Goal: Task Accomplishment & Management: Manage account settings

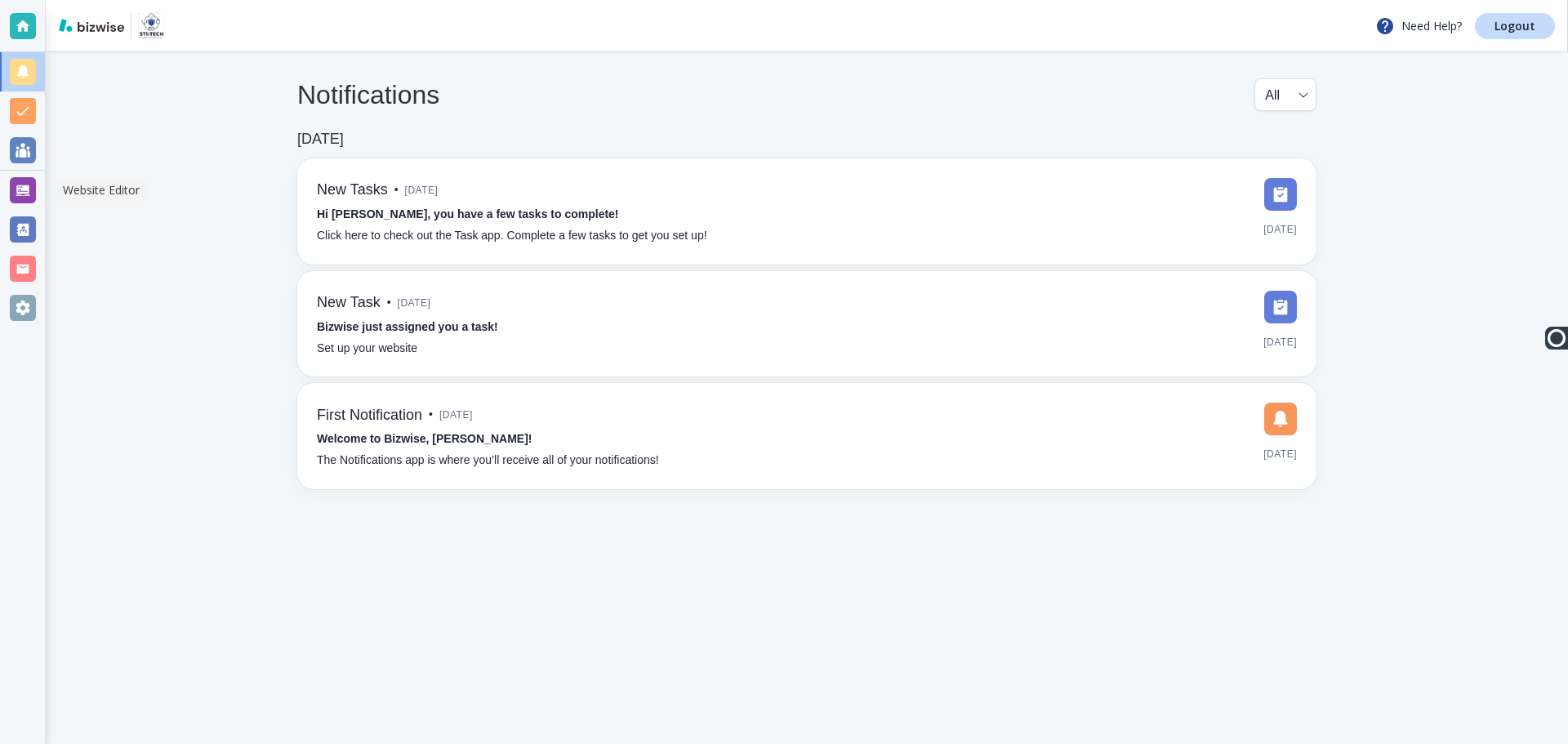
click at [24, 187] on div at bounding box center [23, 191] width 26 height 26
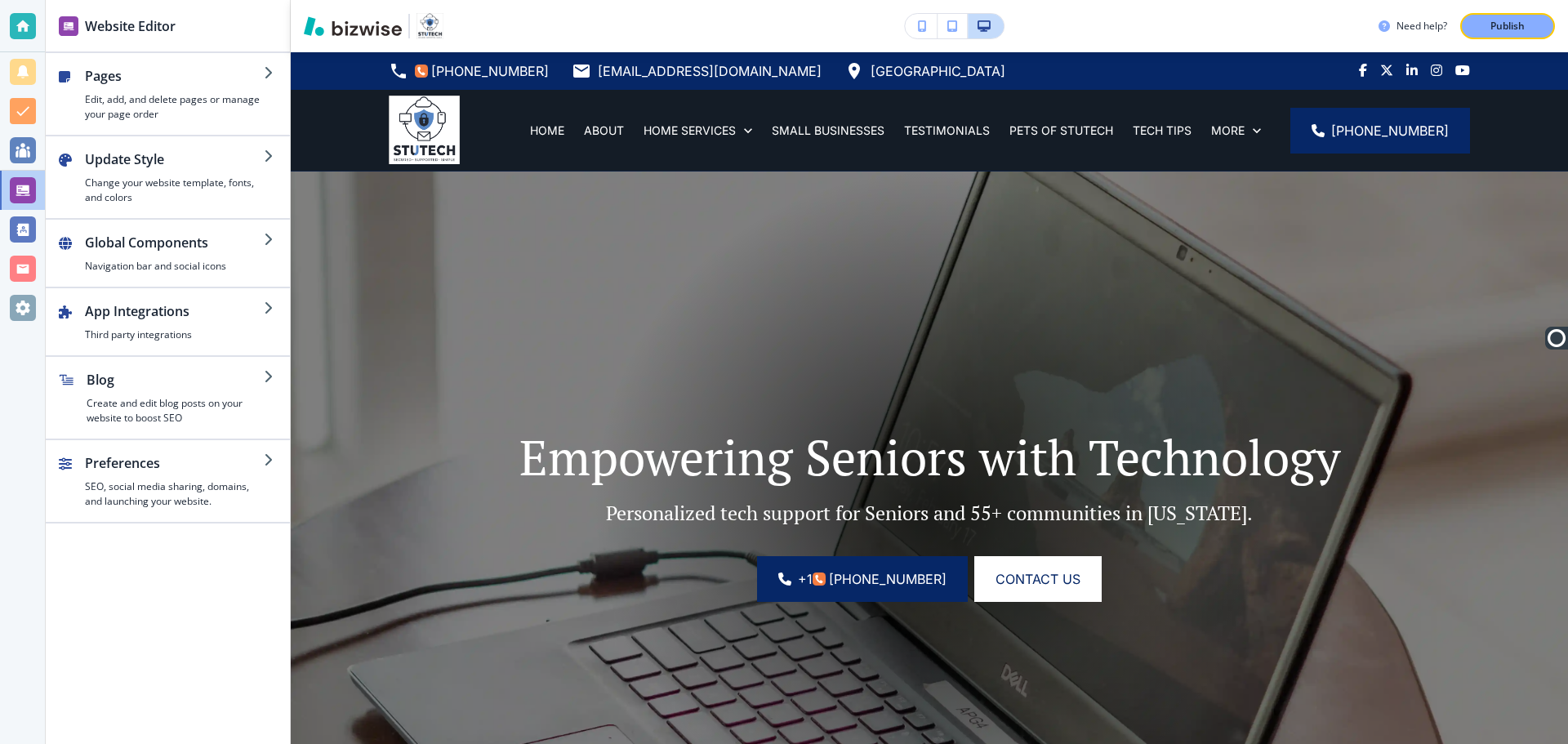
click at [108, 101] on h4 "Edit, add, and delete pages or manage your page order" at bounding box center [174, 107] width 179 height 29
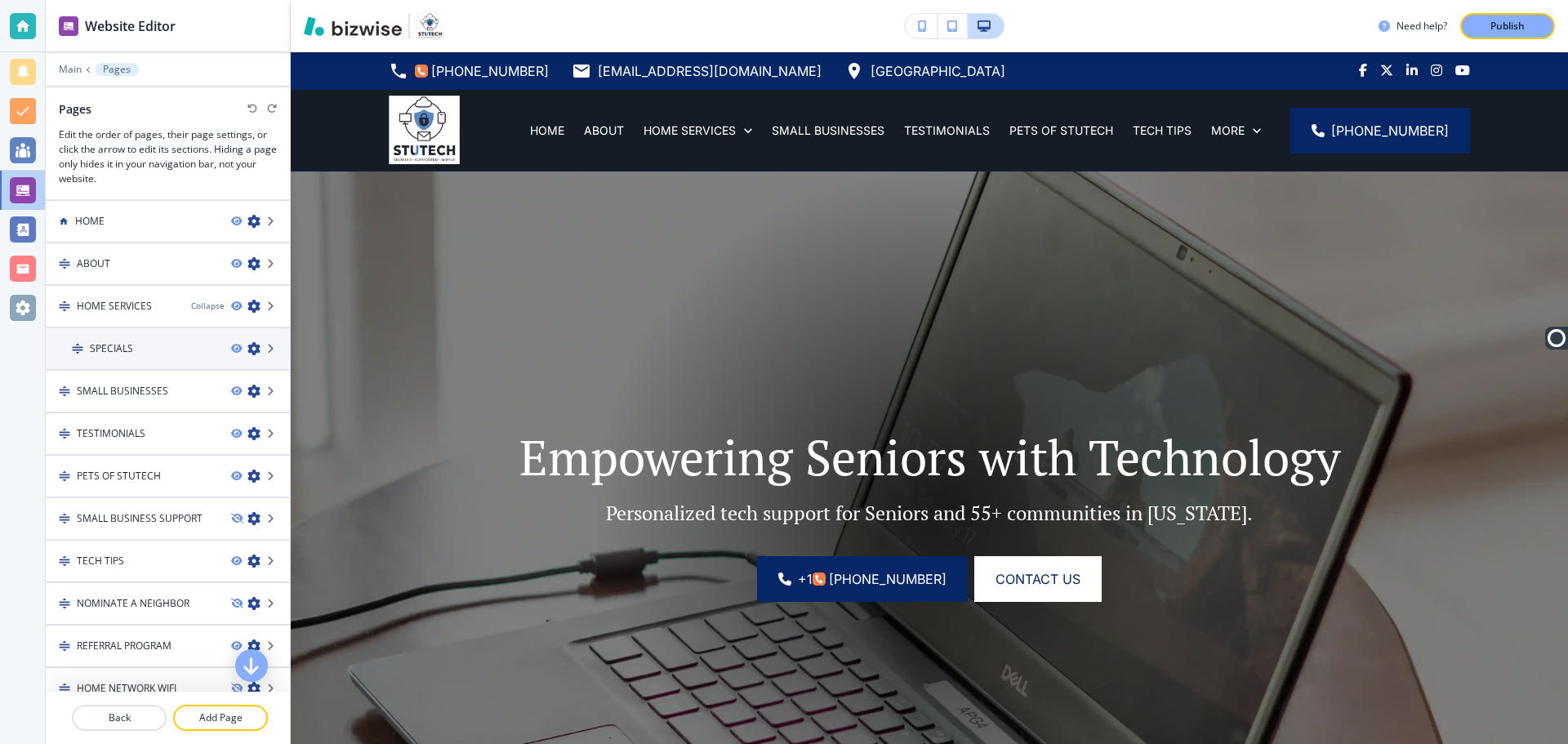
click at [267, 477] on icon at bounding box center [272, 476] width 10 height 10
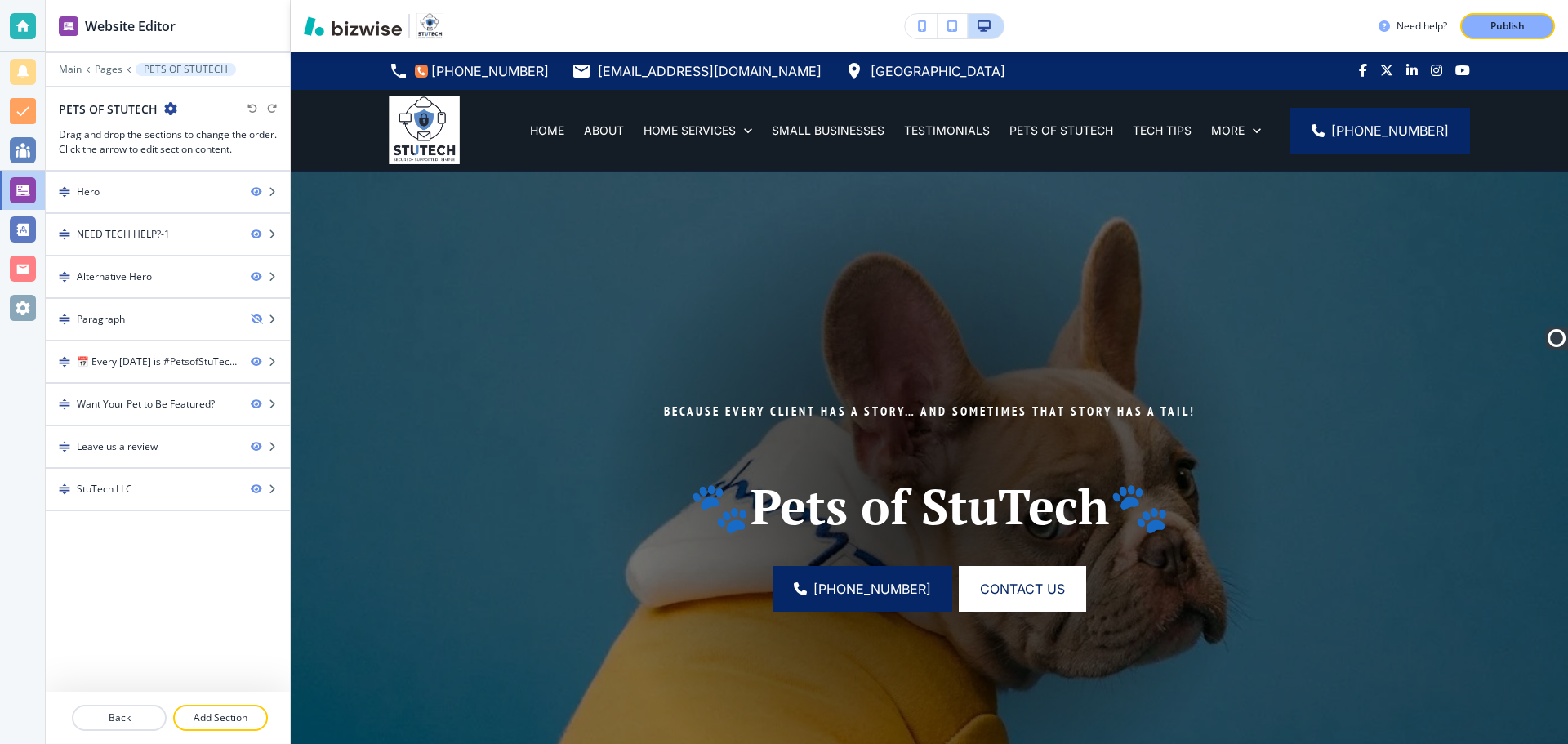
click at [164, 106] on icon "button" at bounding box center [171, 109] width 13 height 13
click at [210, 132] on p "Edit Page Settings" at bounding box center [215, 138] width 83 height 15
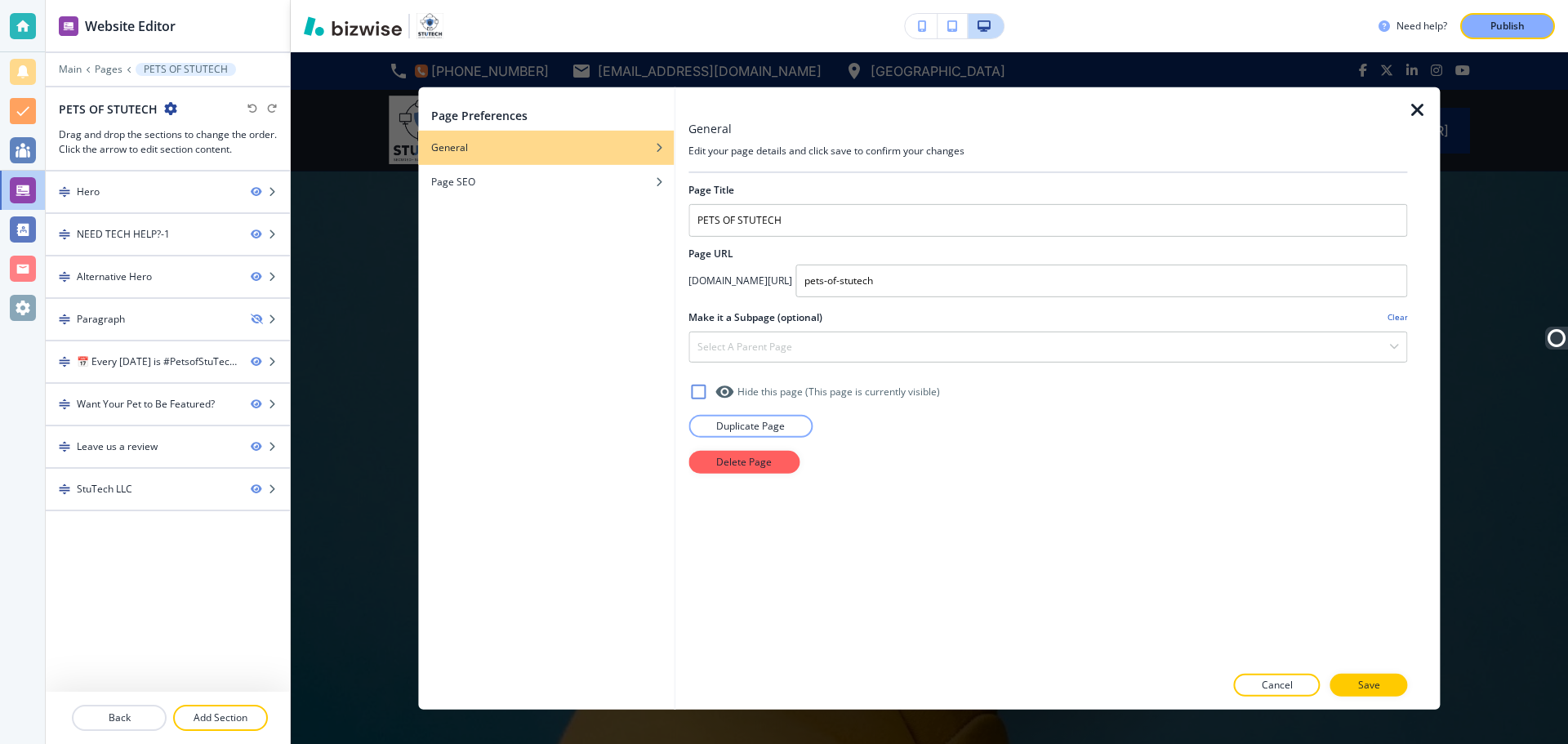
click at [698, 395] on icon at bounding box center [698, 391] width 20 height 20
click at [1369, 678] on p "Save" at bounding box center [1369, 685] width 22 height 15
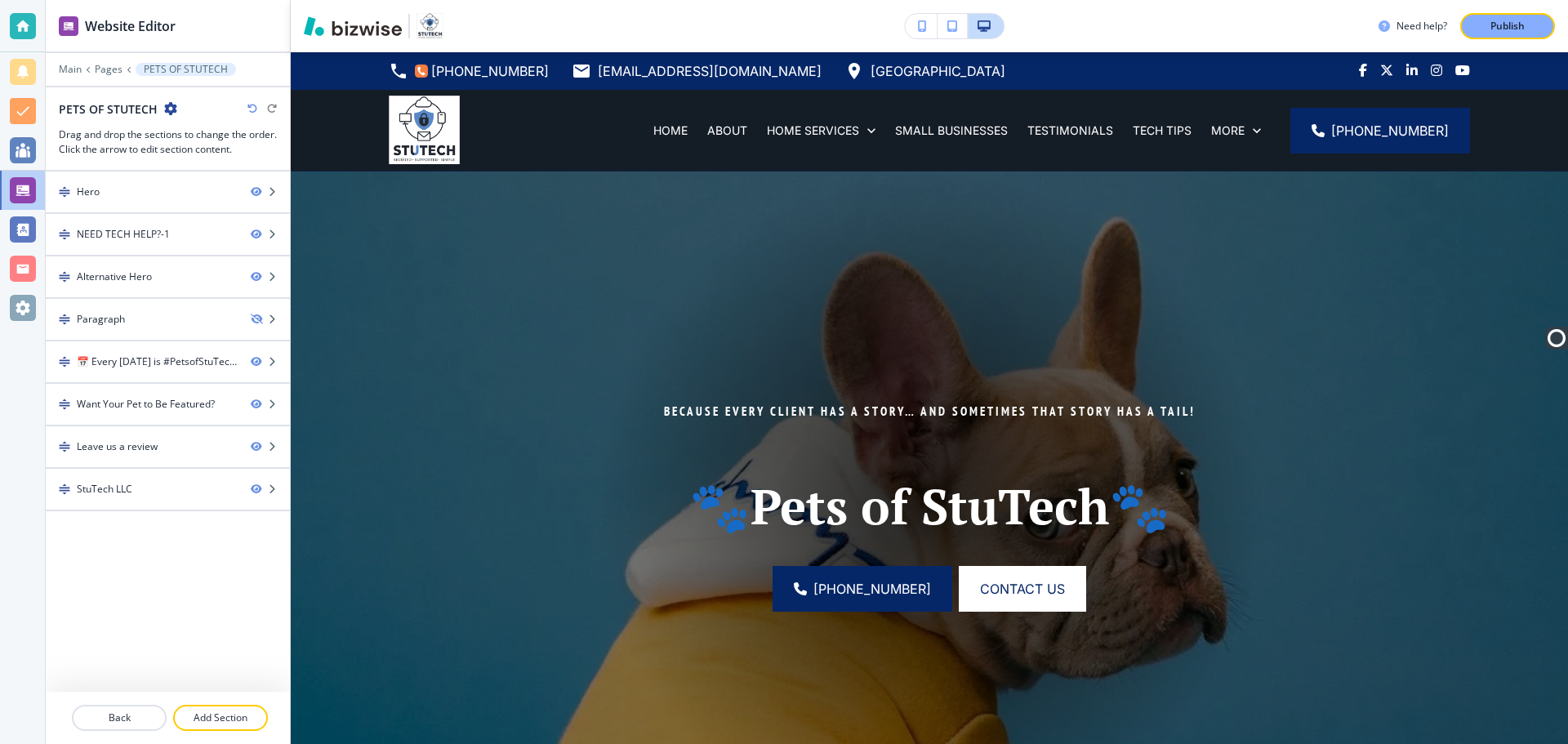
click at [1517, 30] on p "Publish" at bounding box center [1507, 26] width 34 height 15
click at [16, 187] on div at bounding box center [23, 191] width 26 height 26
click at [104, 67] on p "Pages" at bounding box center [109, 70] width 28 height 11
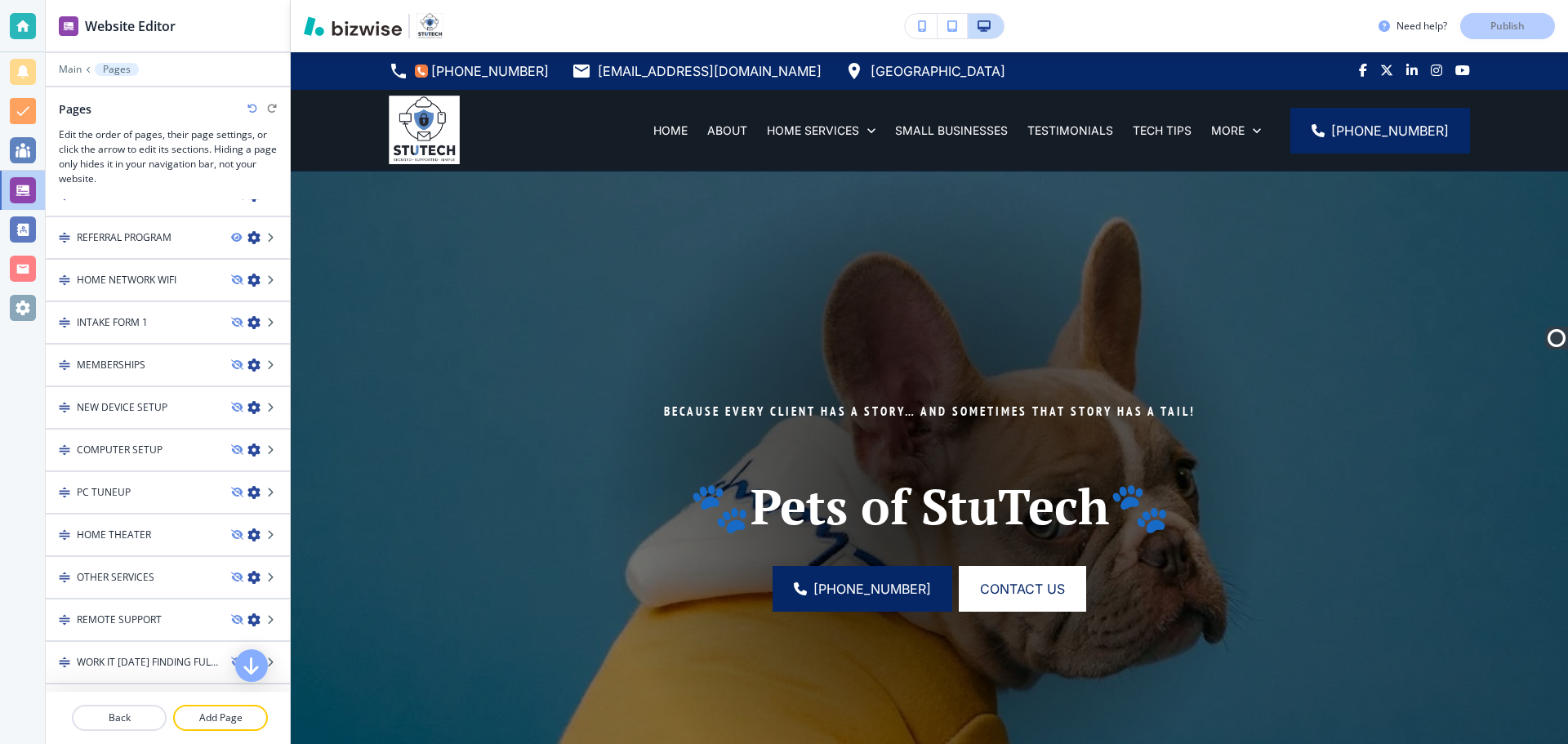
scroll to position [490, 0]
click at [124, 496] on h4 "OTHER SERVICES" at bounding box center [115, 496] width 78 height 15
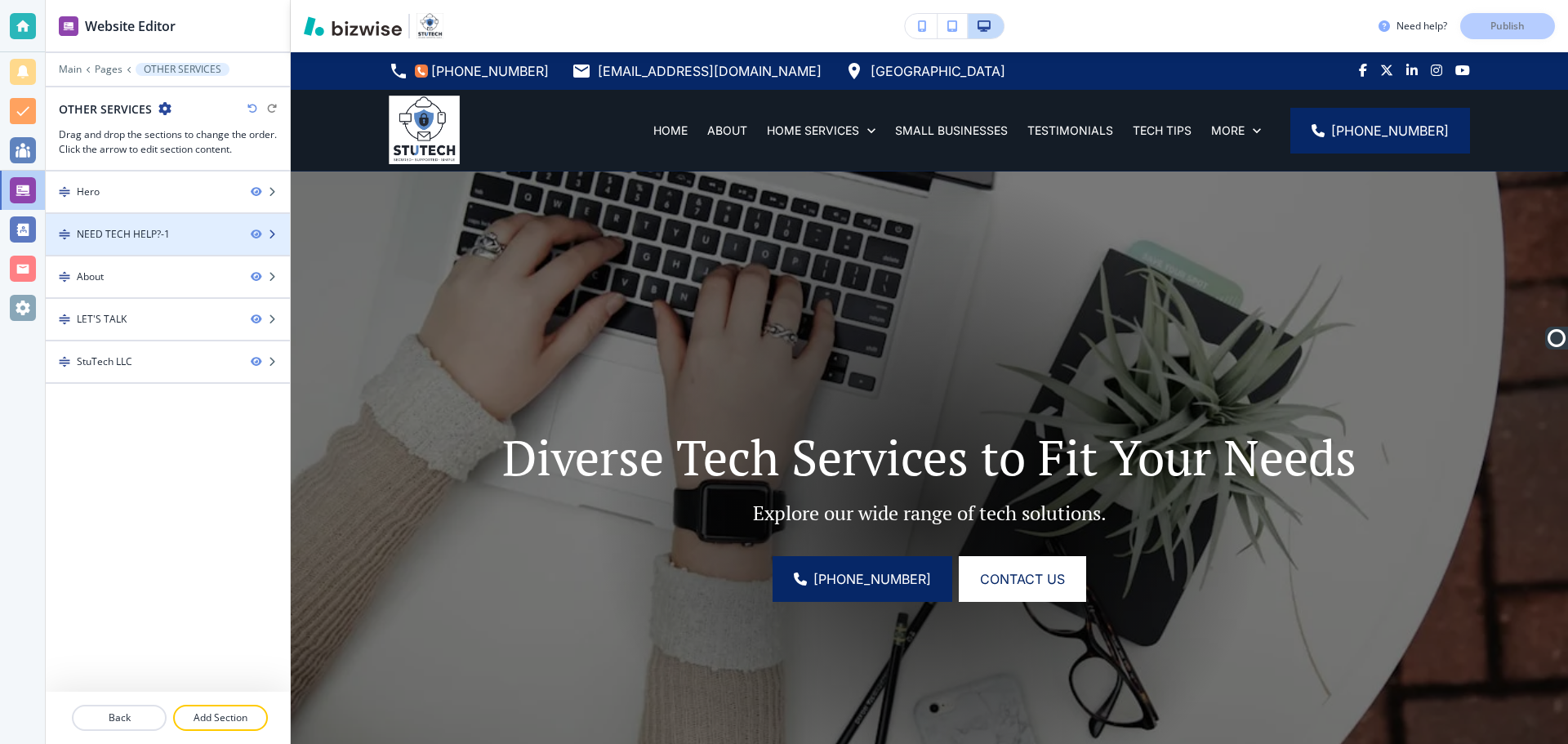
click at [274, 235] on icon "button" at bounding box center [272, 234] width 10 height 10
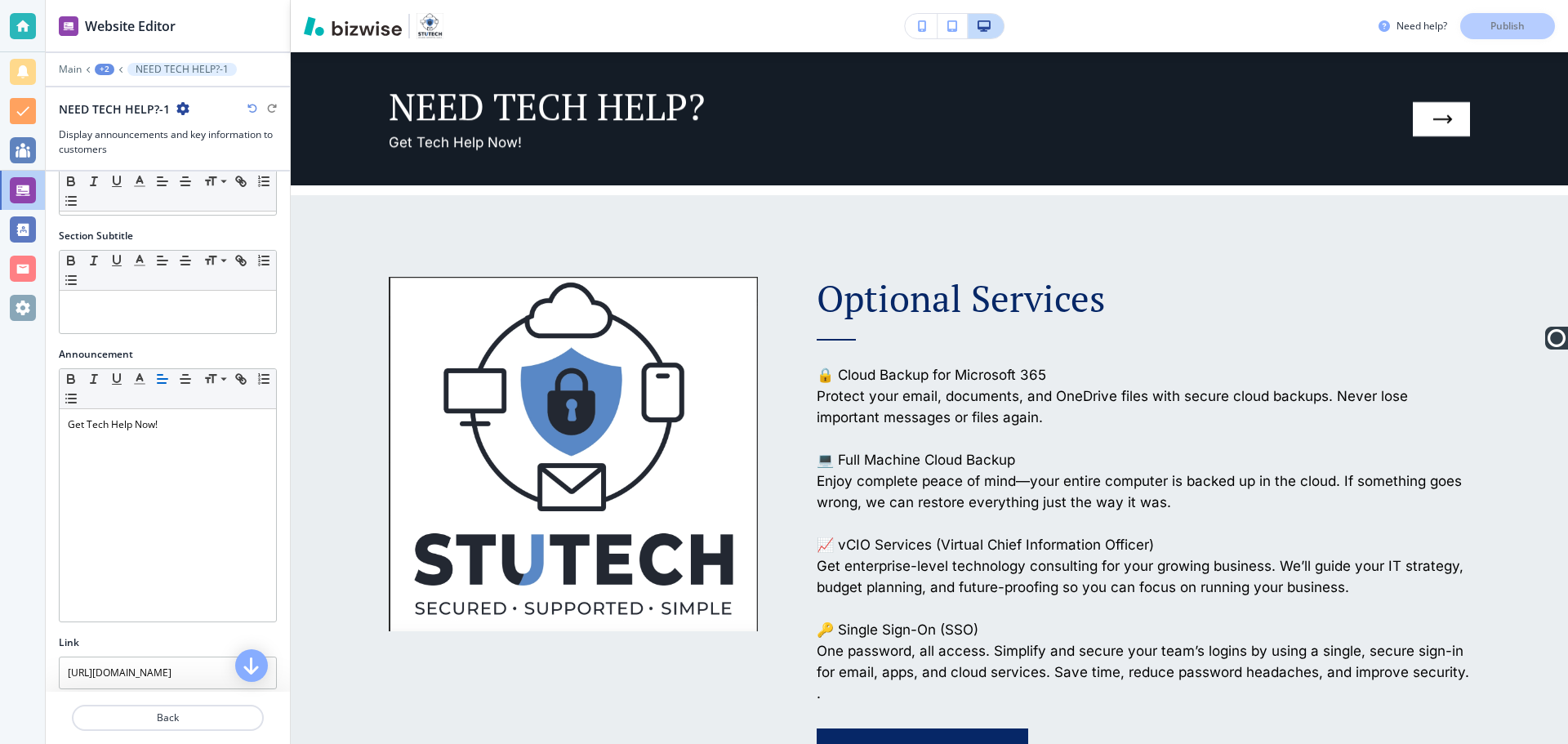
scroll to position [174, 0]
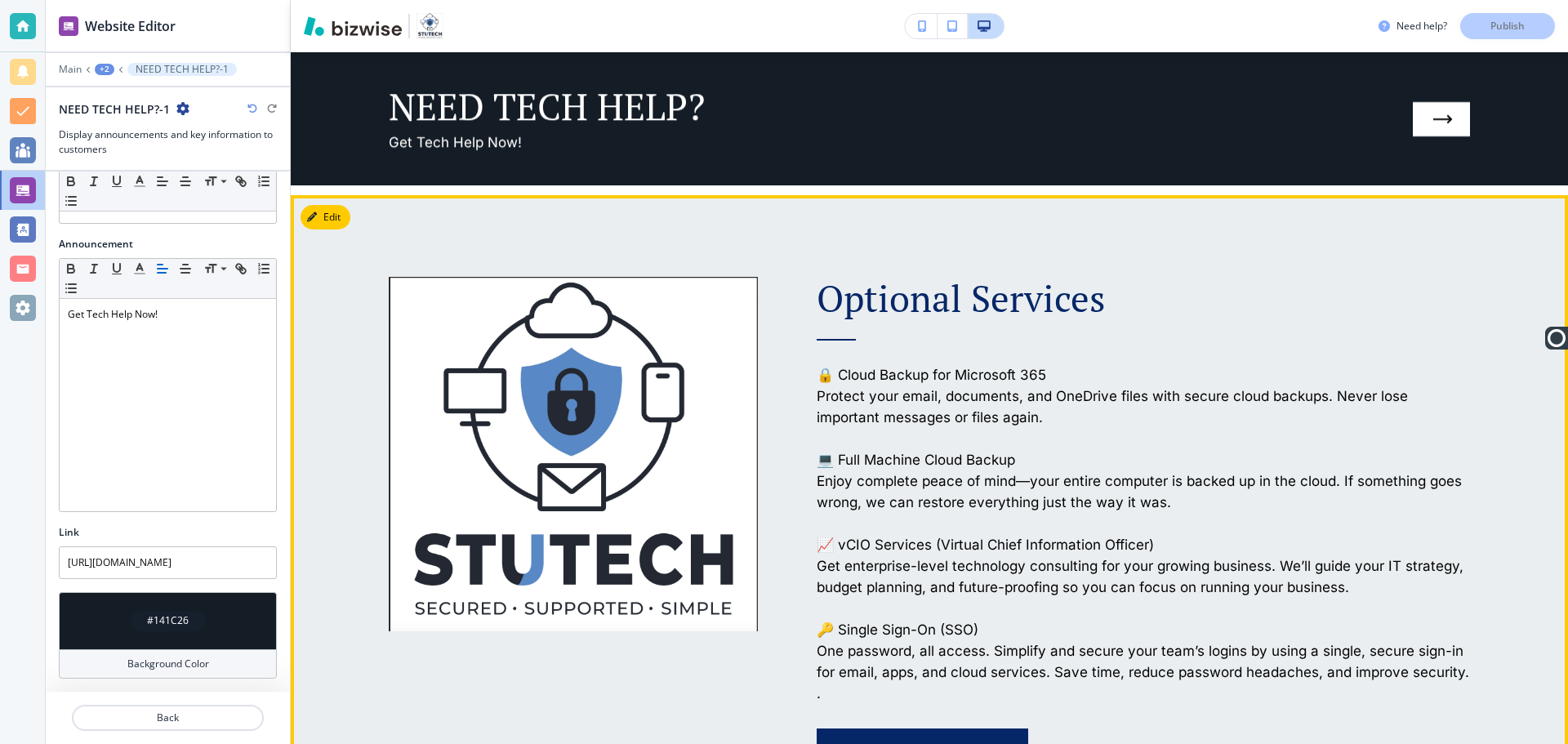
drag, startPoint x: 973, startPoint y: 419, endPoint x: 962, endPoint y: 419, distance: 11.0
click at [972, 419] on p "Protect your email, documents, and OneDrive files with secure cloud backups. Ne…" at bounding box center [1143, 407] width 654 height 43
click at [329, 214] on button "Edit This Section" at bounding box center [355, 218] width 110 height 25
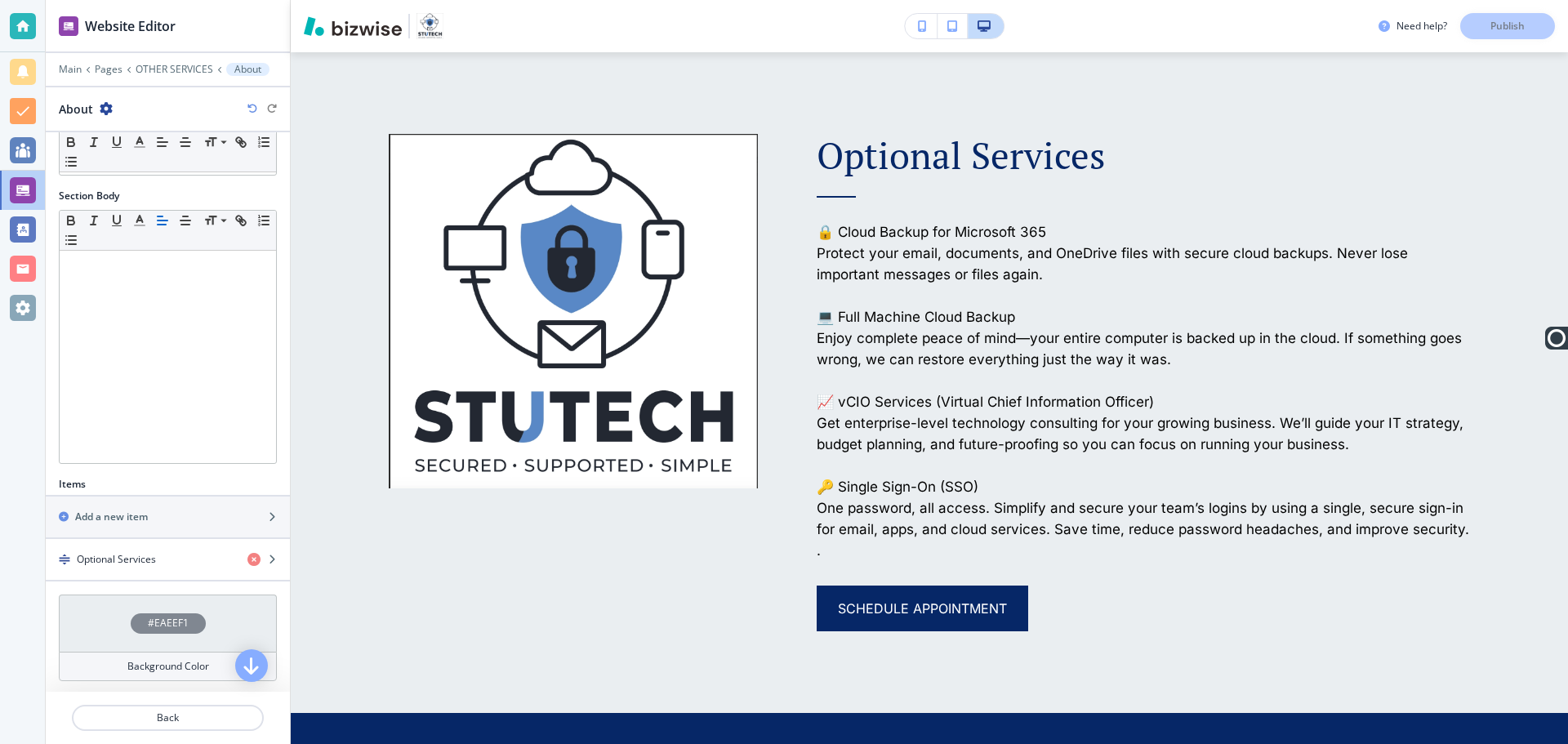
scroll to position [185, 0]
click at [267, 560] on icon "button" at bounding box center [272, 557] width 10 height 10
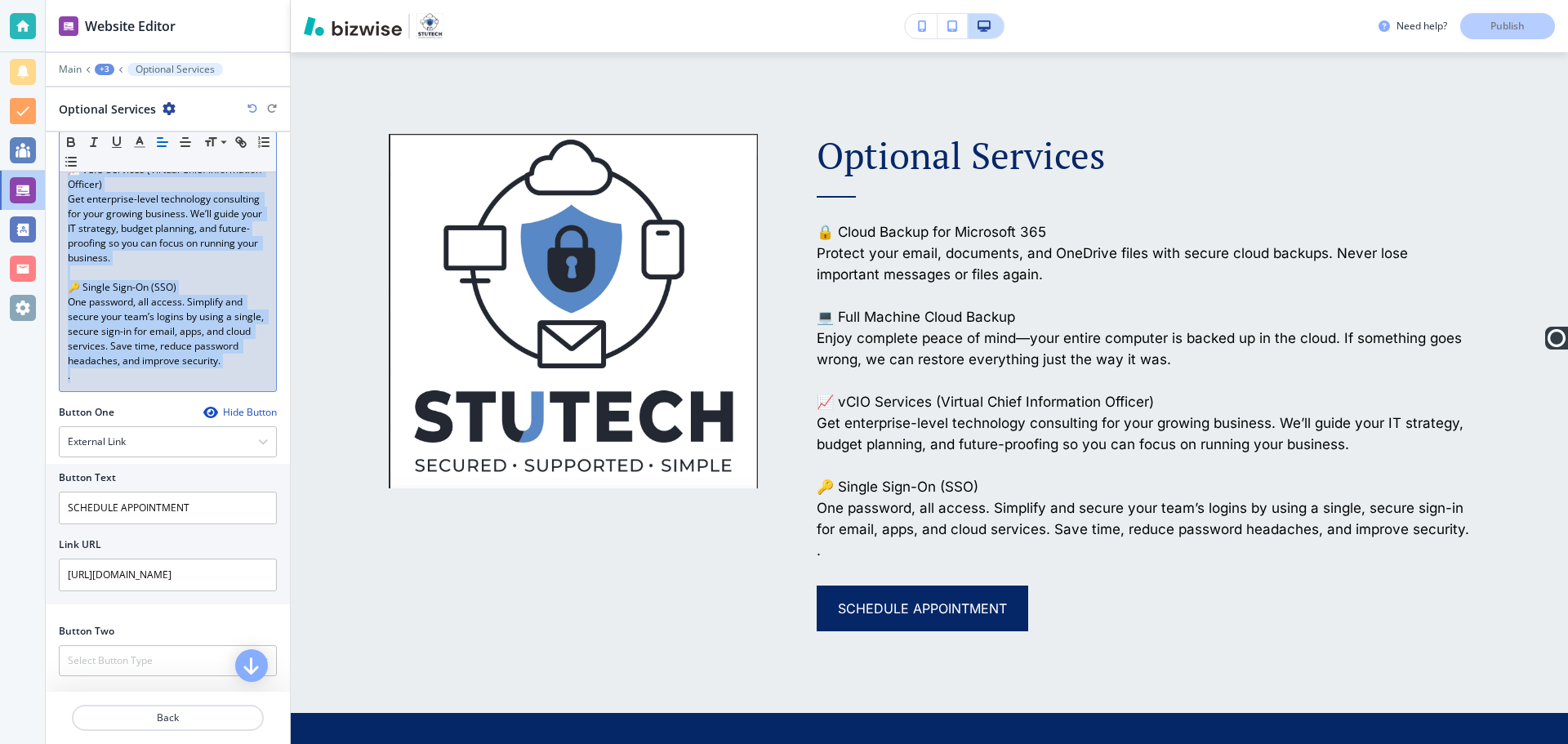
scroll to position [438, 0]
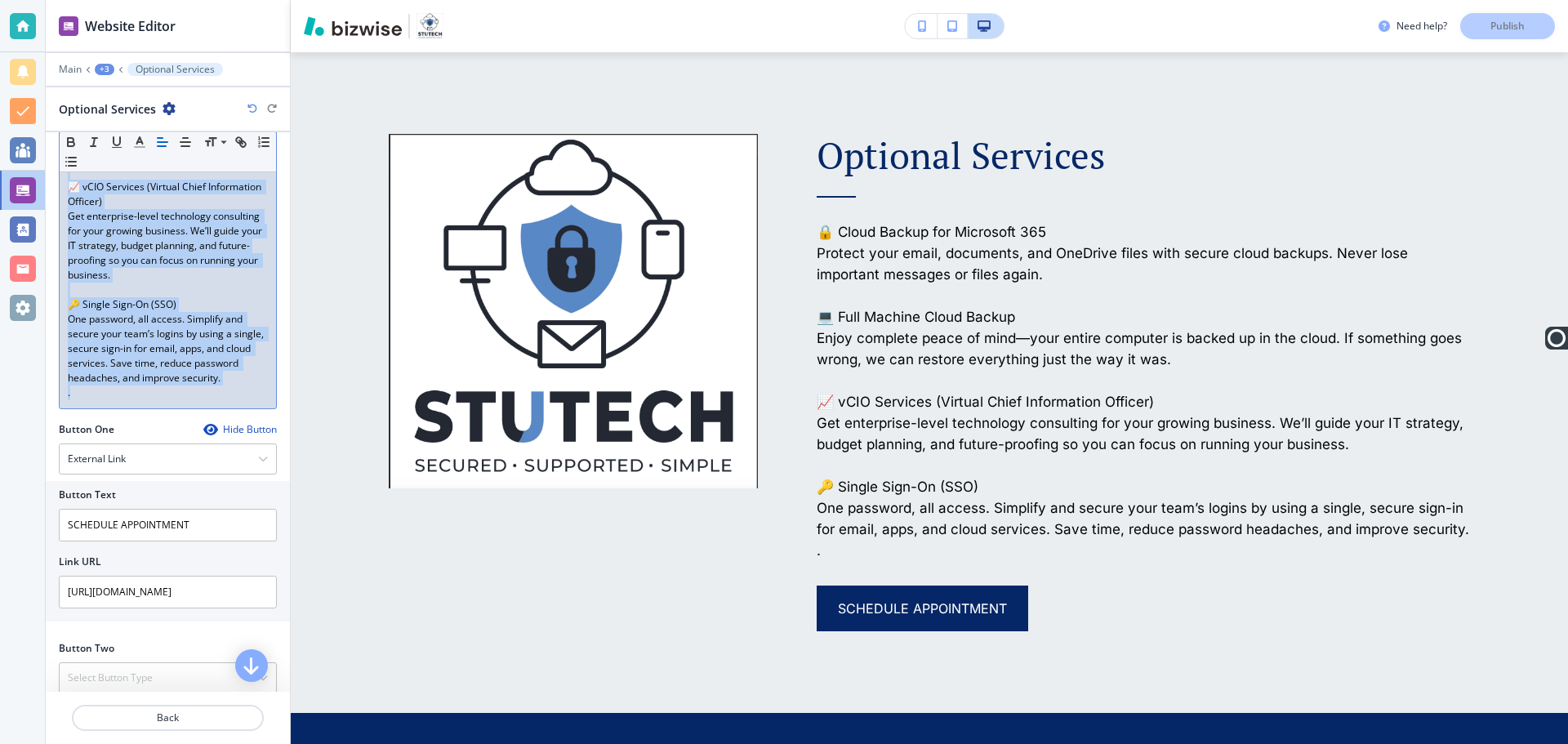
drag, startPoint x: 68, startPoint y: 449, endPoint x: 207, endPoint y: 528, distance: 159.9
click at [207, 528] on div "Title Small Normal Large Huge Optional Services Subtitle Small Normal Large Hug…" at bounding box center [168, 413] width 244 height 560
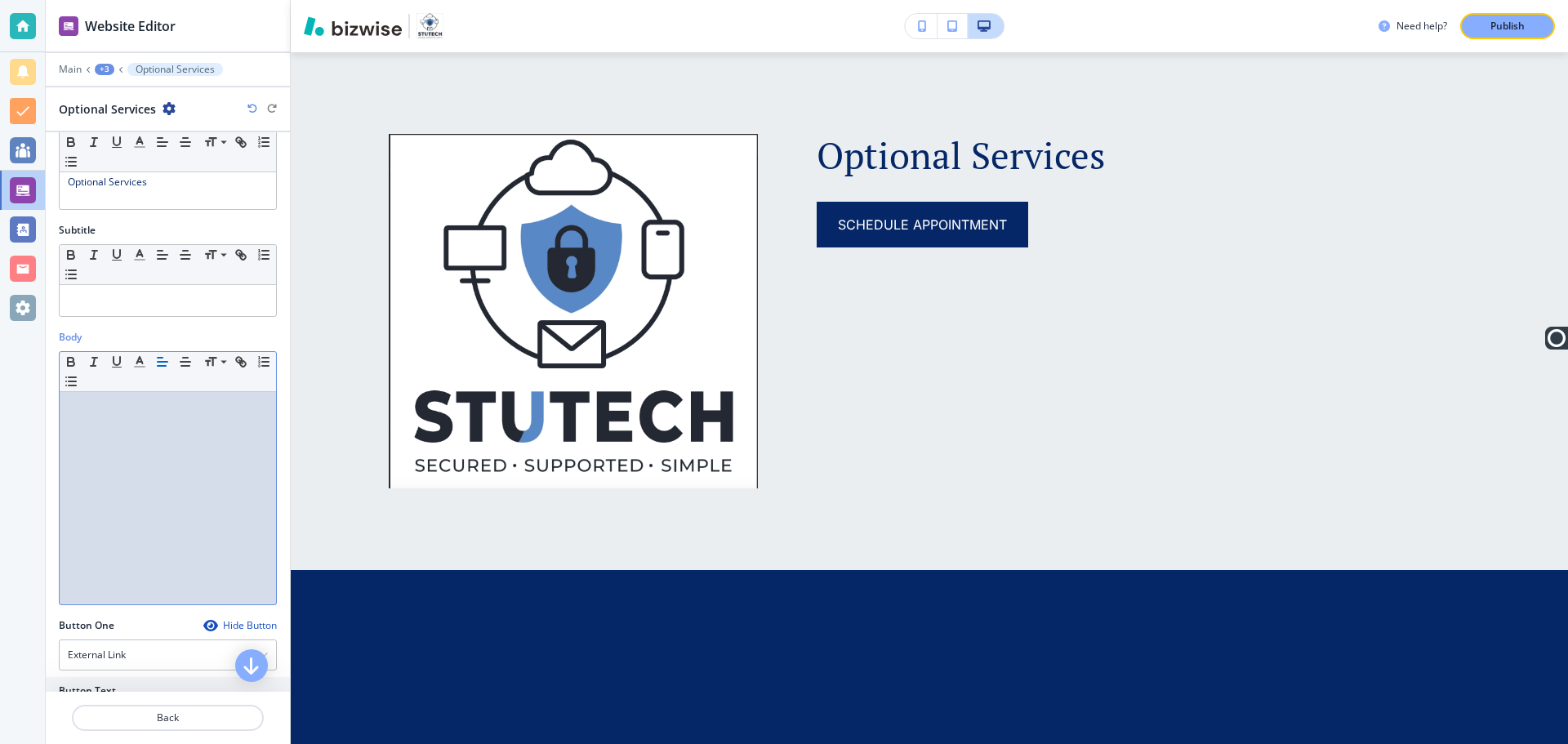
scroll to position [0, 0]
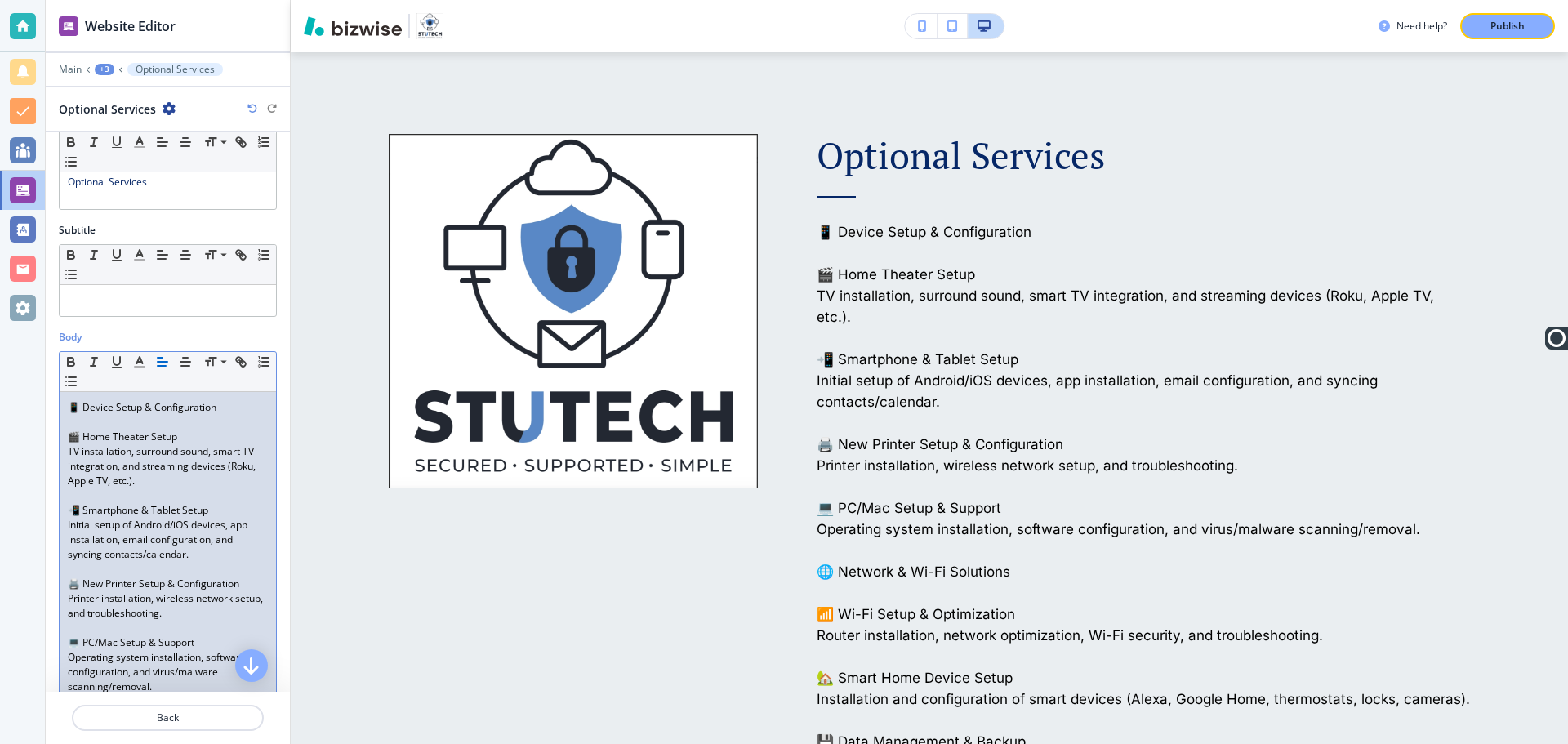
click at [233, 415] on p at bounding box center [168, 422] width 201 height 15
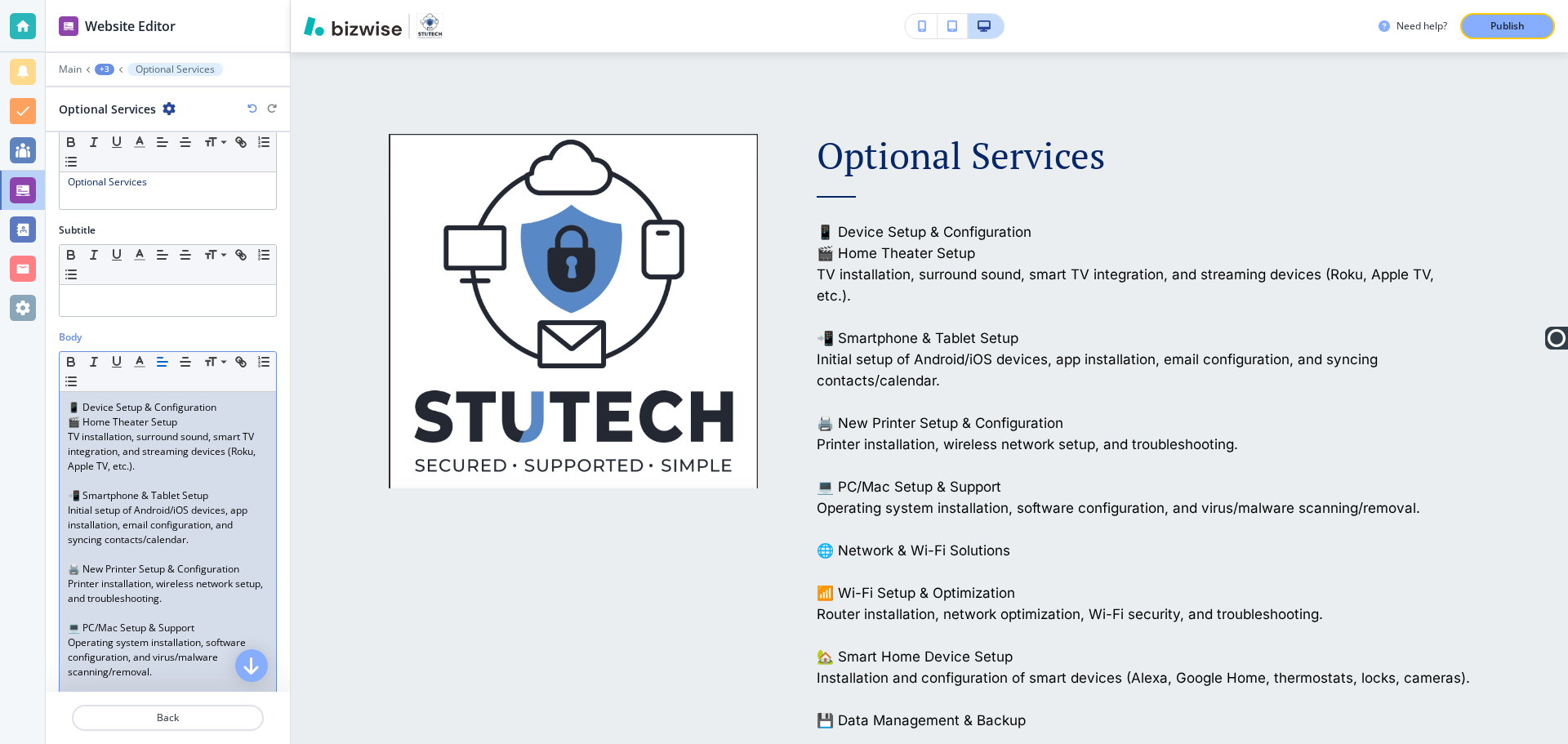
click at [68, 467] on p "TV installation, surround sound, smart TV integration, and streaming devices (R…" at bounding box center [168, 452] width 201 height 44
click at [72, 446] on p "TV installation, surround sound, smart TV integration, and streaming devices (R…" at bounding box center [168, 452] width 201 height 44
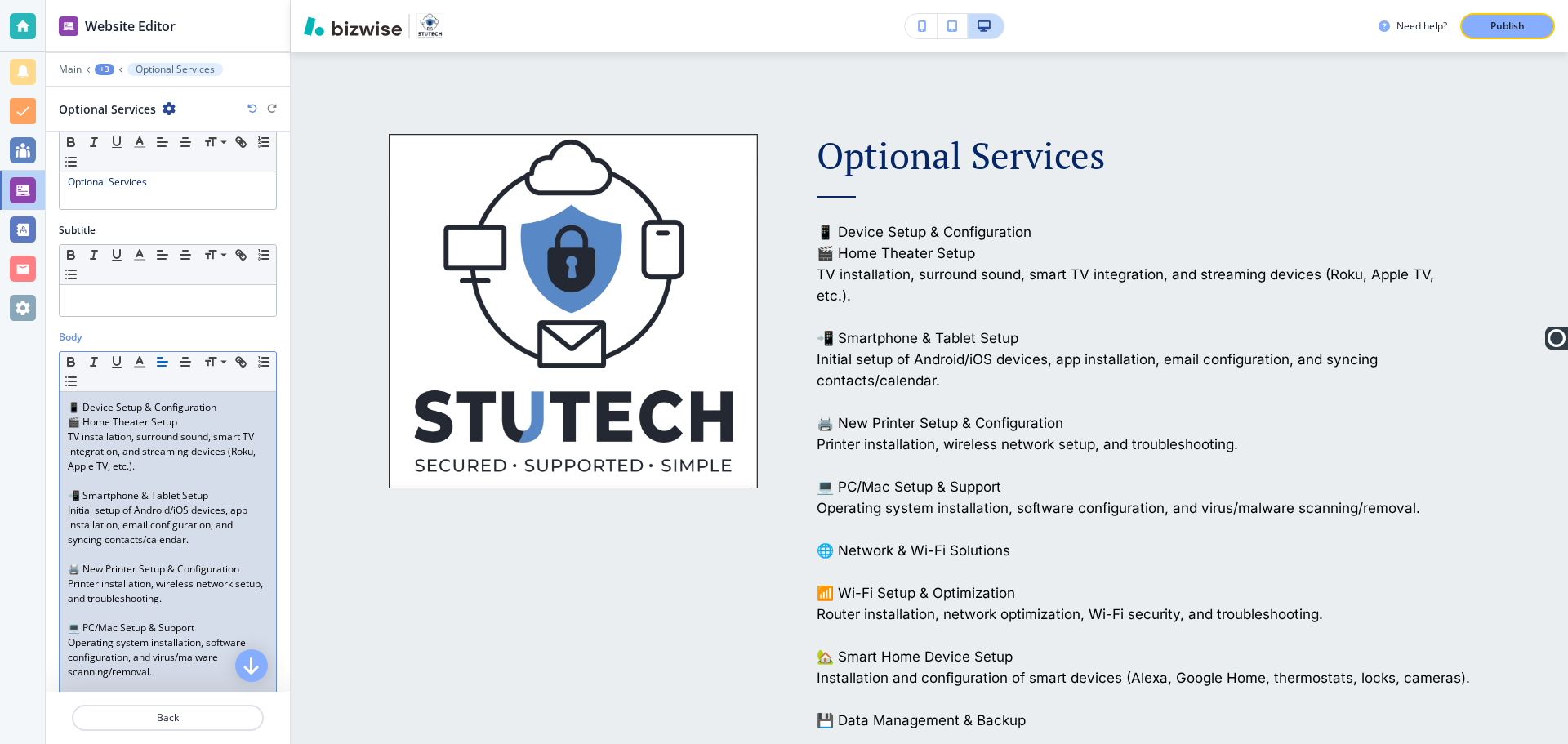
drag, startPoint x: 181, startPoint y: 467, endPoint x: 62, endPoint y: 464, distance: 119.0
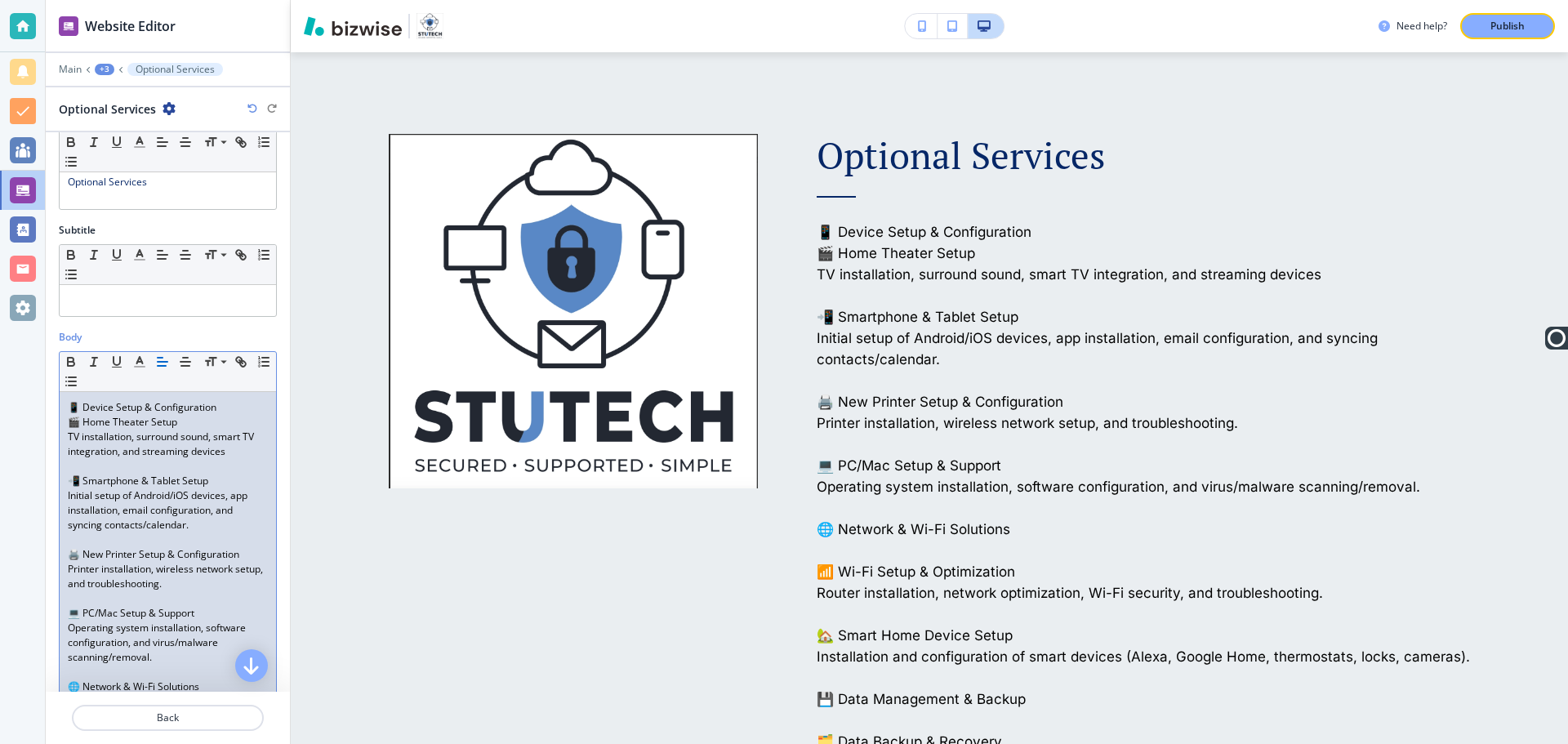
click at [82, 464] on p at bounding box center [168, 467] width 201 height 15
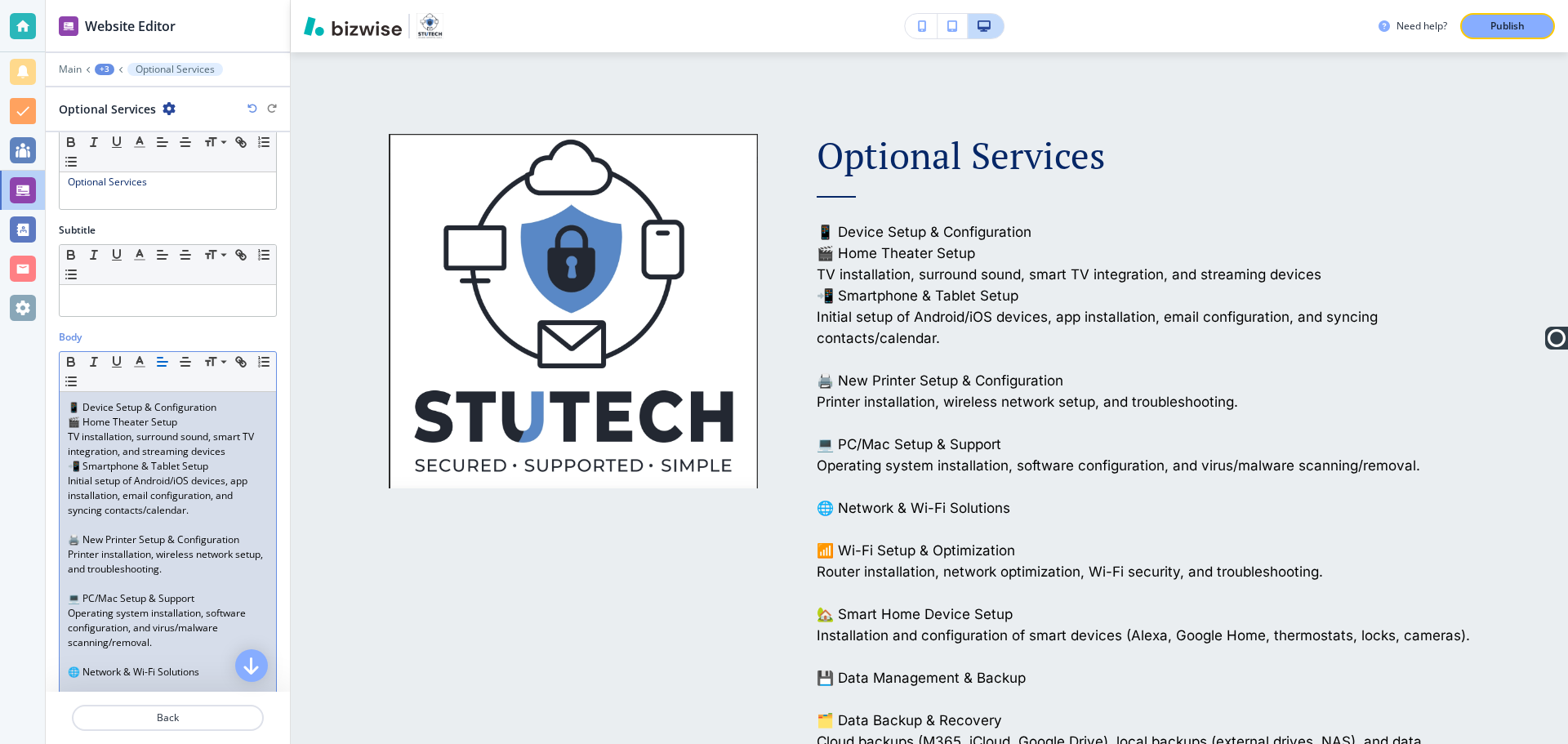
click at [107, 508] on p "Initial setup of Android/iOS devices, app installation, email configuration, an…" at bounding box center [168, 496] width 201 height 44
click at [101, 512] on p "Initial setup of Android/iOS devices, app installation, email configuration, an…" at bounding box center [168, 496] width 201 height 44
click at [206, 512] on p "Initial setup of Android/iOS devices, app installation, email configuration, an…" at bounding box center [168, 496] width 201 height 44
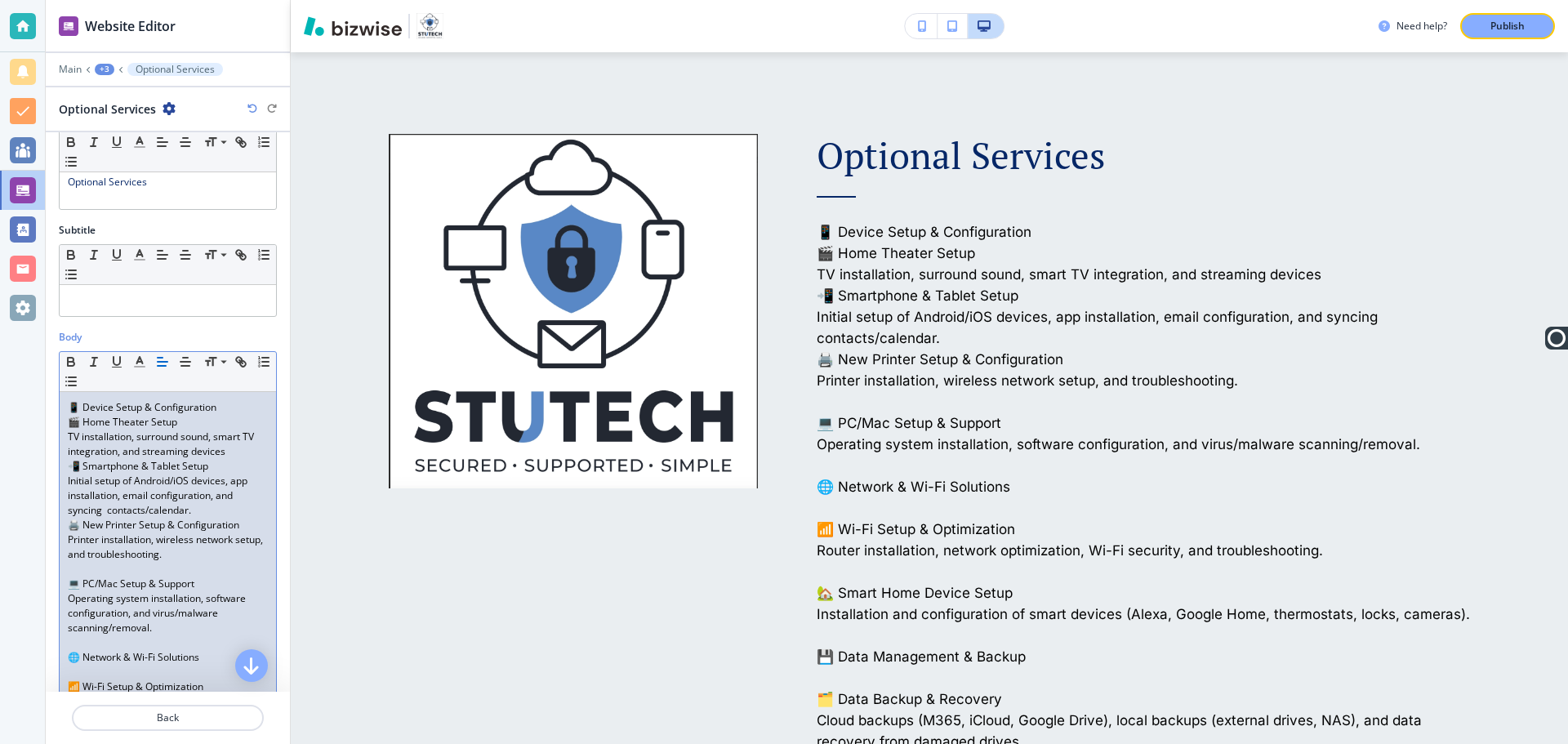
click at [70, 529] on p "🖨️ New Printer Setup & Configuration" at bounding box center [168, 525] width 201 height 15
click at [79, 436] on p "TV installation, surround sound, smart TV integration, and streaming devices" at bounding box center [168, 444] width 201 height 29
click at [74, 482] on p "Initial setup of Android/iOS devices, app installation, email configuration, an…" at bounding box center [168, 496] width 201 height 44
drag, startPoint x: 153, startPoint y: 626, endPoint x: 65, endPoint y: 588, distance: 95.9
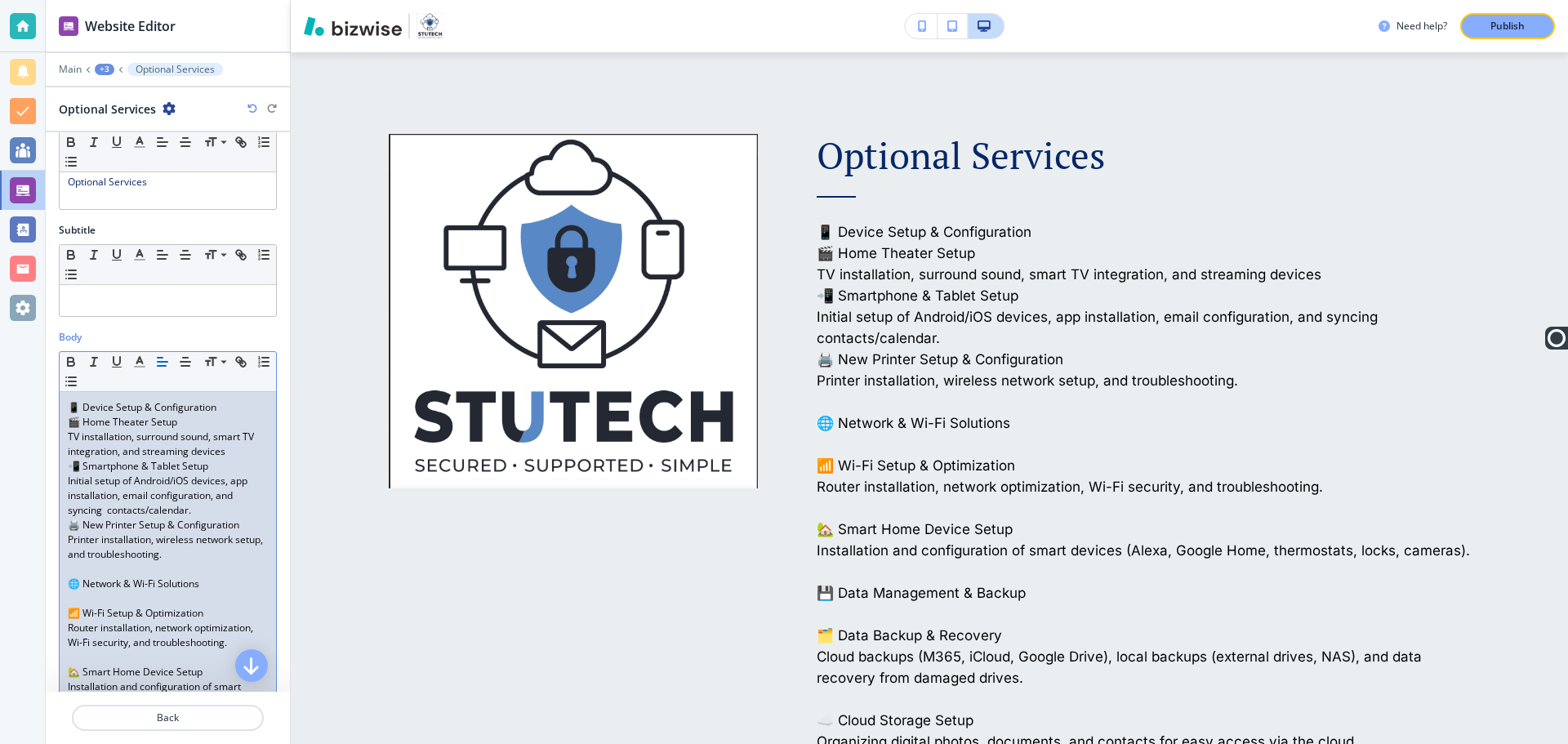
click at [213, 584] on p "🌐 Network & Wi-Fi Solutions" at bounding box center [168, 584] width 201 height 15
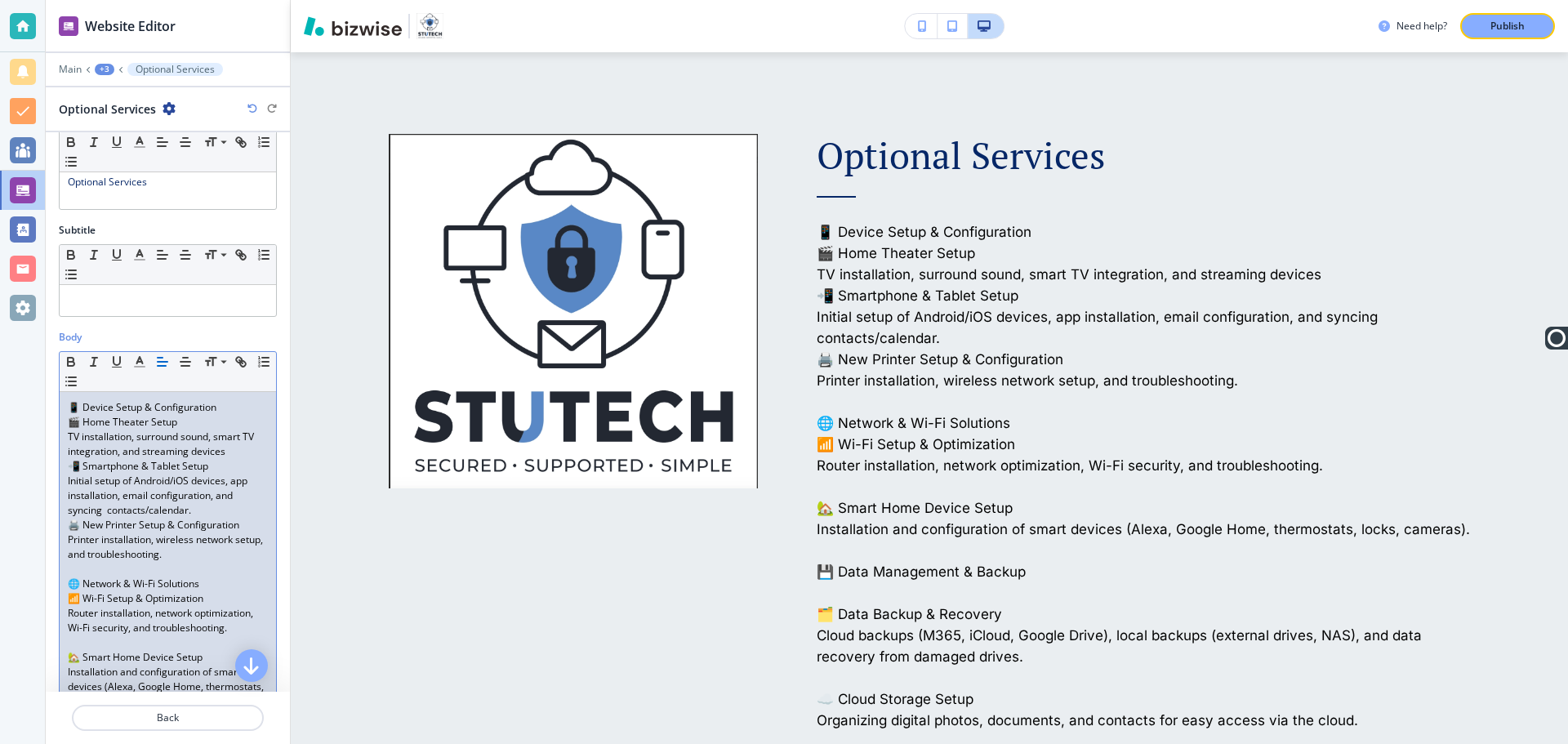
click at [69, 603] on p "📶 Wi-Fi Setup & Optimization" at bounding box center [168, 599] width 201 height 15
click at [69, 619] on p "Router installation, network optimization, Wi-Fi security, and troubleshooting." at bounding box center [168, 621] width 201 height 29
click at [85, 650] on p at bounding box center [168, 643] width 201 height 15
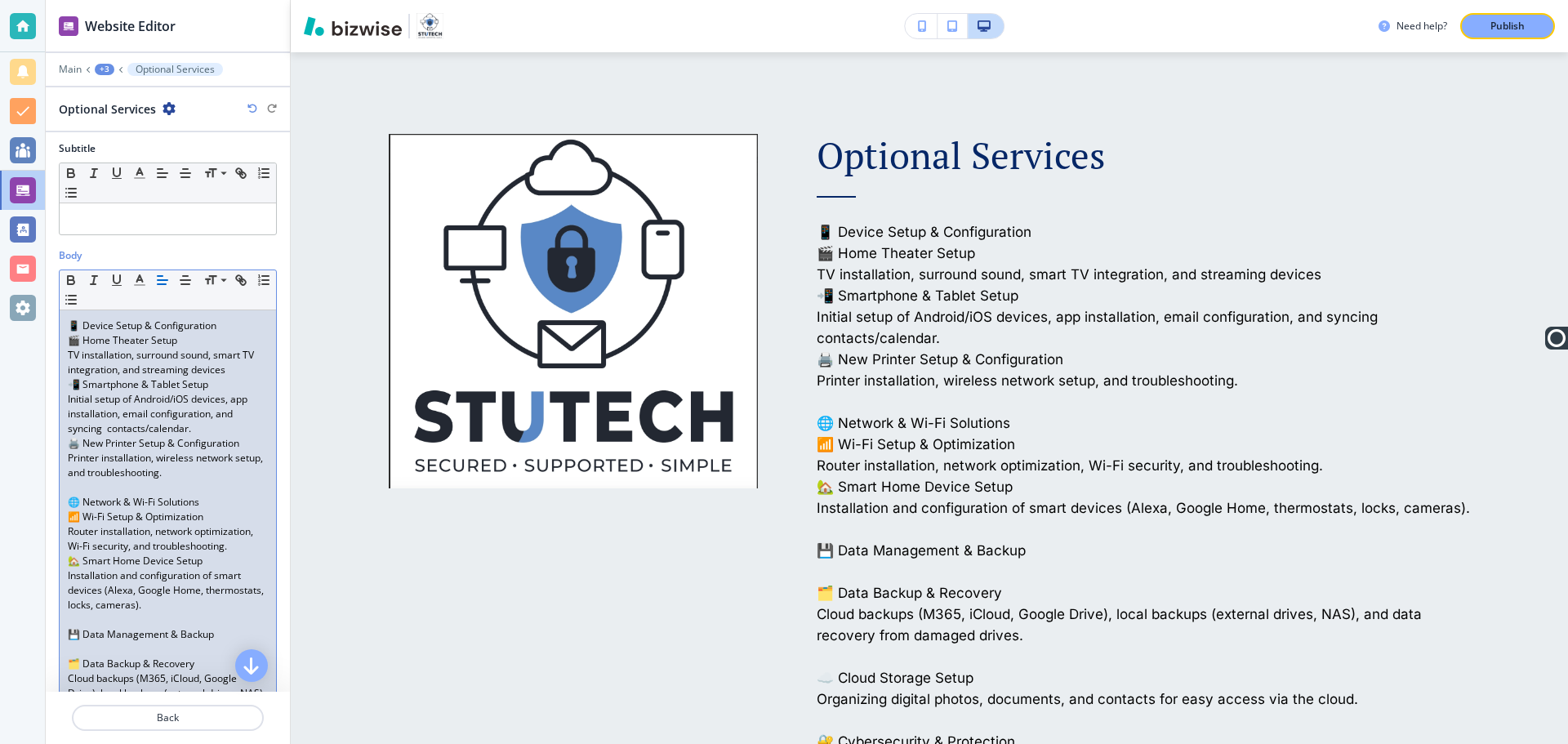
click at [213, 642] on p "💾 Data Management & Backup" at bounding box center [168, 635] width 201 height 15
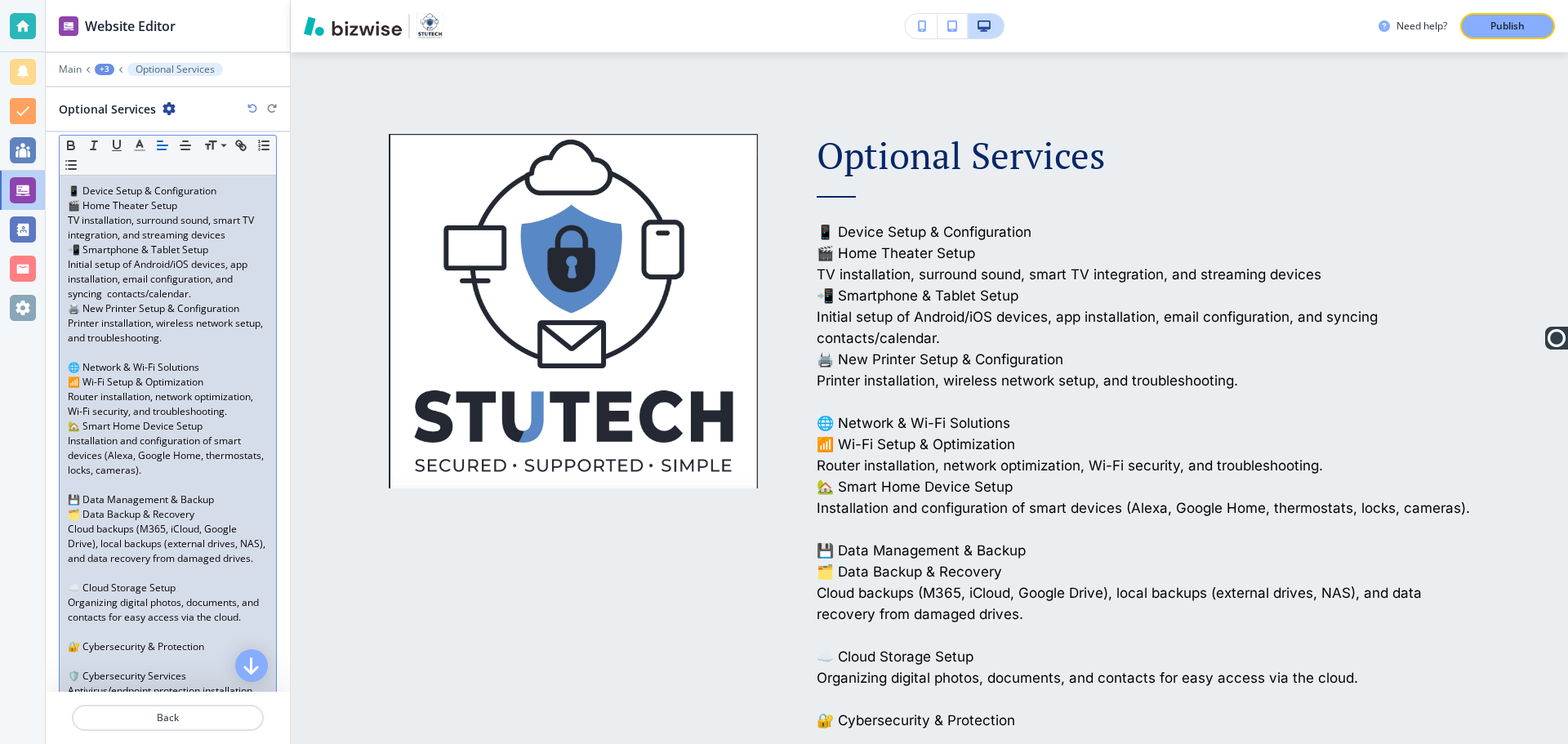
scroll to position [286, 0]
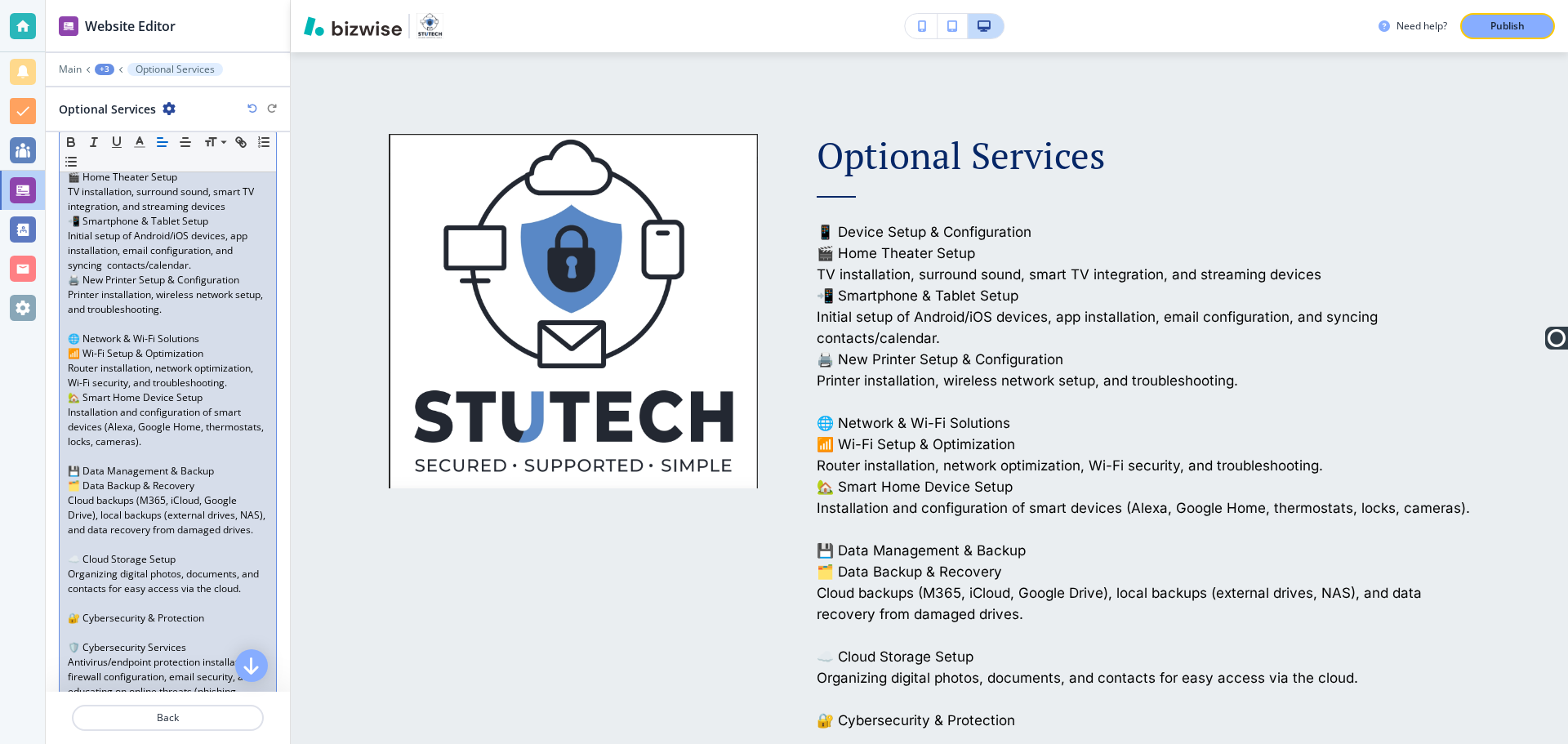
click at [63, 498] on div "📱 Device Setup & Configuration 🎬 Home Theater Setup TV installation, surround s…" at bounding box center [168, 699] width 216 height 1104
click at [68, 521] on p "Cloud backups (M365, iCloud, Google Drive), local backups (external drives, NAS…" at bounding box center [168, 516] width 201 height 44
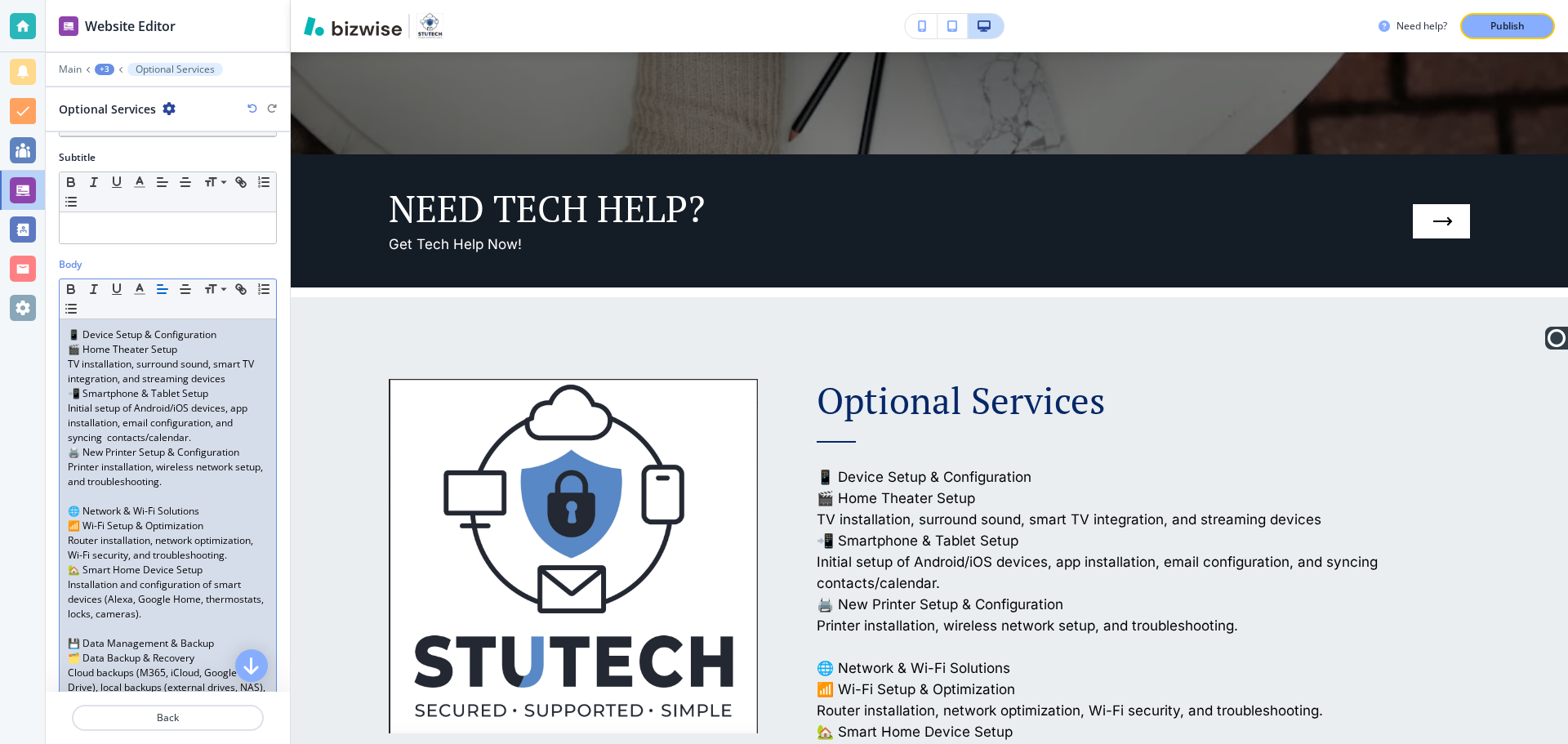
scroll to position [0, 0]
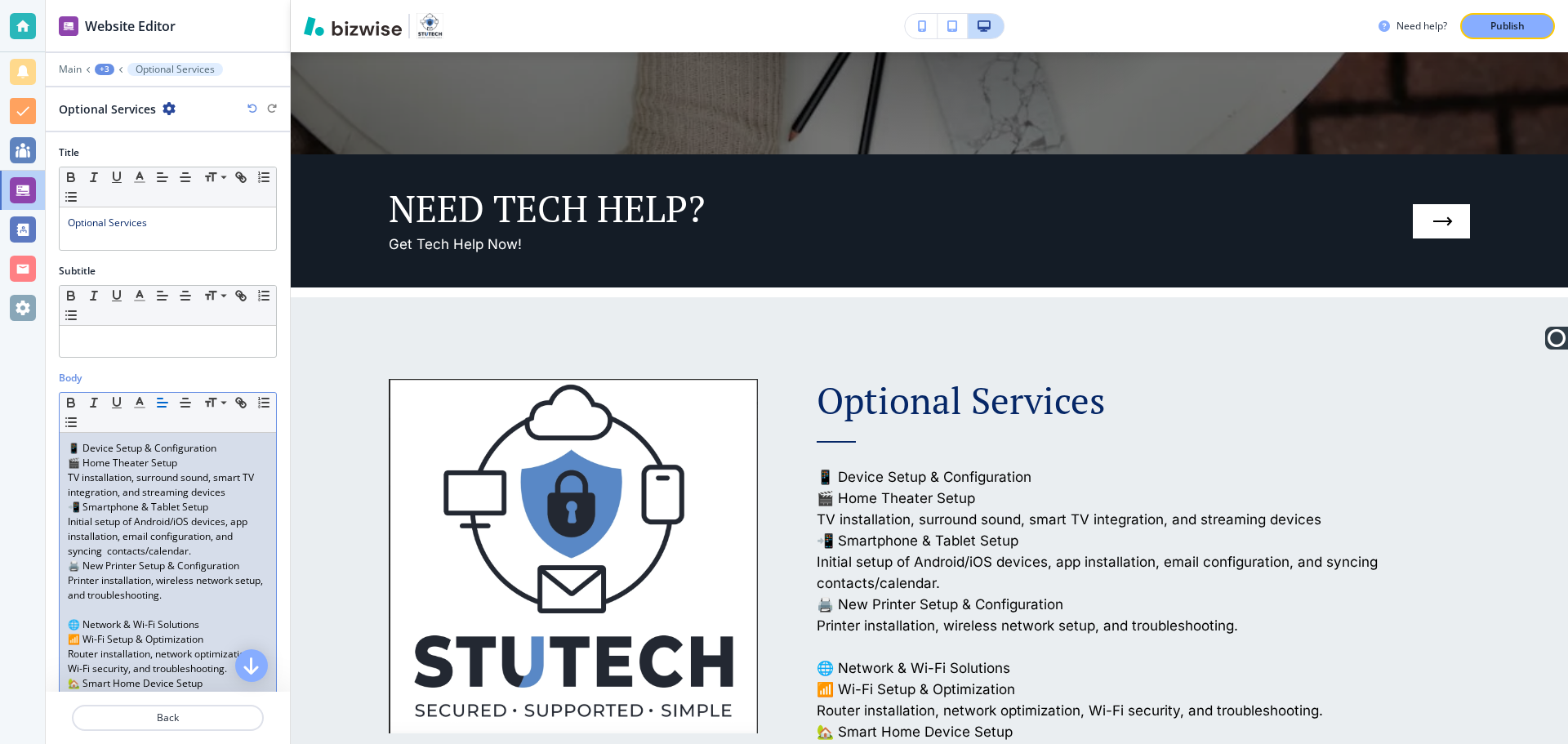
click at [137, 467] on p "🎬 Home Theater Setup" at bounding box center [168, 463] width 201 height 15
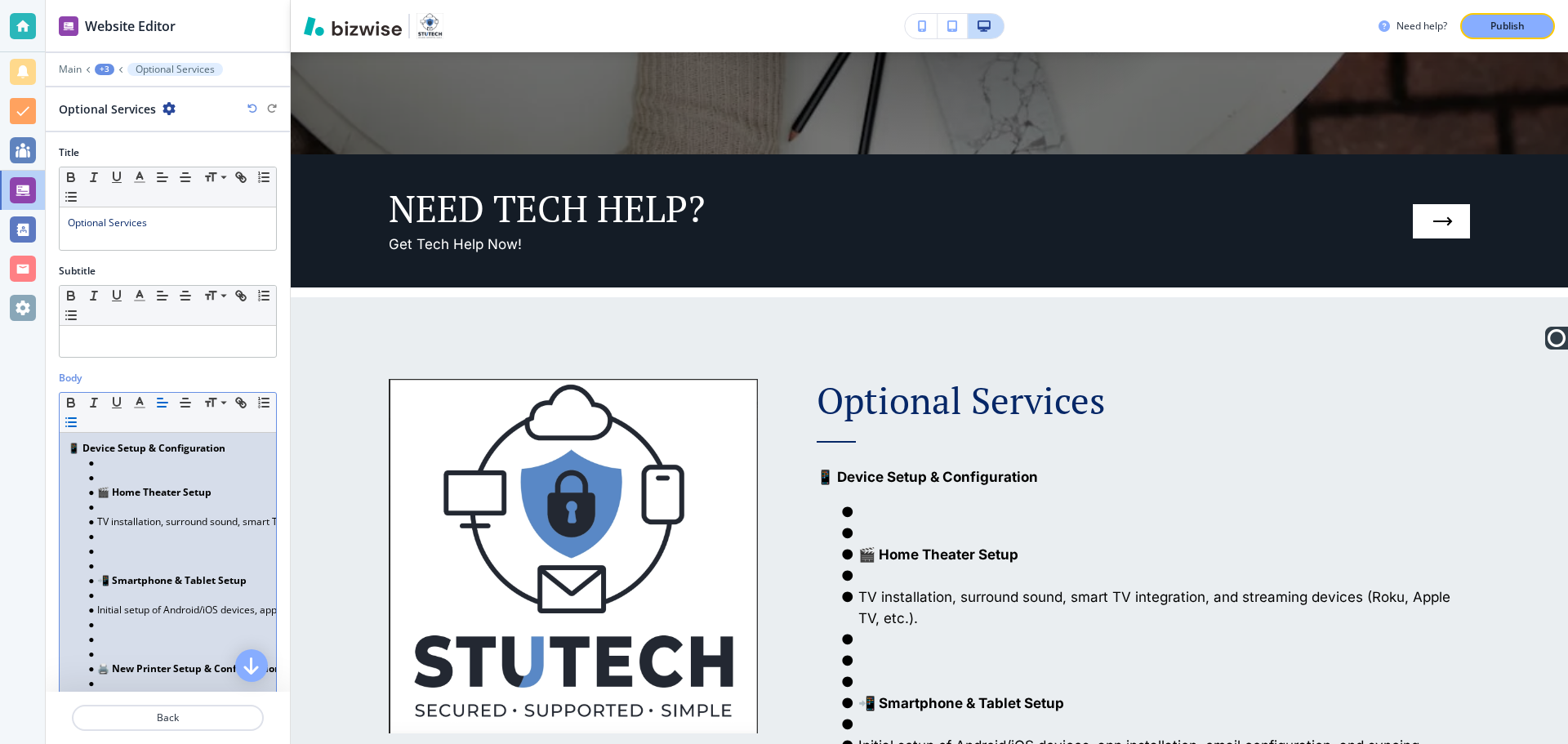
click at [146, 459] on li at bounding box center [175, 463] width 186 height 15
click at [127, 480] on li at bounding box center [175, 478] width 186 height 15
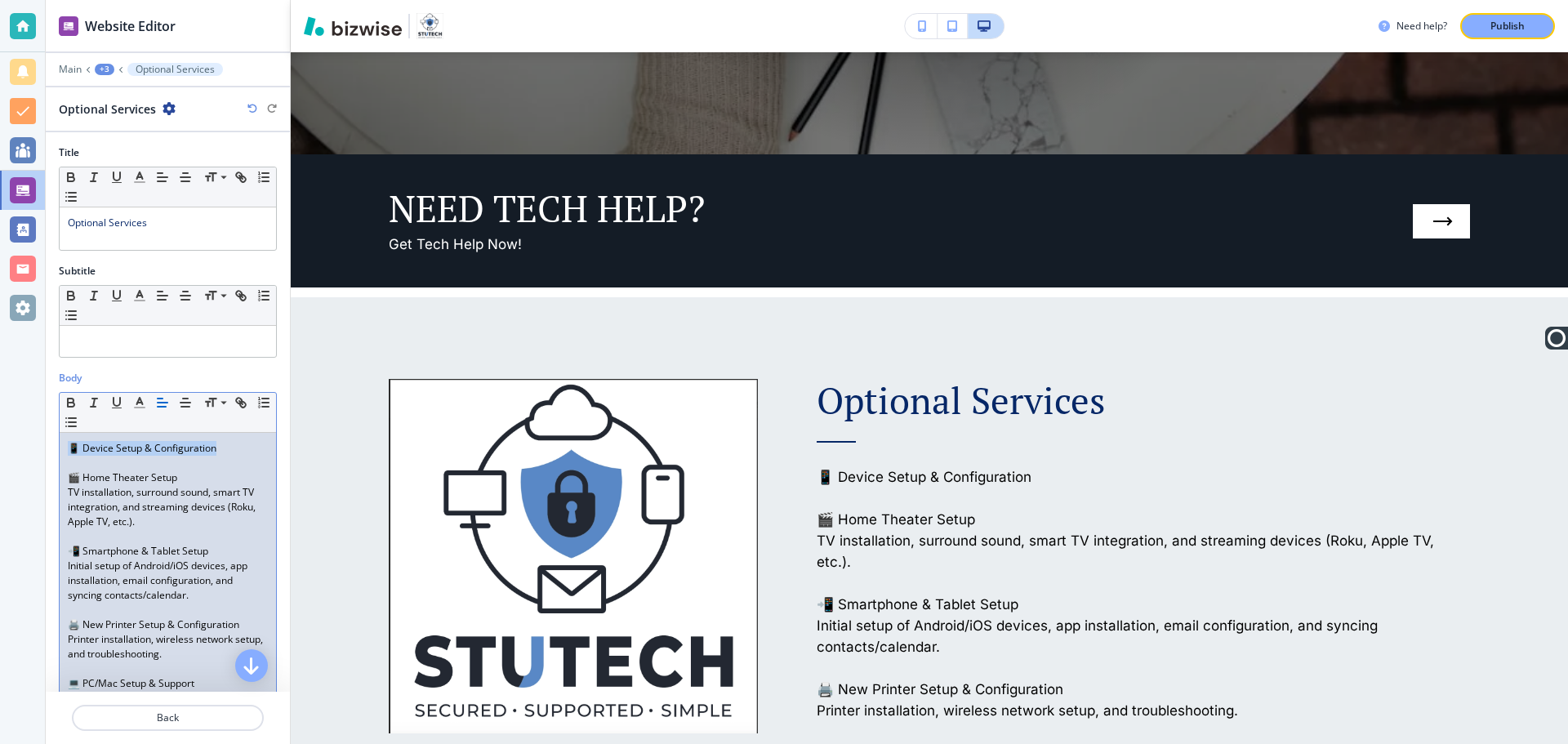
drag, startPoint x: 247, startPoint y: 444, endPoint x: 38, endPoint y: 445, distance: 209.0
click at [38, 445] on div "Website Editor Main +3 Optional Services Optional Services Title Small Normal L…" at bounding box center [784, 372] width 1568 height 744
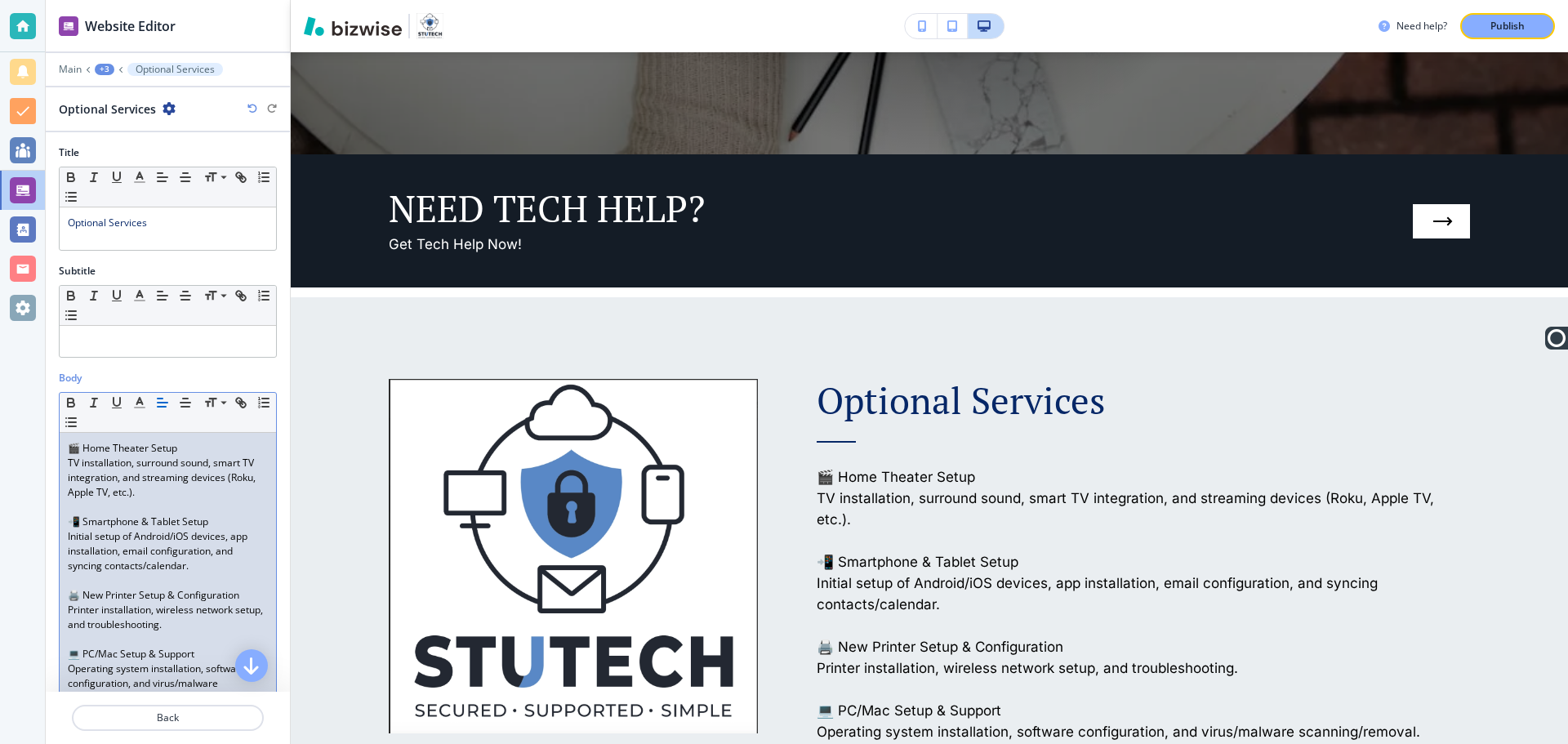
click at [199, 498] on p "TV installation, surround sound, smart TV integration, and streaming devices (R…" at bounding box center [168, 478] width 201 height 44
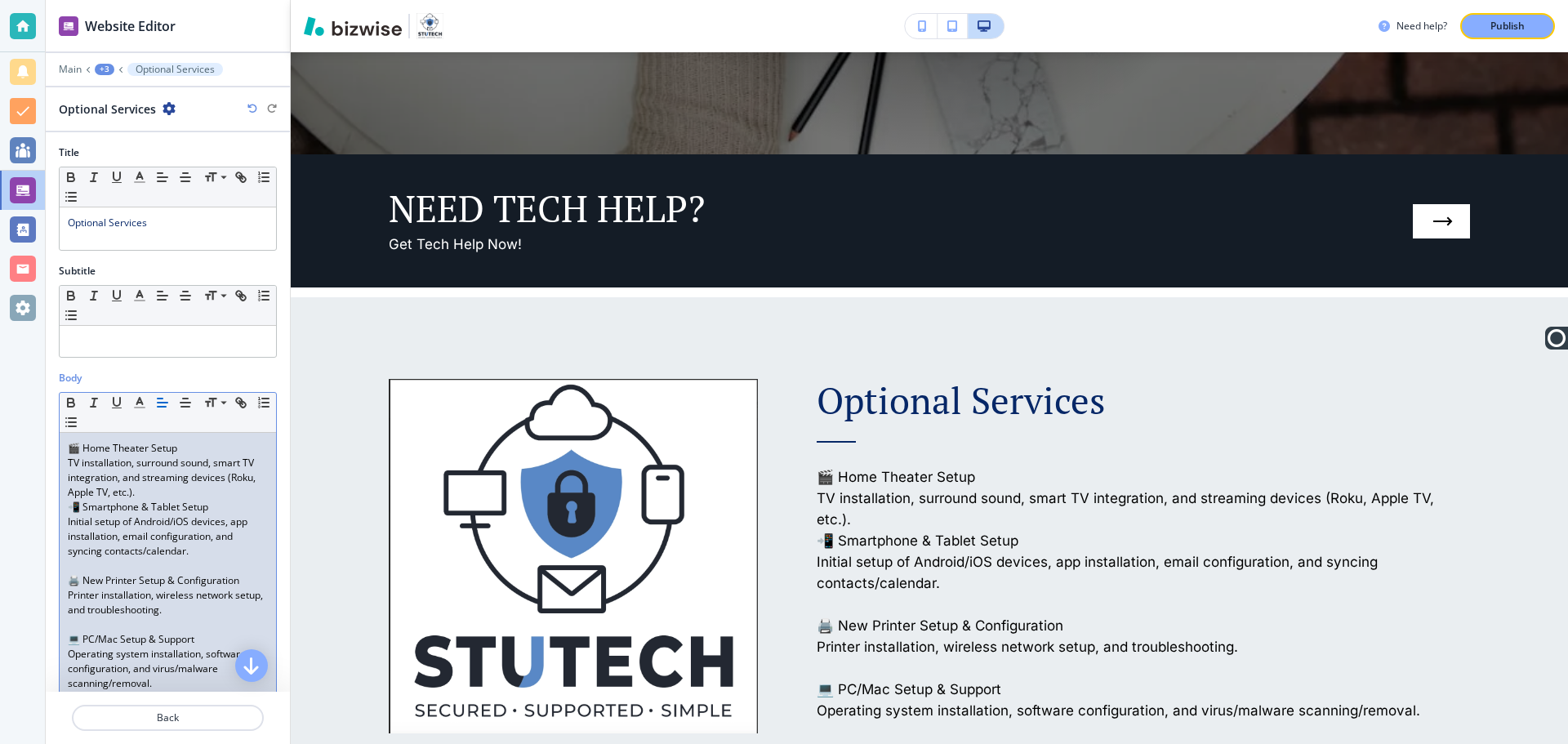
click at [201, 554] on p "Initial setup of Android/iOS devices, app installation, email configuration, an…" at bounding box center [168, 537] width 201 height 44
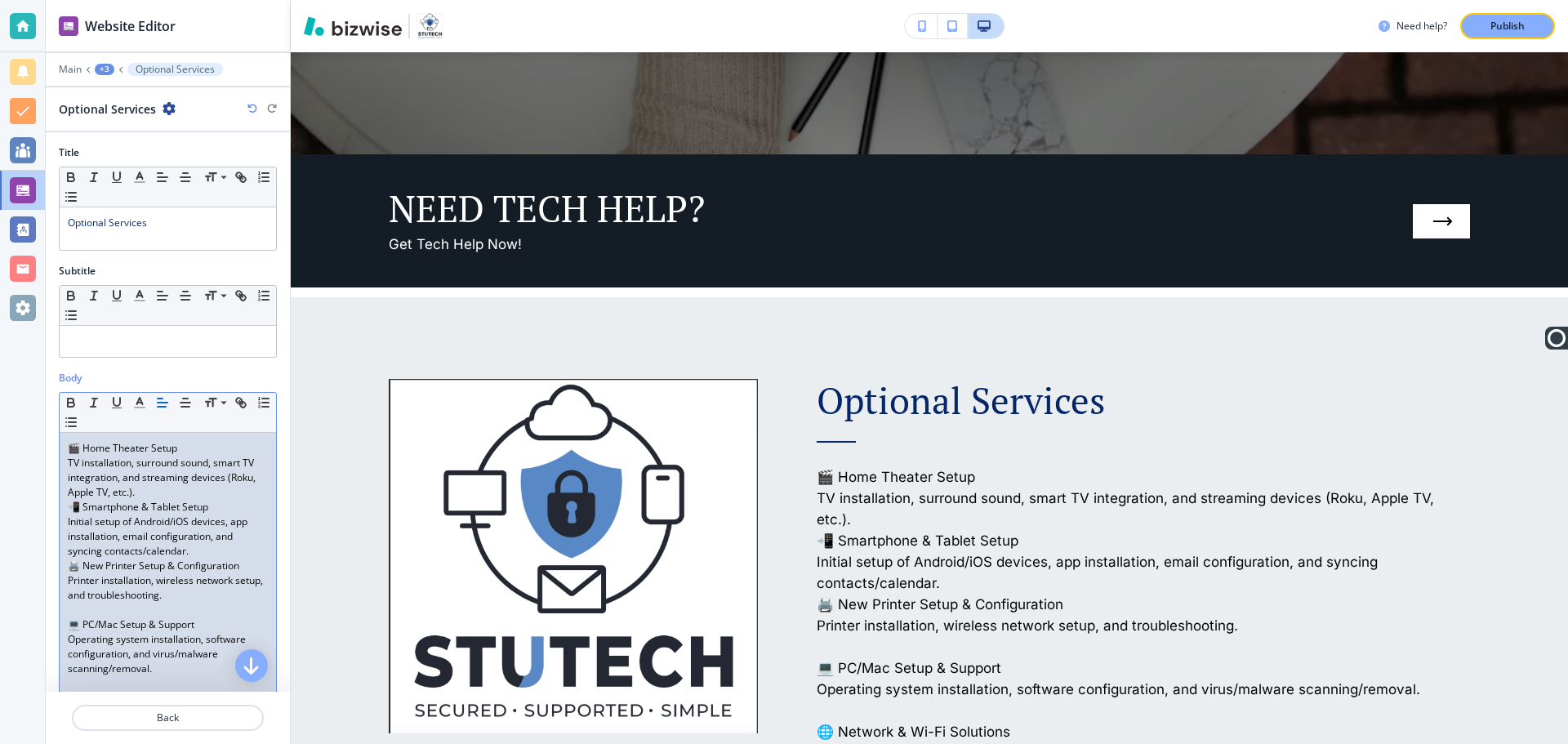
click at [207, 601] on p "Printer installation, wireless network setup, and troubleshooting." at bounding box center [168, 588] width 201 height 29
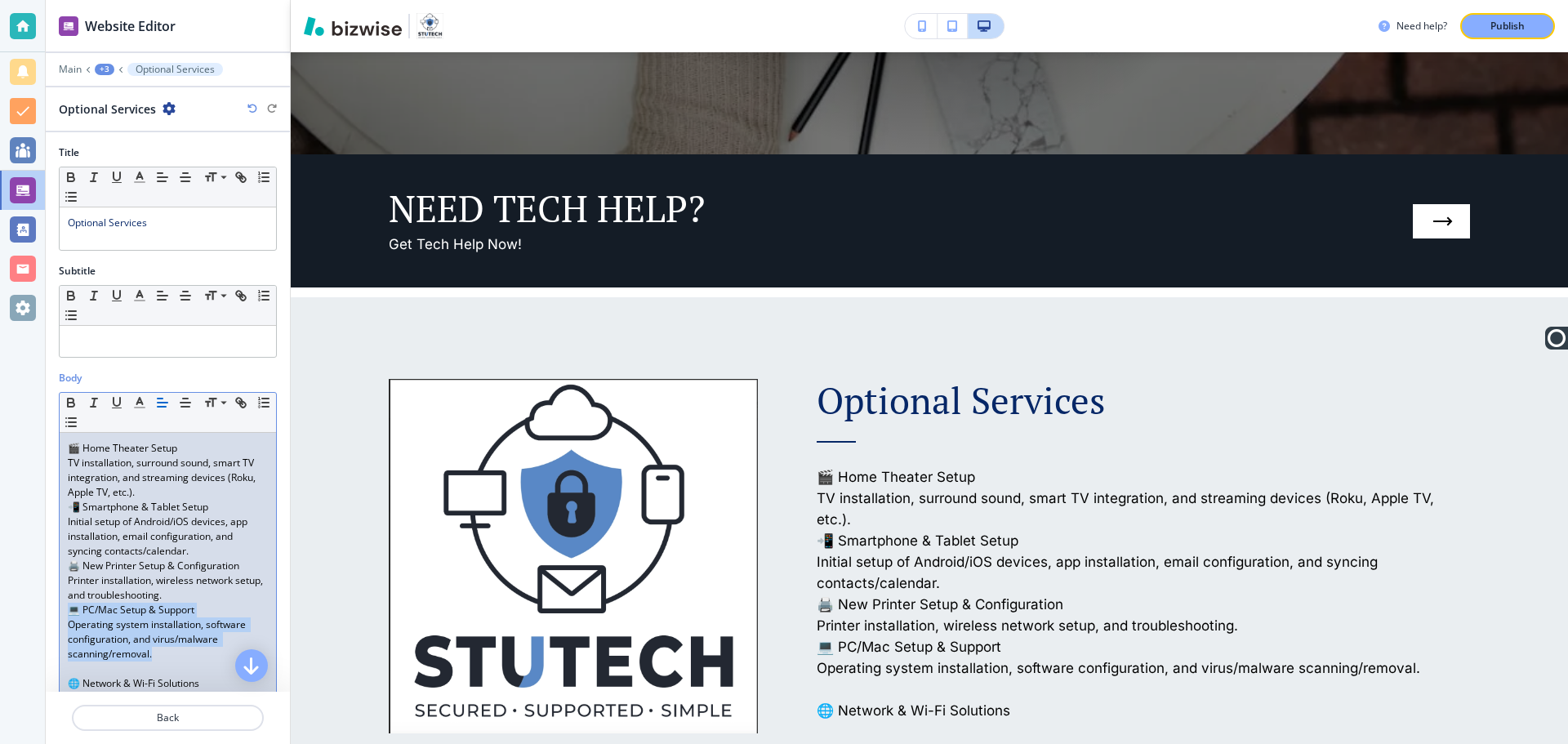
drag, startPoint x: 170, startPoint y: 653, endPoint x: 66, endPoint y: 615, distance: 110.7
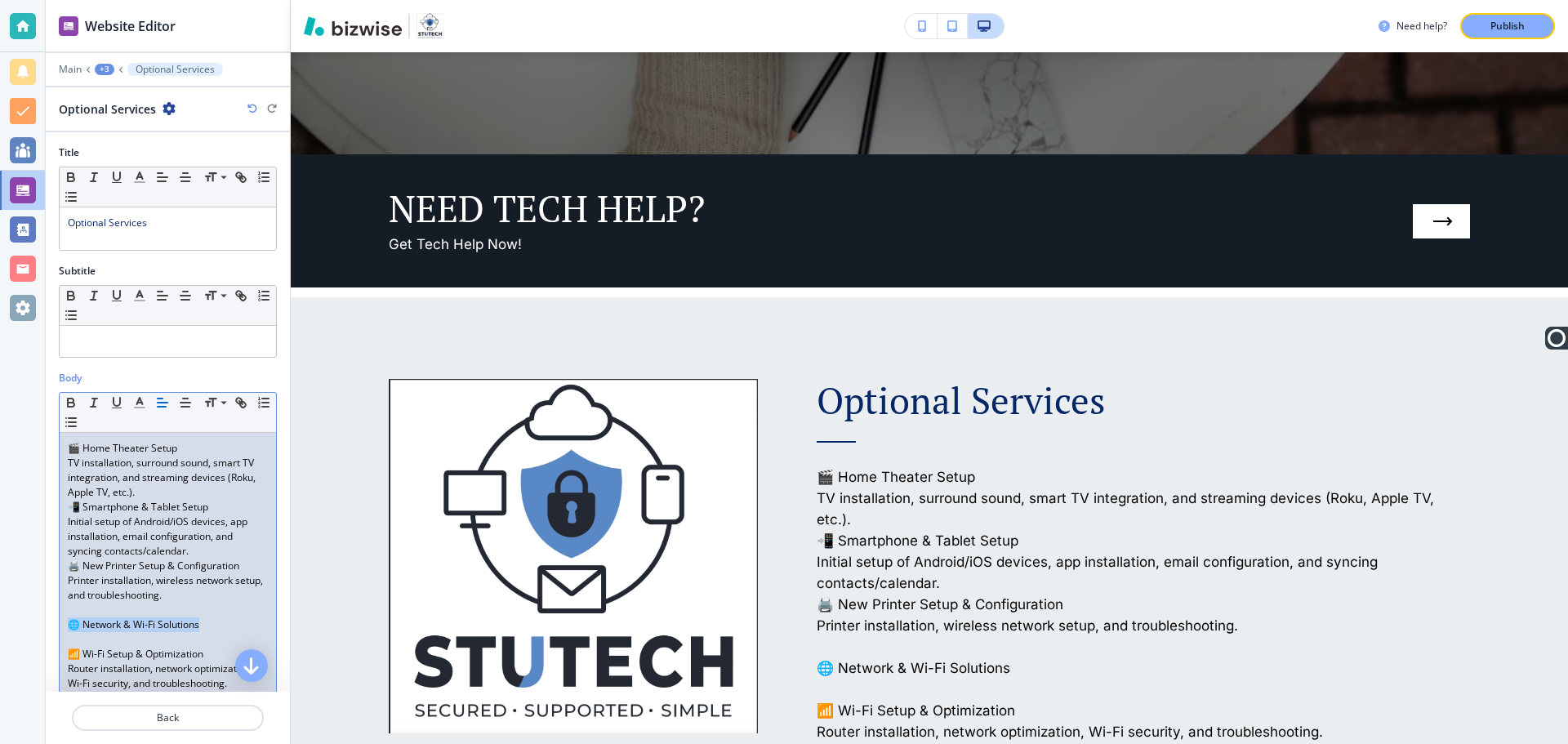
drag, startPoint x: 210, startPoint y: 627, endPoint x: 60, endPoint y: 619, distance: 150.2
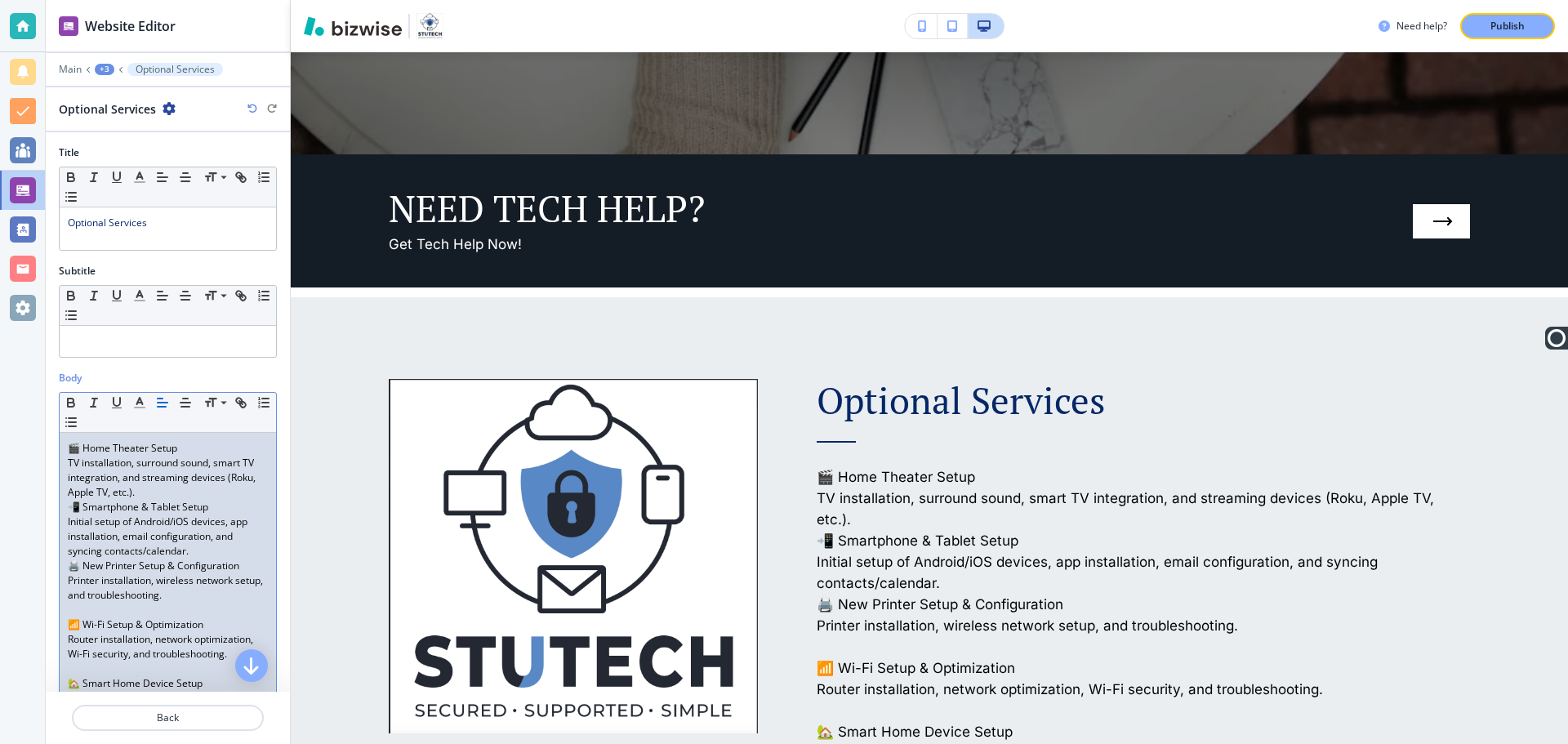
scroll to position [82, 0]
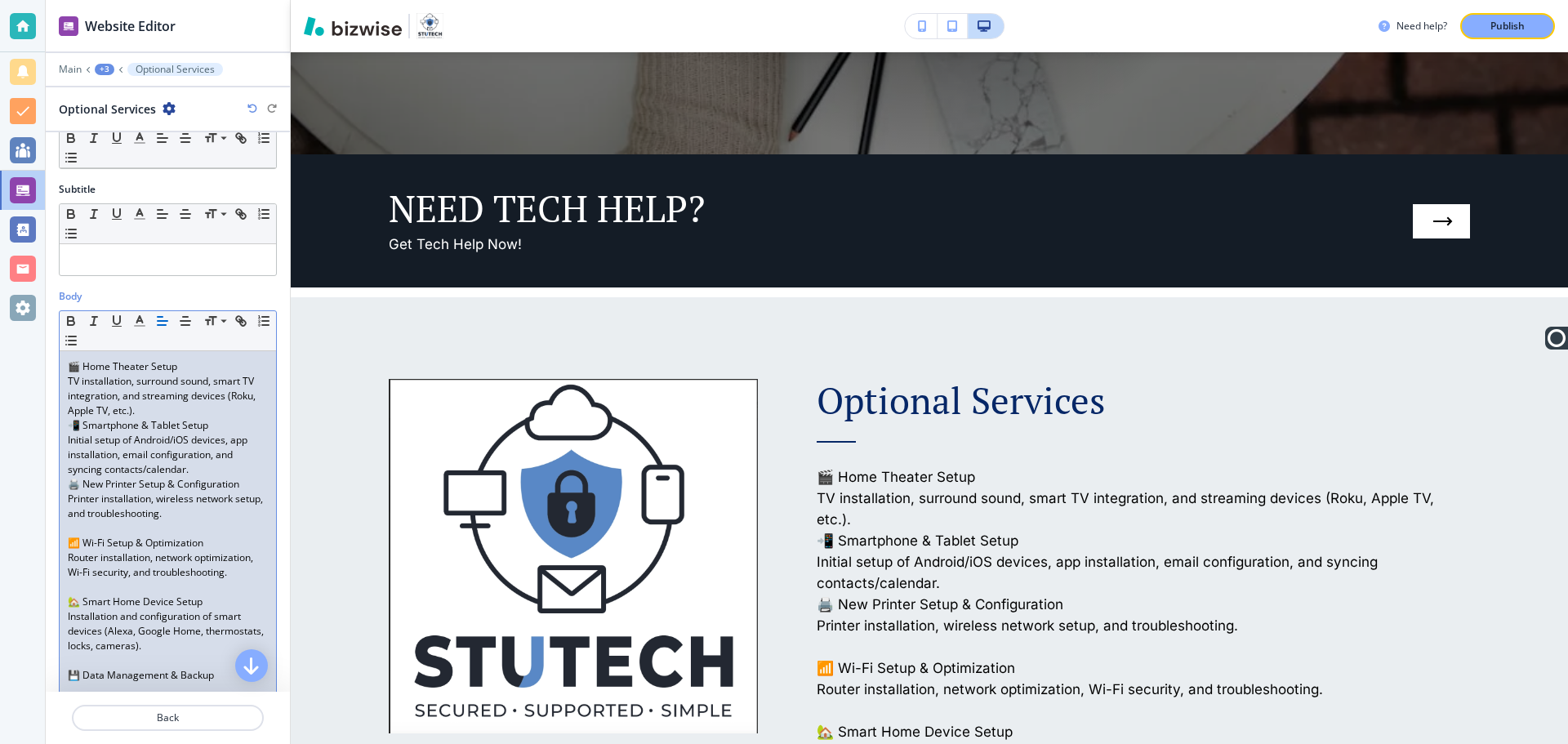
click at [166, 580] on p "Router installation, network optimization, Wi-Fi security, and troubleshooting." at bounding box center [168, 566] width 201 height 29
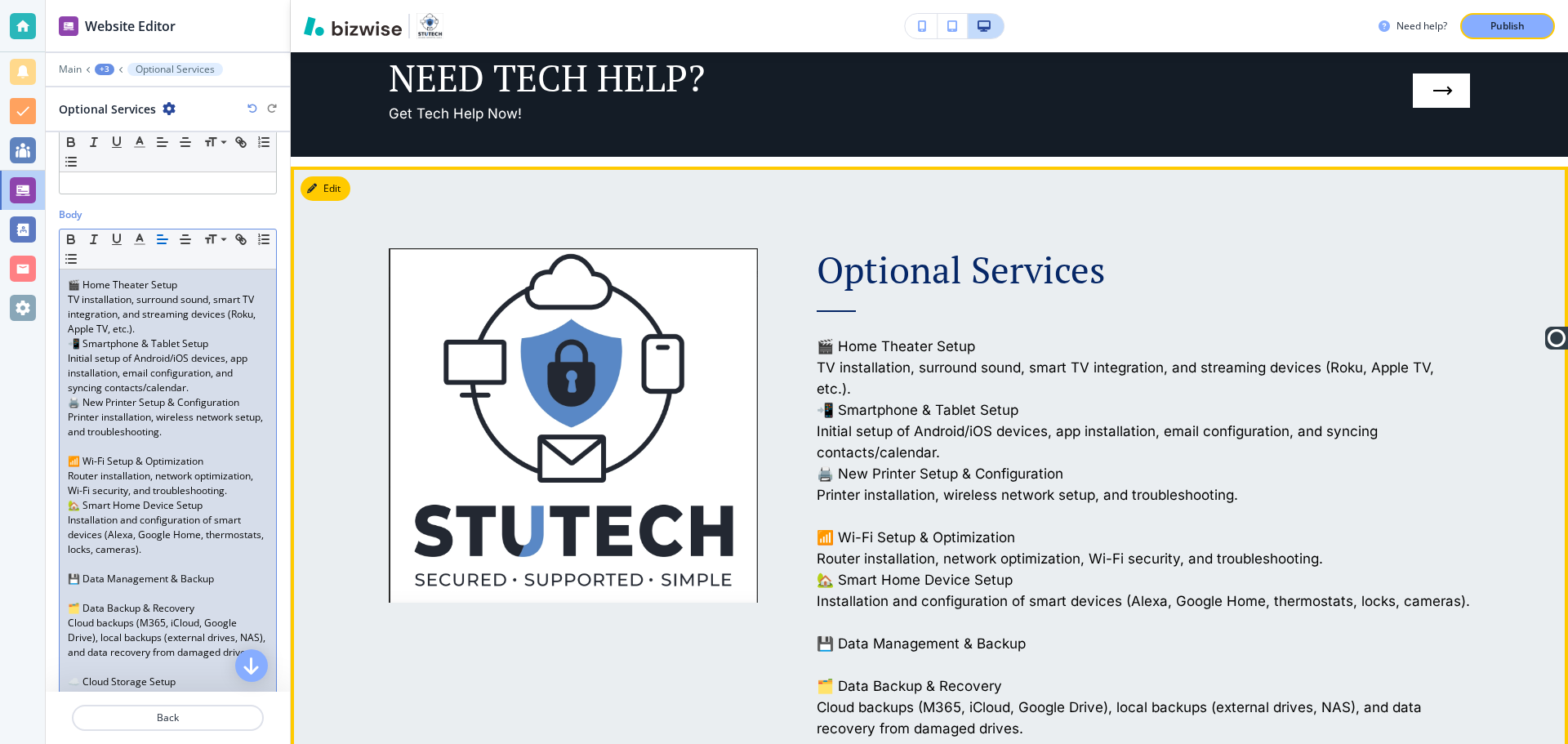
scroll to position [850, 0]
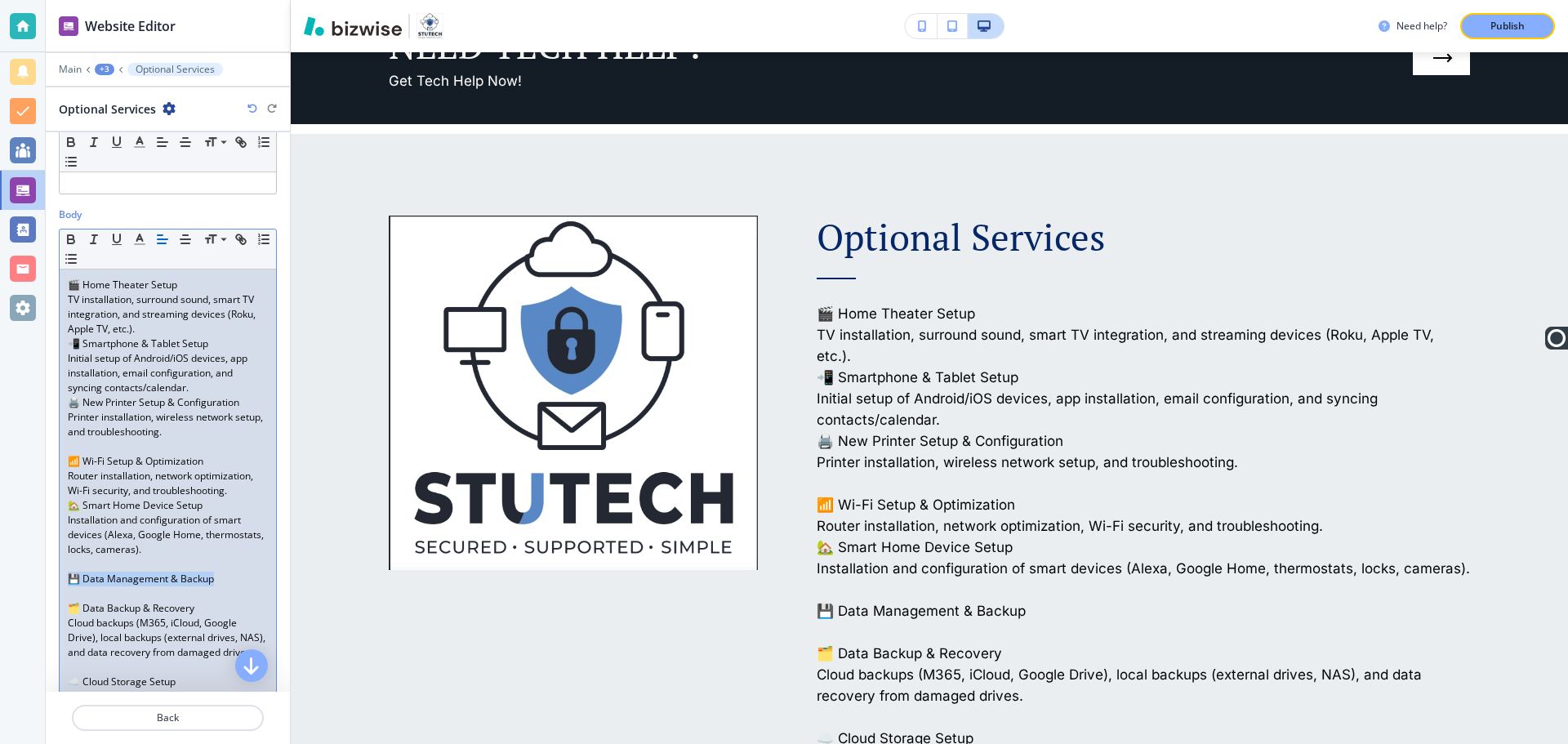
drag, startPoint x: 219, startPoint y: 596, endPoint x: 64, endPoint y: 593, distance: 155.0
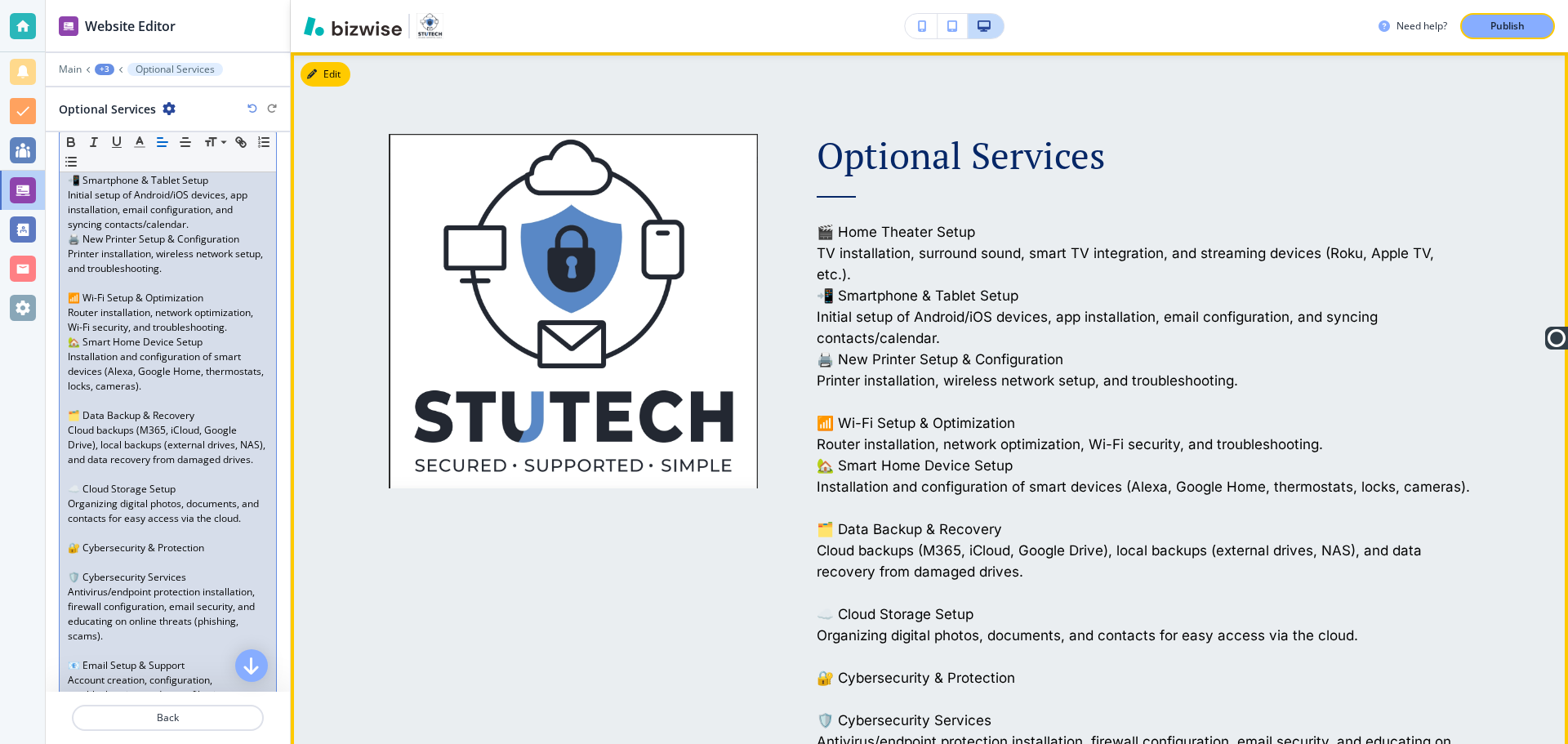
scroll to position [1014, 0]
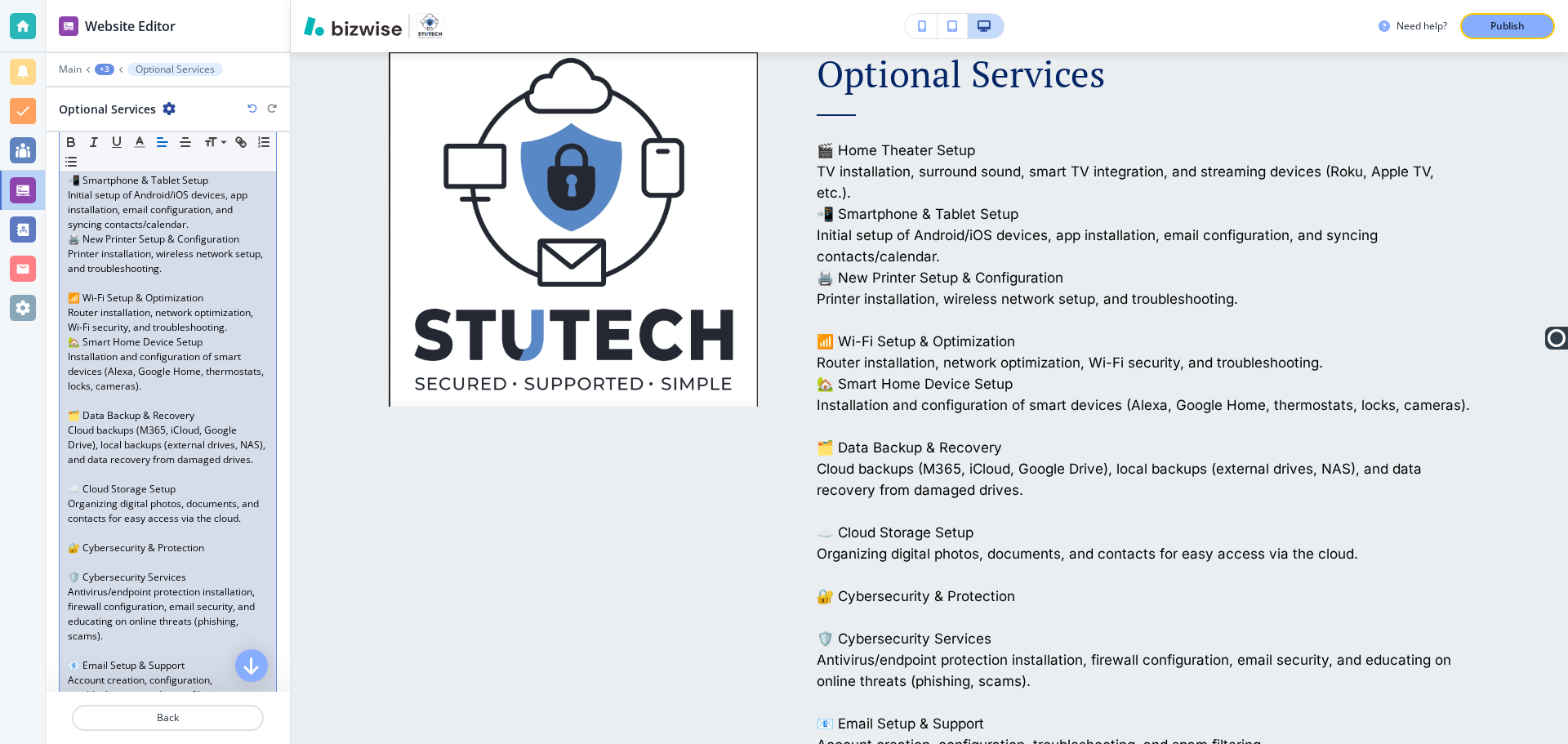
click at [141, 467] on p "Cloud backups (M365, iCloud, Google Drive), local backups (external drives, NAS…" at bounding box center [168, 445] width 201 height 44
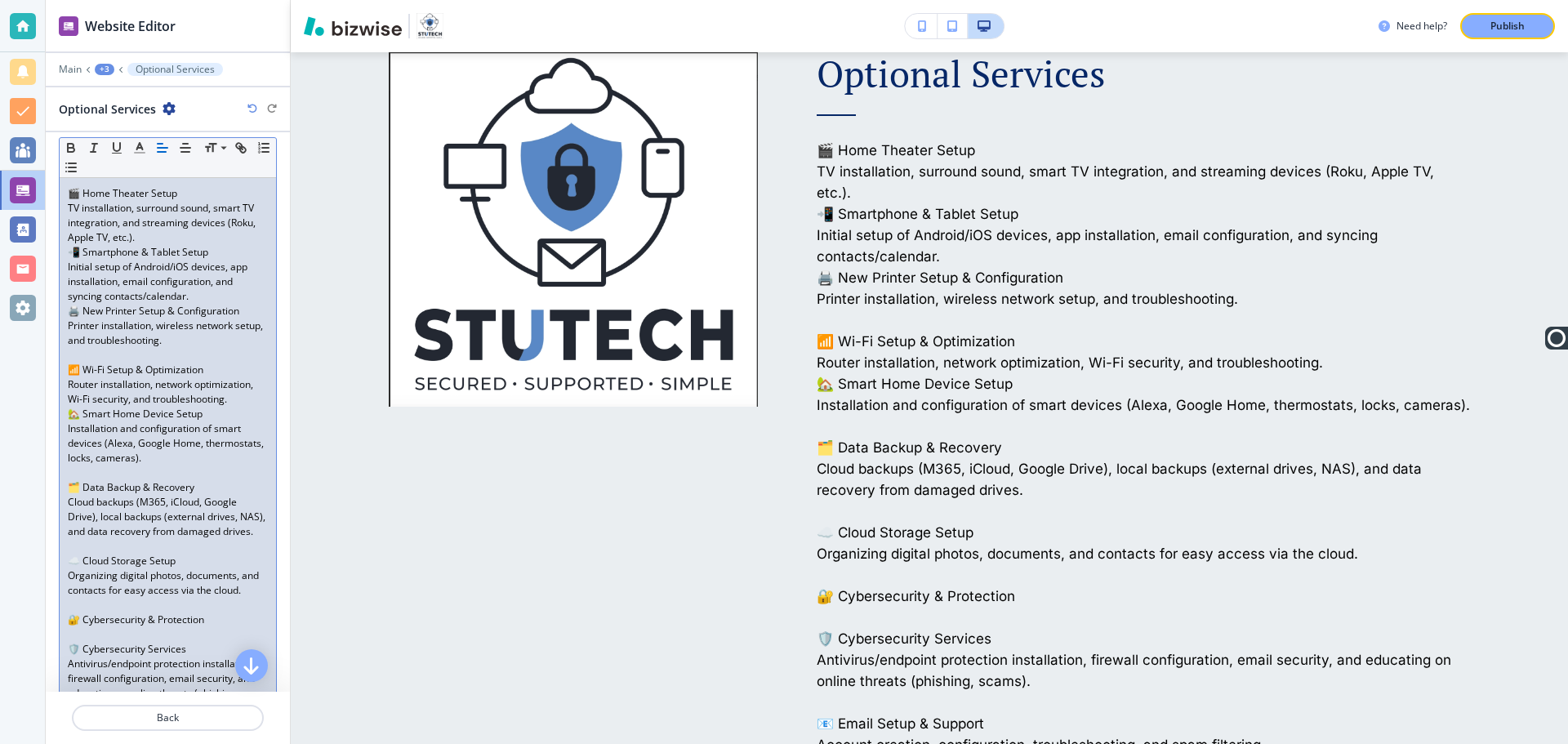
scroll to position [164, 0]
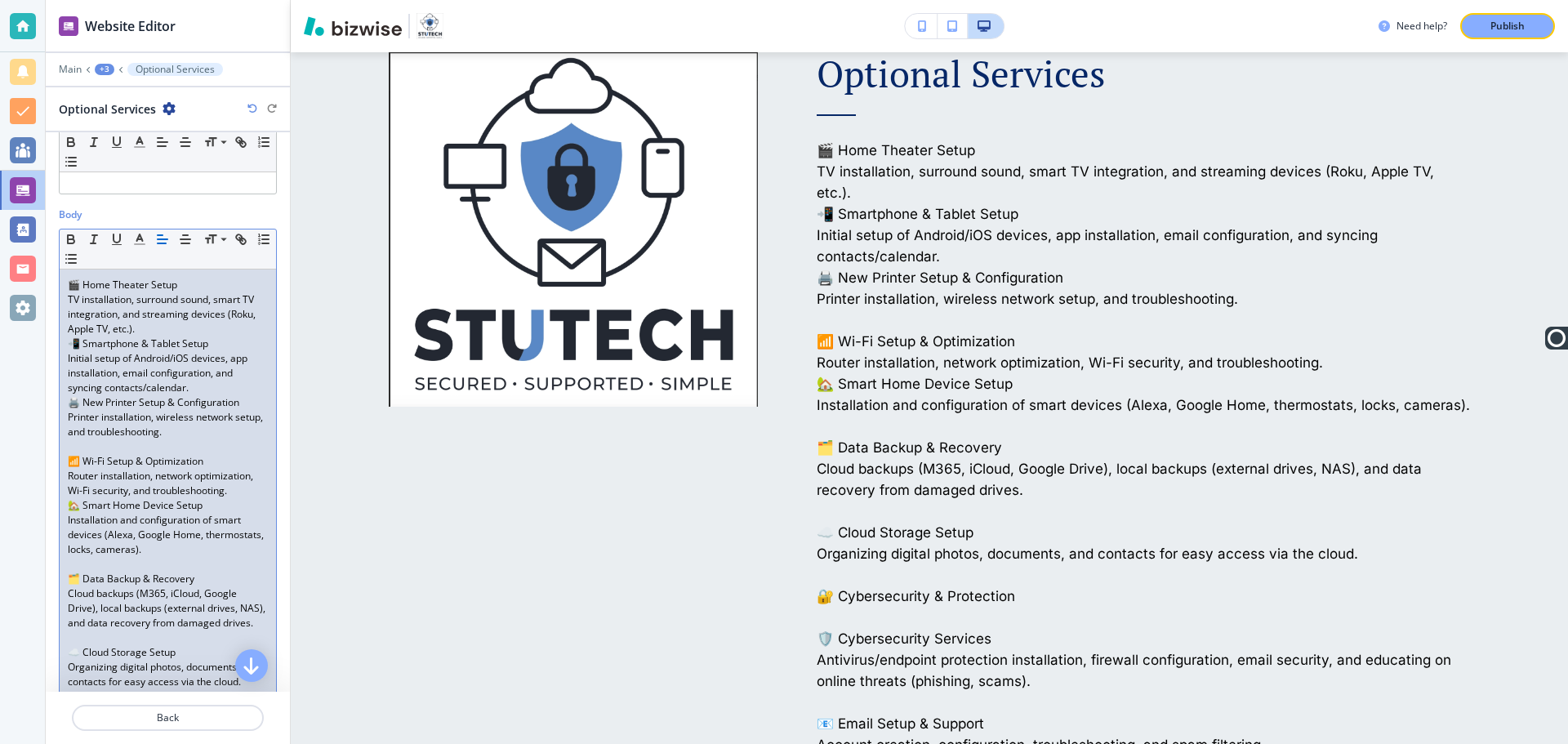
click at [196, 388] on p "Initial setup of Android/iOS devices, app installation, email configuration, an…" at bounding box center [168, 373] width 201 height 44
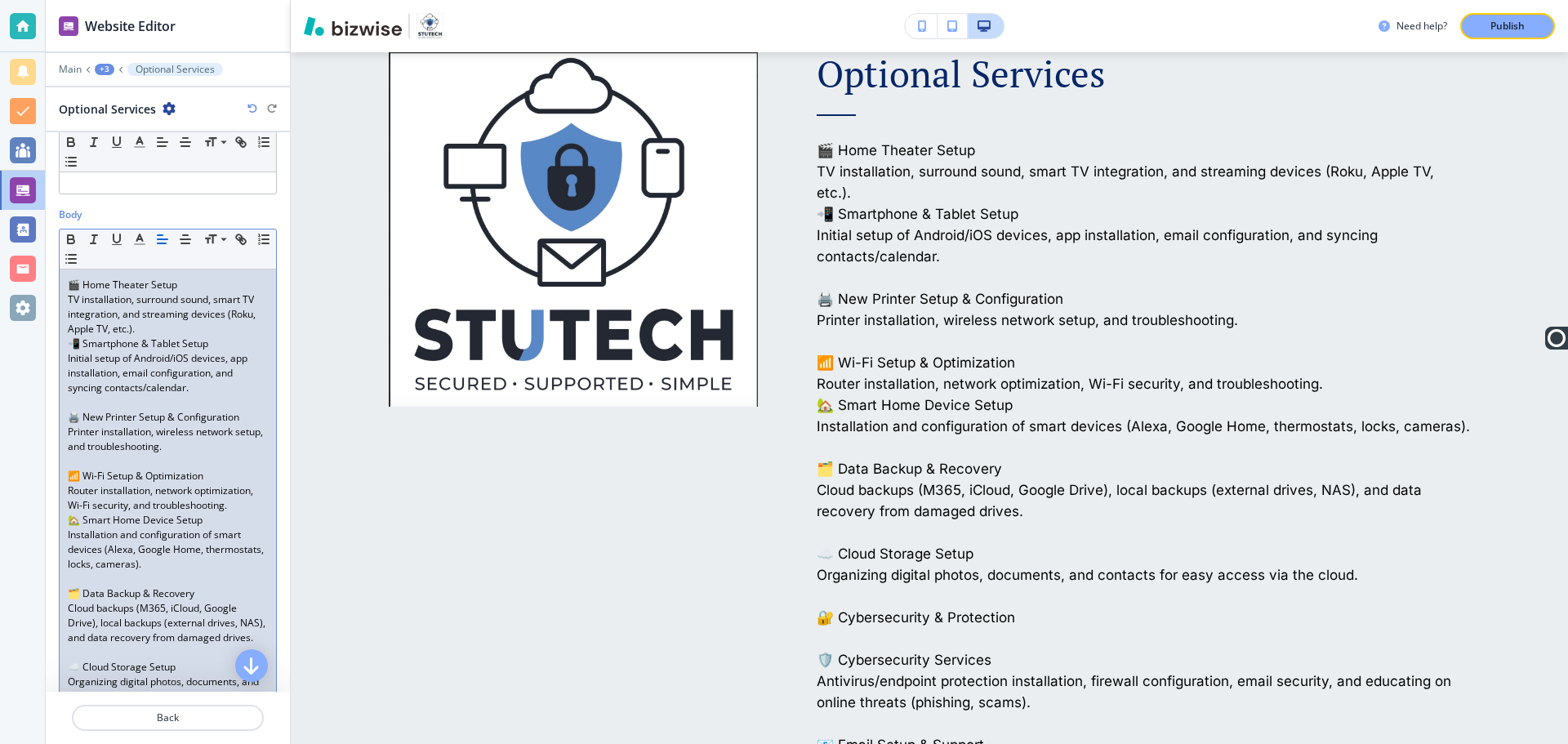
click at [177, 326] on p "TV installation, surround sound, smart TV integration, and streaming devices (R…" at bounding box center [168, 314] width 201 height 44
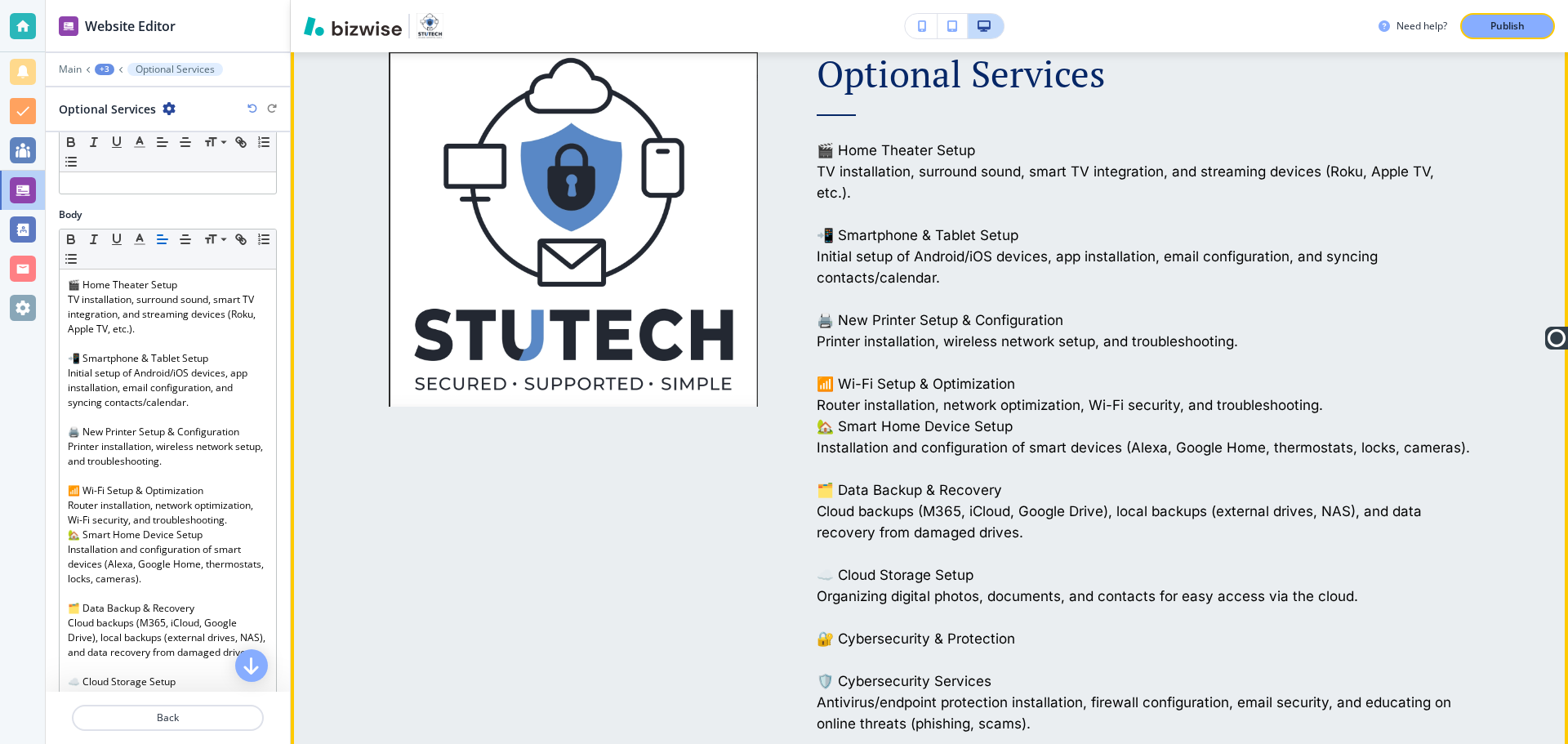
click at [622, 313] on img at bounding box center [573, 229] width 369 height 354
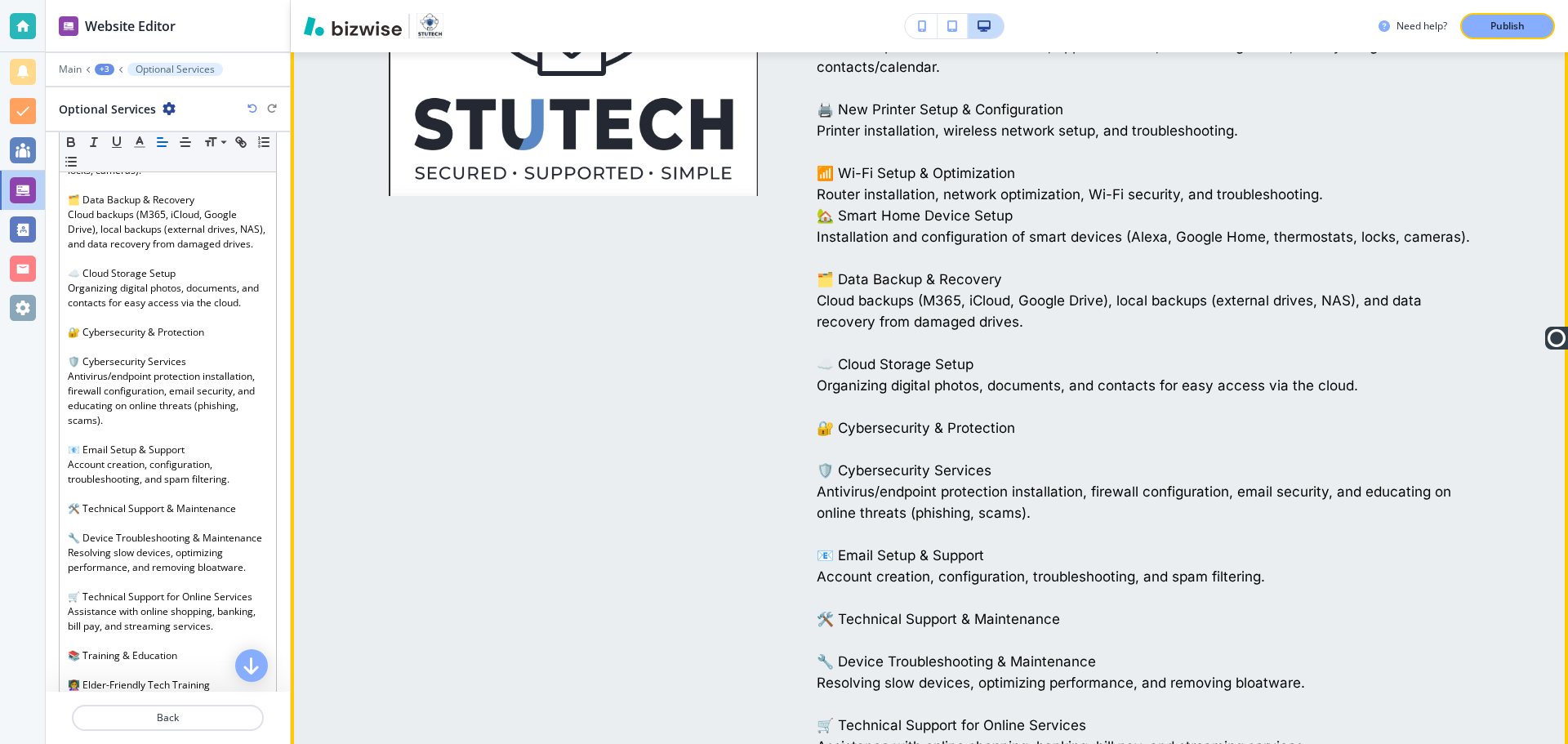
scroll to position [1259, 0]
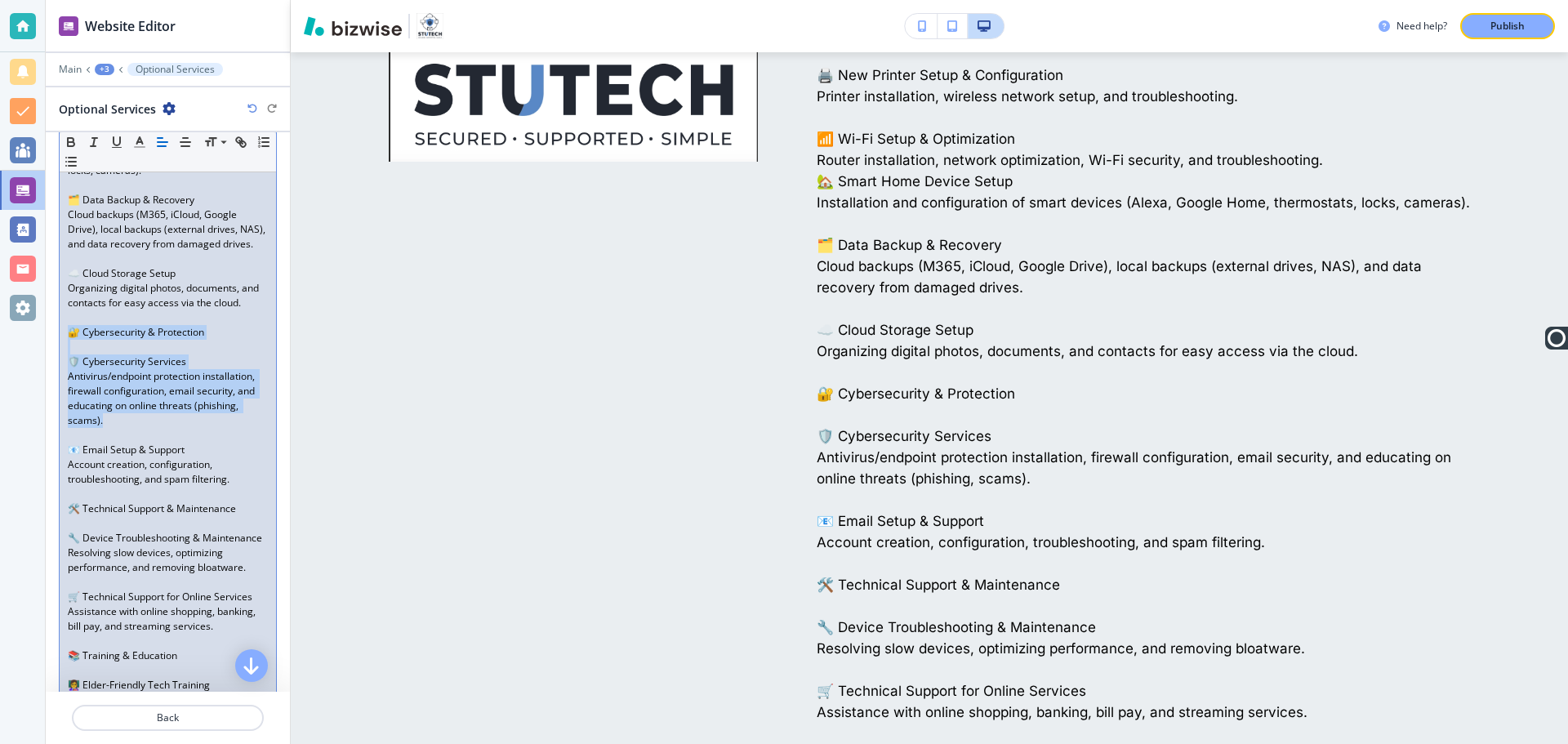
drag, startPoint x: 166, startPoint y: 465, endPoint x: 50, endPoint y: 377, distance: 145.6
click at [50, 377] on div "Body Small Normal Large Huge 🎬 Home Theater Setup TV installation, surround sou…" at bounding box center [168, 389] width 244 height 1180
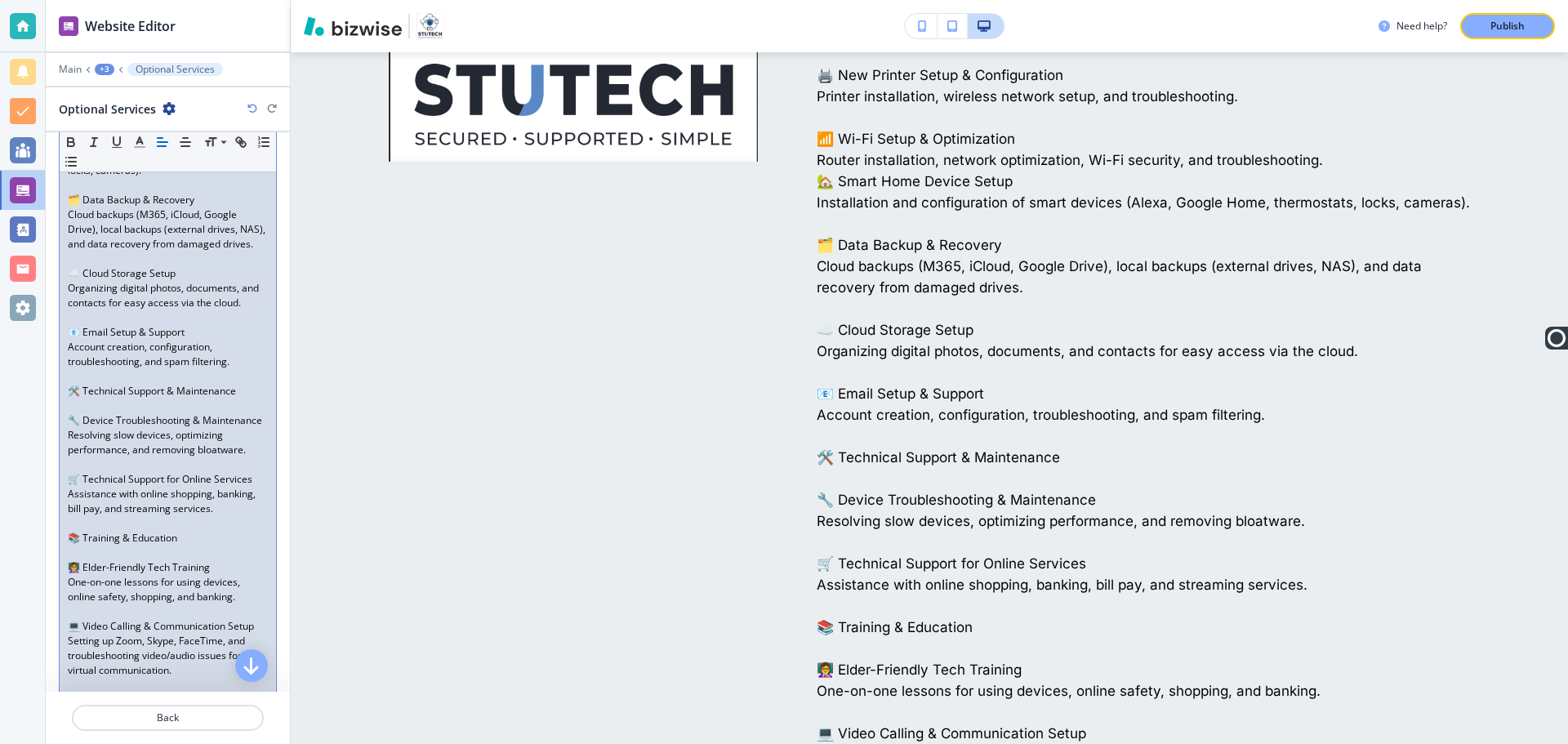
scroll to position [653, 0]
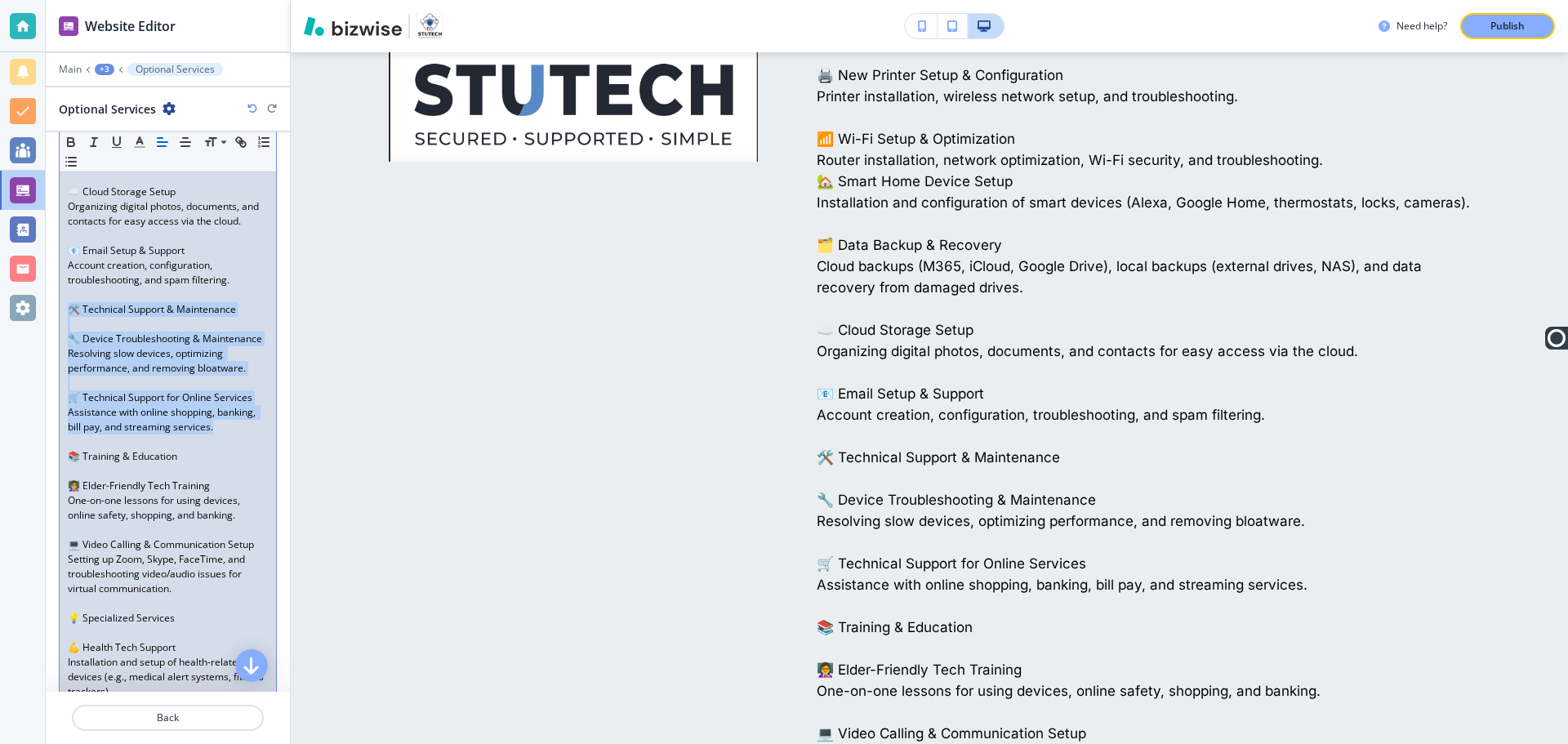
drag, startPoint x: 255, startPoint y: 486, endPoint x: 51, endPoint y: 356, distance: 241.9
click at [51, 356] on div "Body Small Normal Large Huge 🎬 Home Theater Setup TV installation, surround sou…" at bounding box center [168, 249] width 244 height 1062
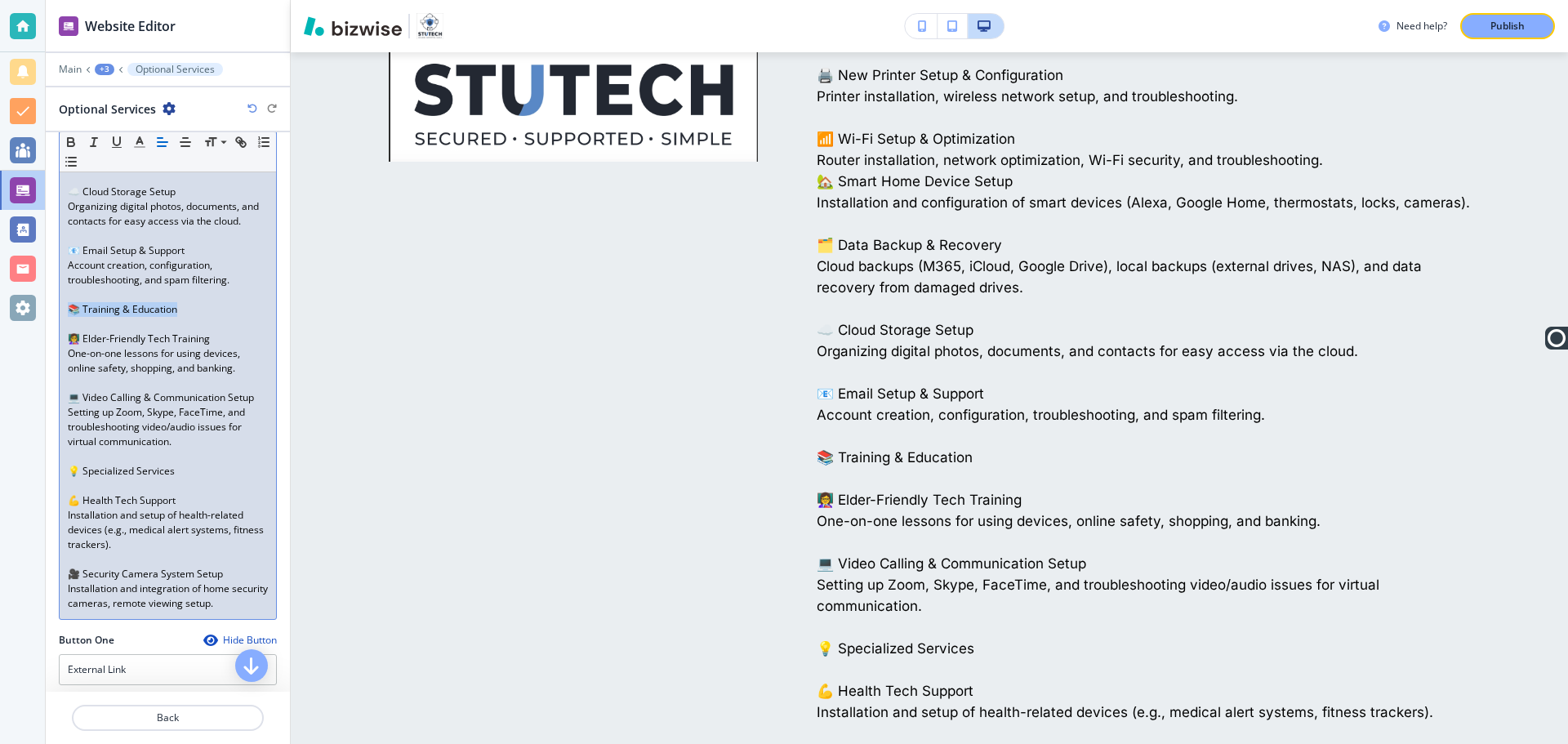
drag, startPoint x: 198, startPoint y: 354, endPoint x: 52, endPoint y: 353, distance: 146.0
click at [52, 353] on div "Body Small Normal Large Huge 🎬 Home Theater Setup TV installation, surround sou…" at bounding box center [168, 175] width 244 height 916
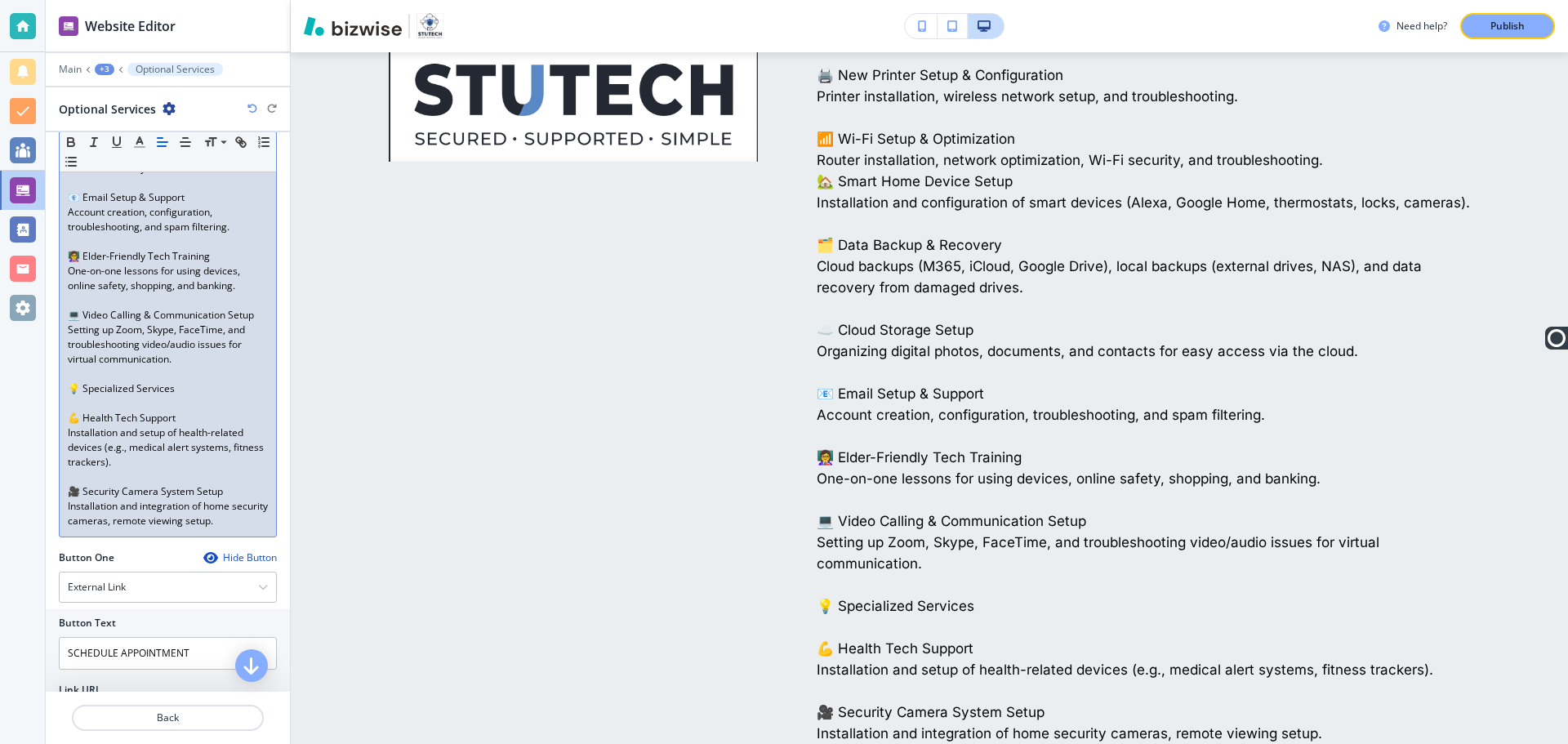
scroll to position [735, 0]
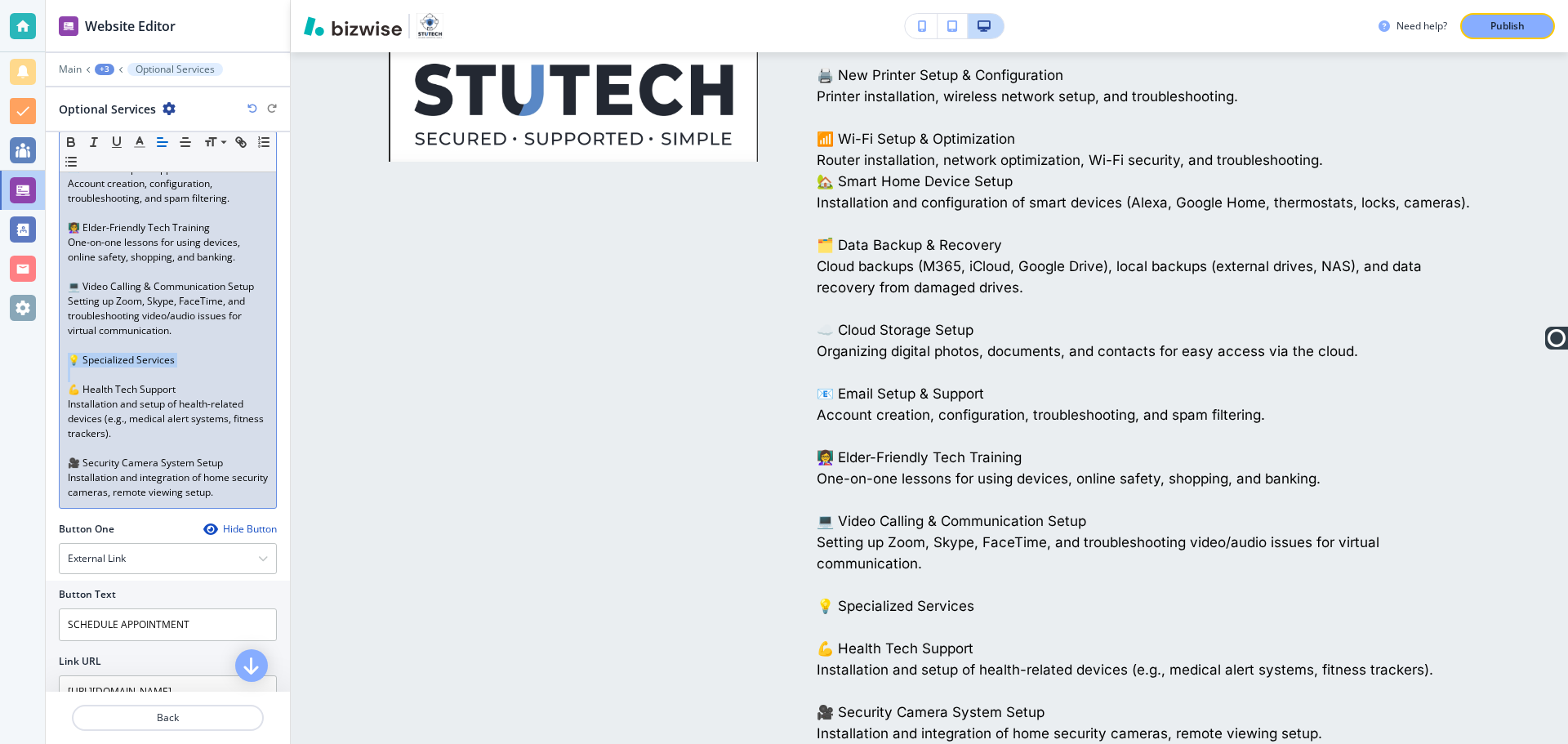
drag, startPoint x: 199, startPoint y: 427, endPoint x: 56, endPoint y: 421, distance: 143.1
click at [56, 421] on div "Body Small Normal Large Huge 🎬 Home Theater Setup TV installation, surround sou…" at bounding box center [168, 79] width 244 height 886
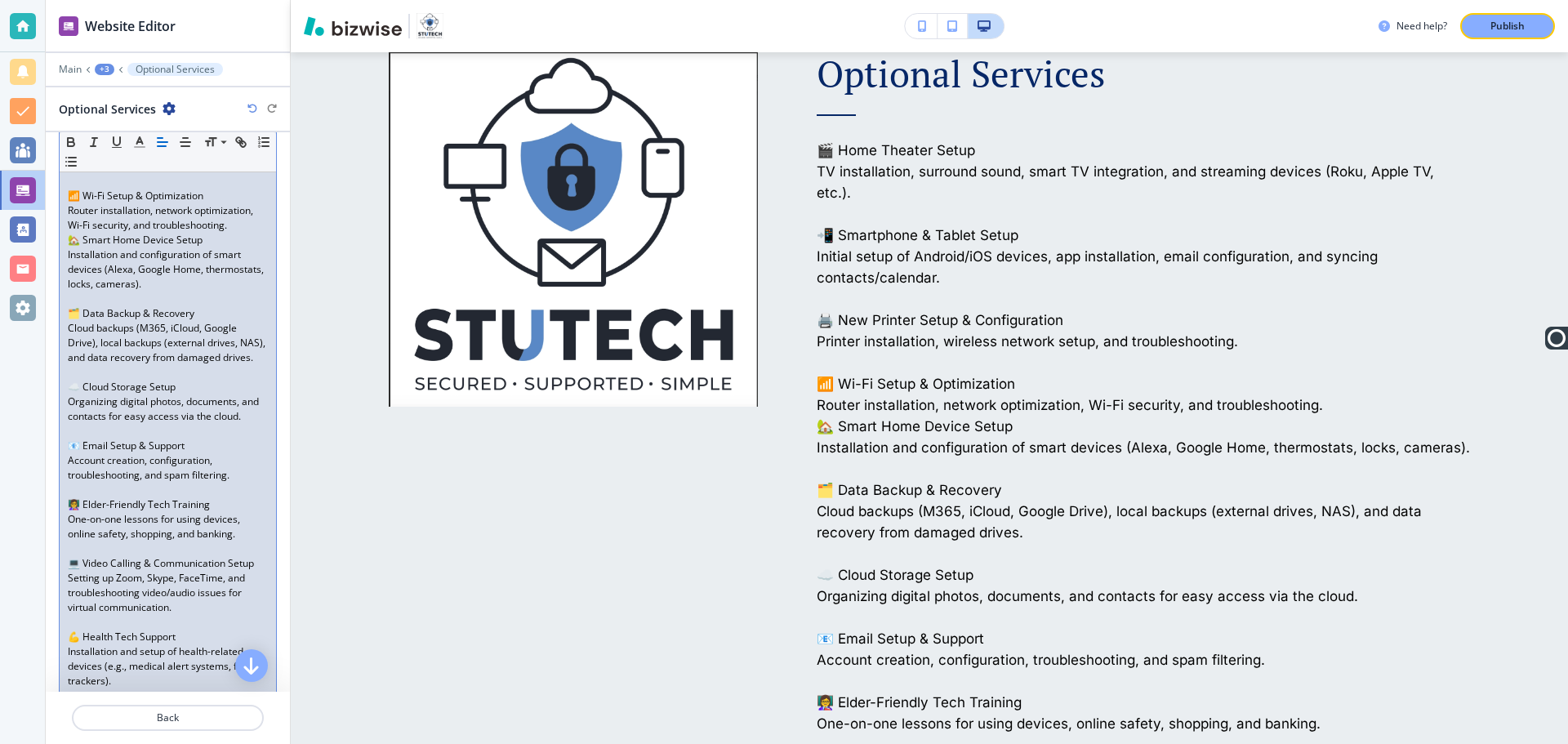
scroll to position [408, 0]
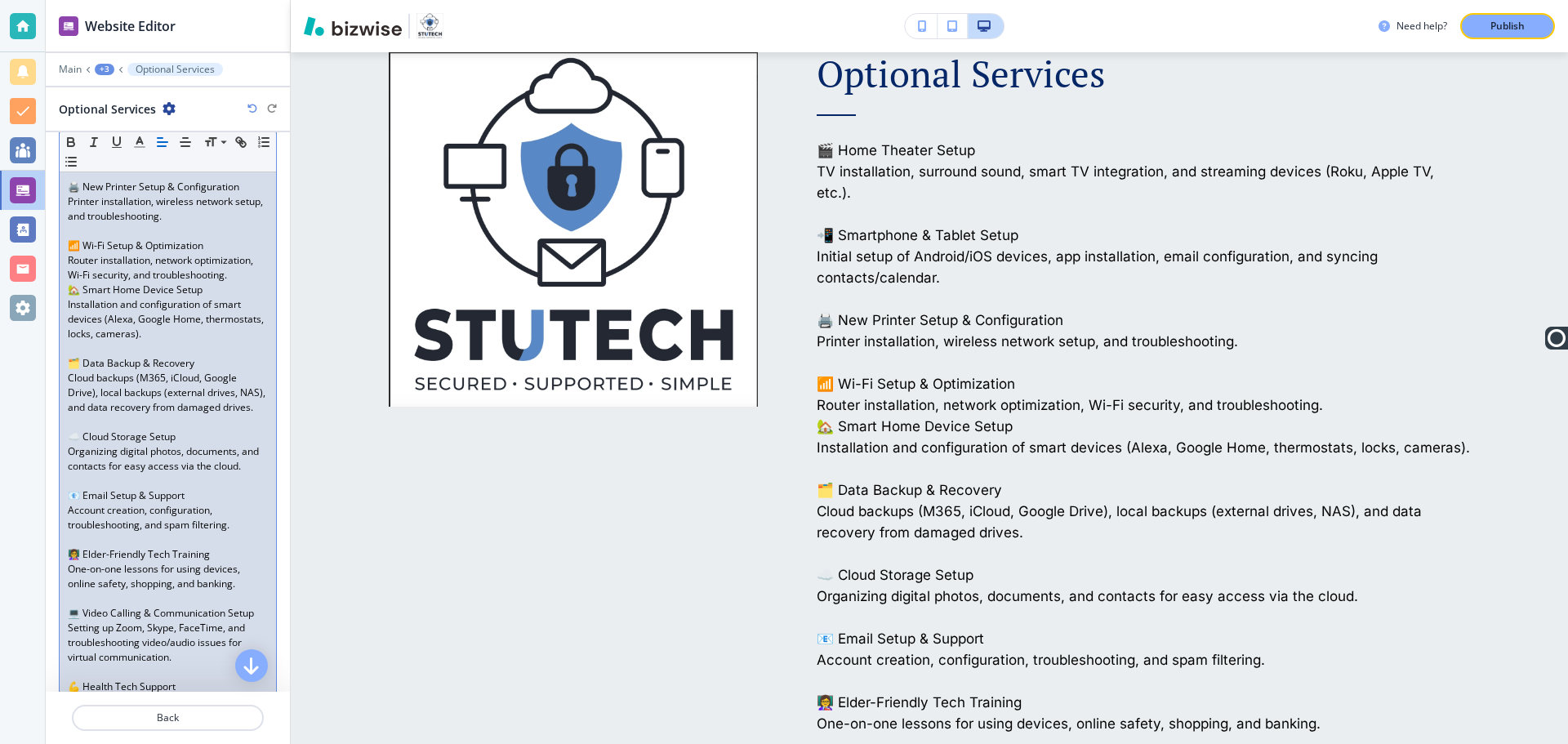
click at [187, 282] on p "Router installation, network optimization, Wi-Fi security, and troubleshooting." at bounding box center [168, 268] width 201 height 29
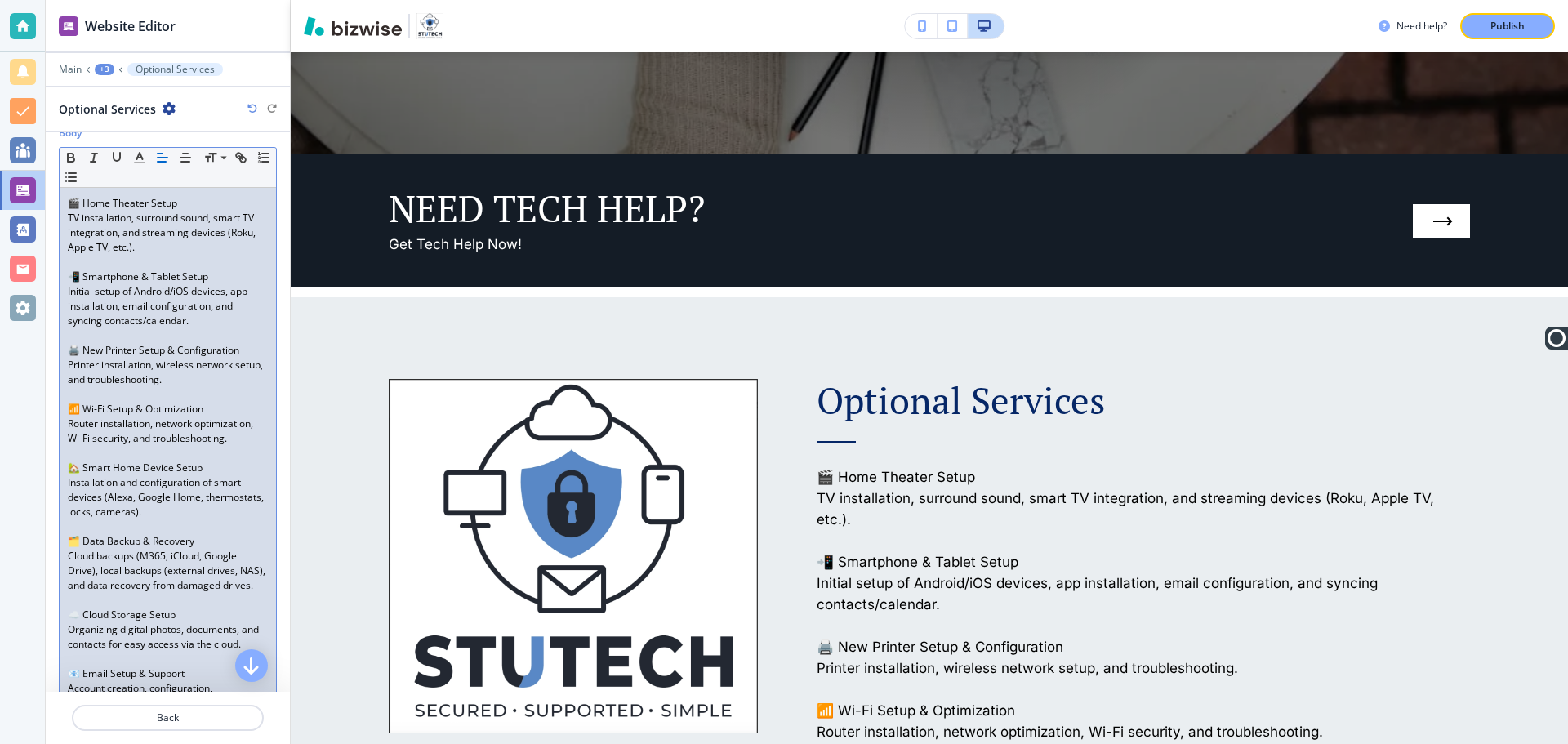
scroll to position [0, 0]
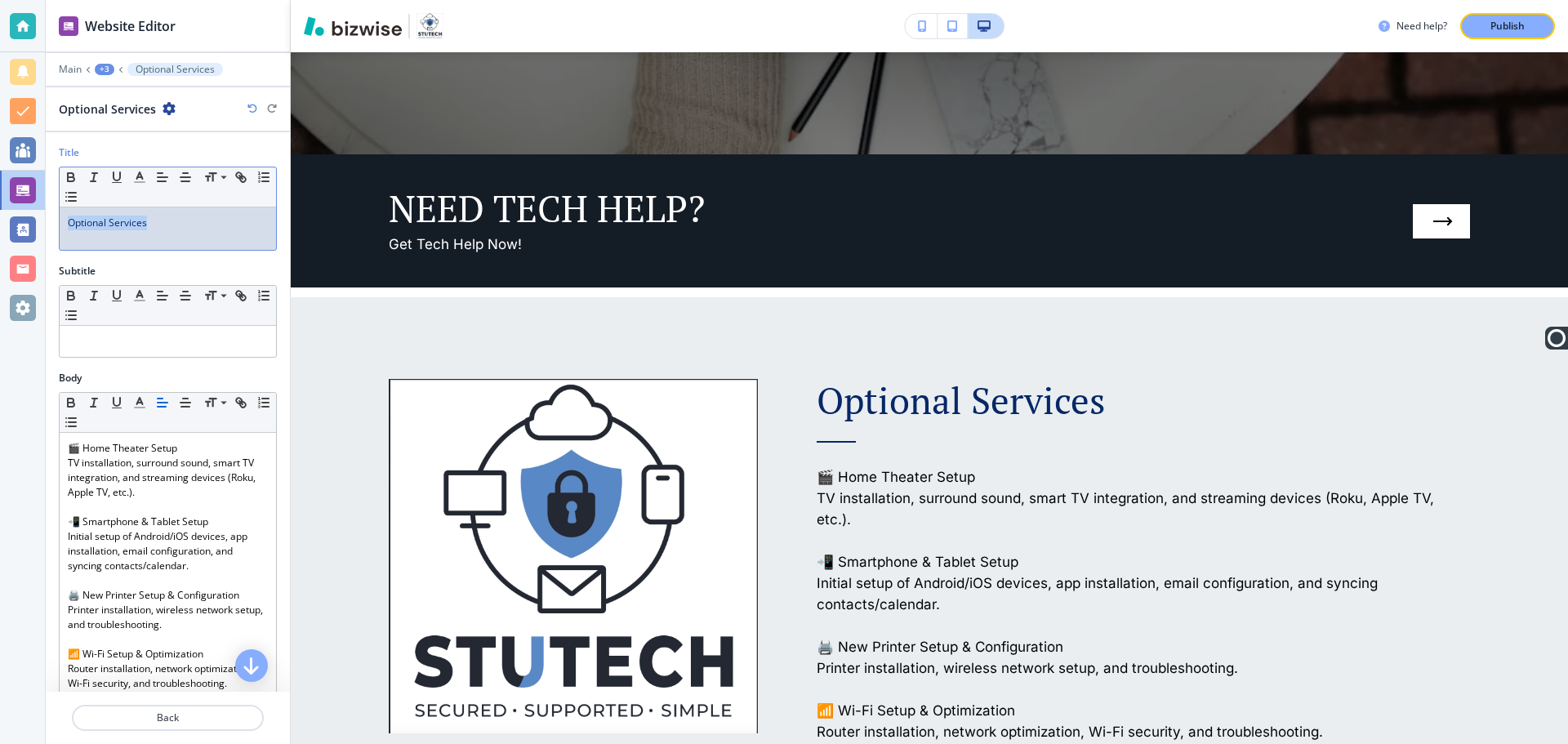
drag, startPoint x: 160, startPoint y: 223, endPoint x: 7, endPoint y: 215, distance: 153.2
click at [7, 215] on div "Website Editor Main +3 Optional Services Optional Services Title Small Normal L…" at bounding box center [784, 372] width 1568 height 744
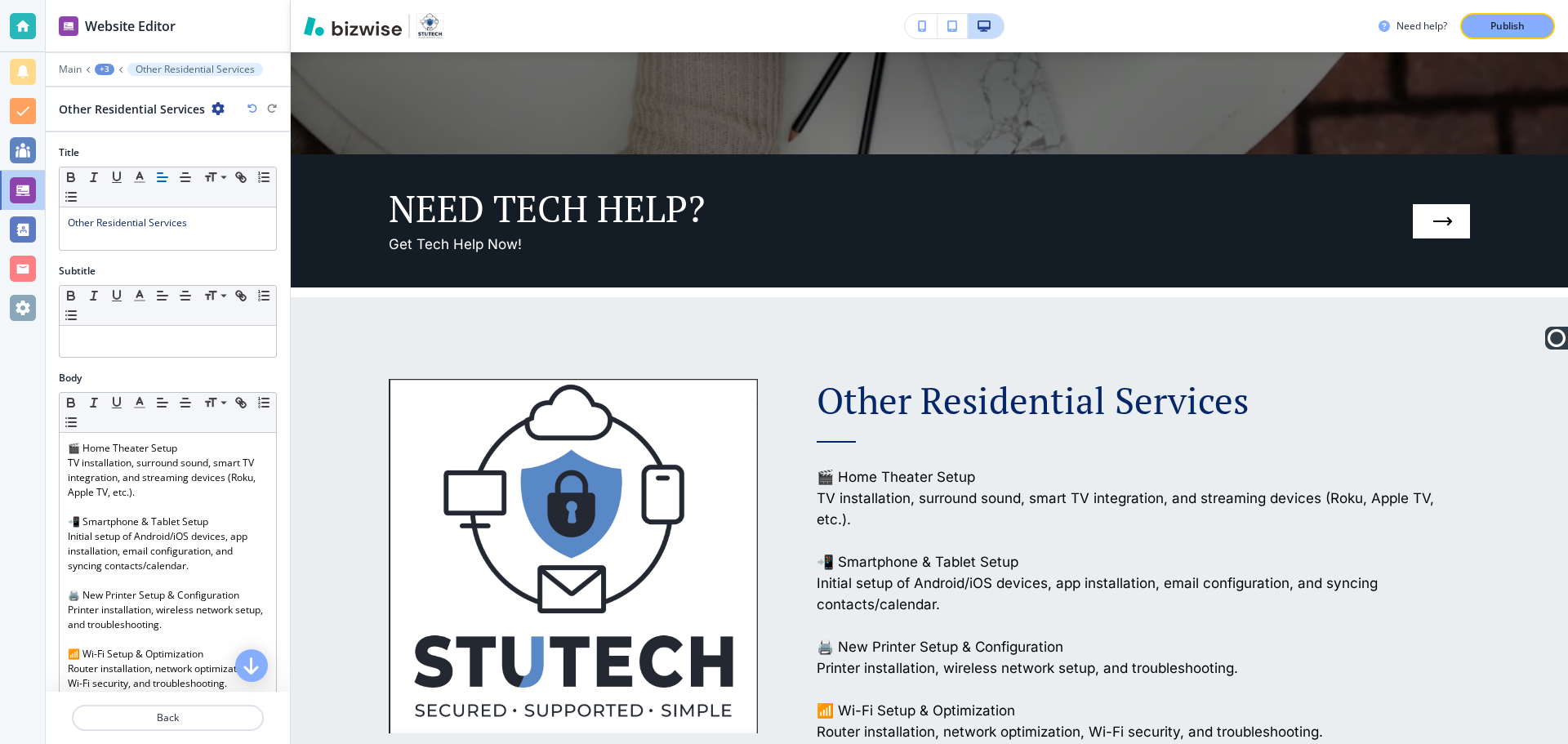
click at [1499, 29] on p "Publish" at bounding box center [1507, 26] width 34 height 15
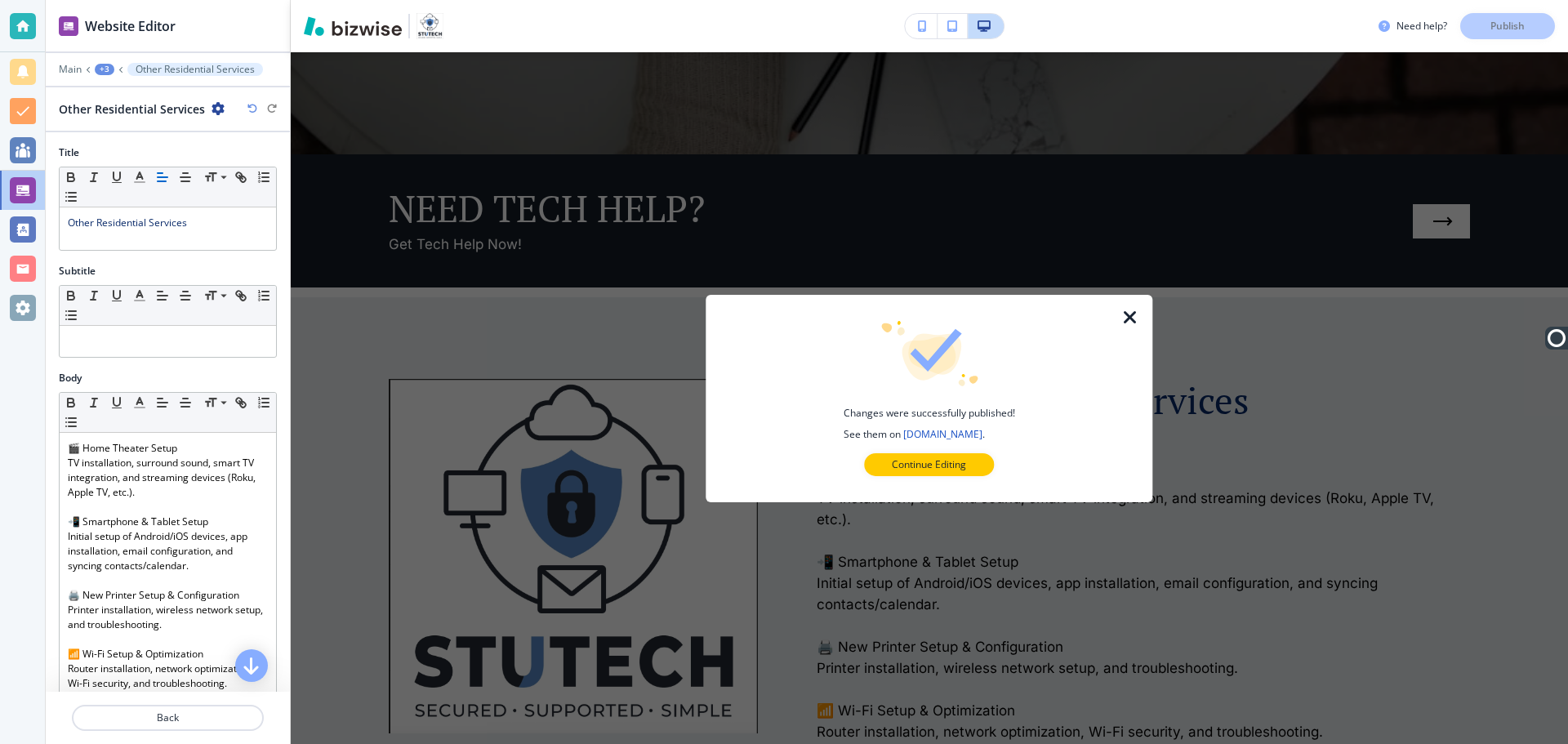
drag, startPoint x: 899, startPoint y: 463, endPoint x: 899, endPoint y: 380, distance: 83.0
click at [899, 462] on p "Continue Editing" at bounding box center [929, 465] width 74 height 15
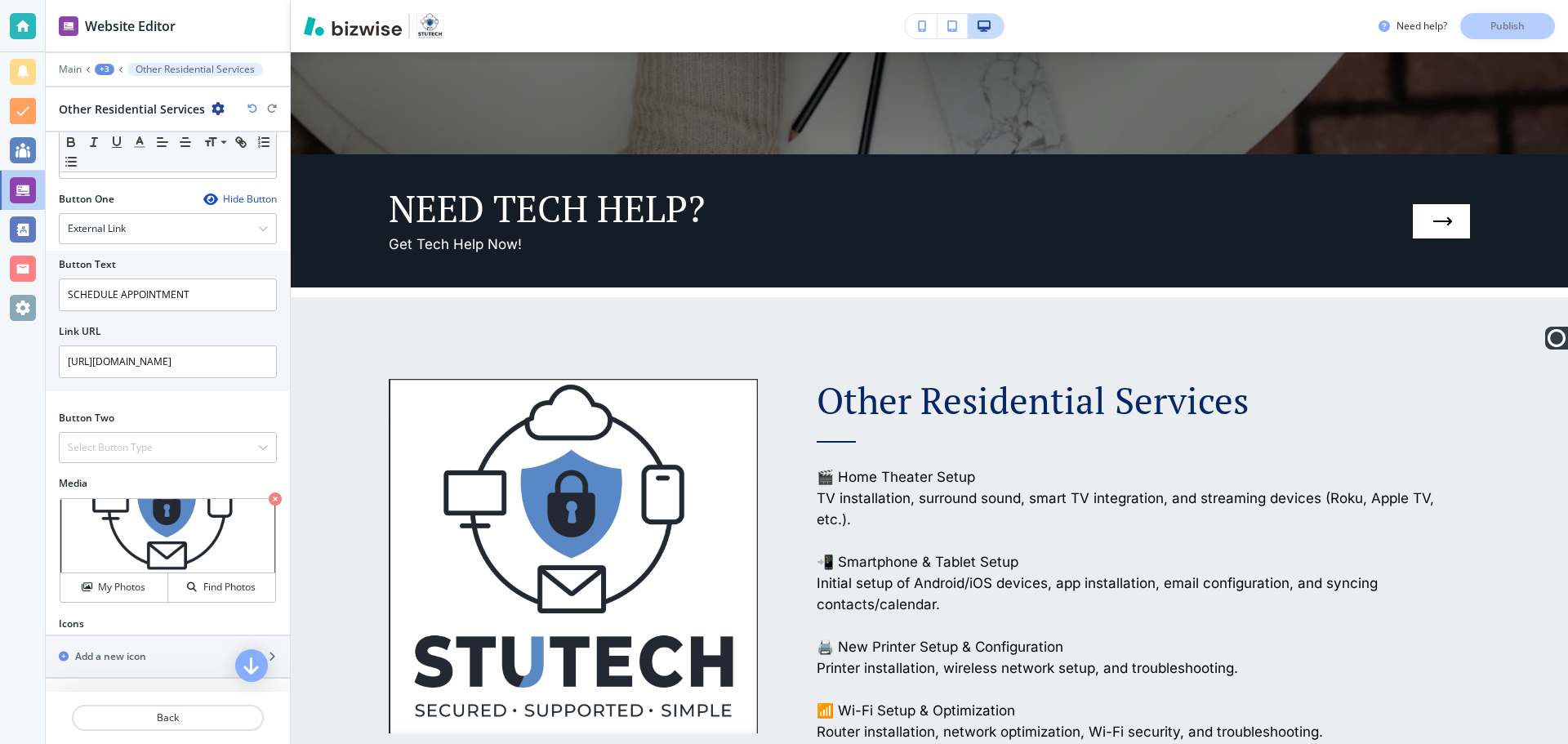
scroll to position [1109, 0]
click at [164, 541] on img at bounding box center [168, 536] width 214 height 74
click at [215, 539] on img at bounding box center [168, 536] width 214 height 74
click at [215, 539] on img at bounding box center [168, 536] width 214 height 74
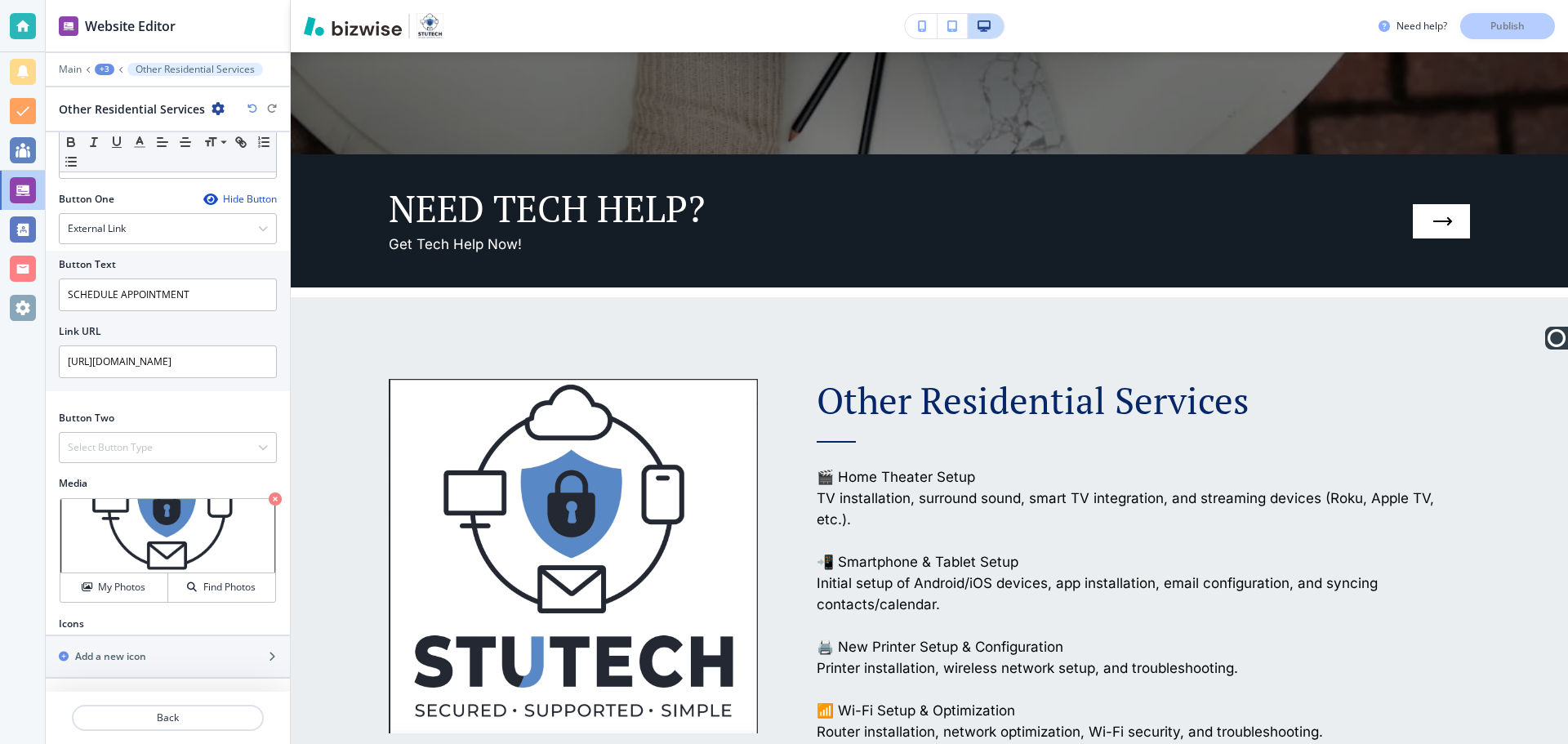
click at [121, 596] on button "My Photos" at bounding box center [115, 588] width 108 height 29
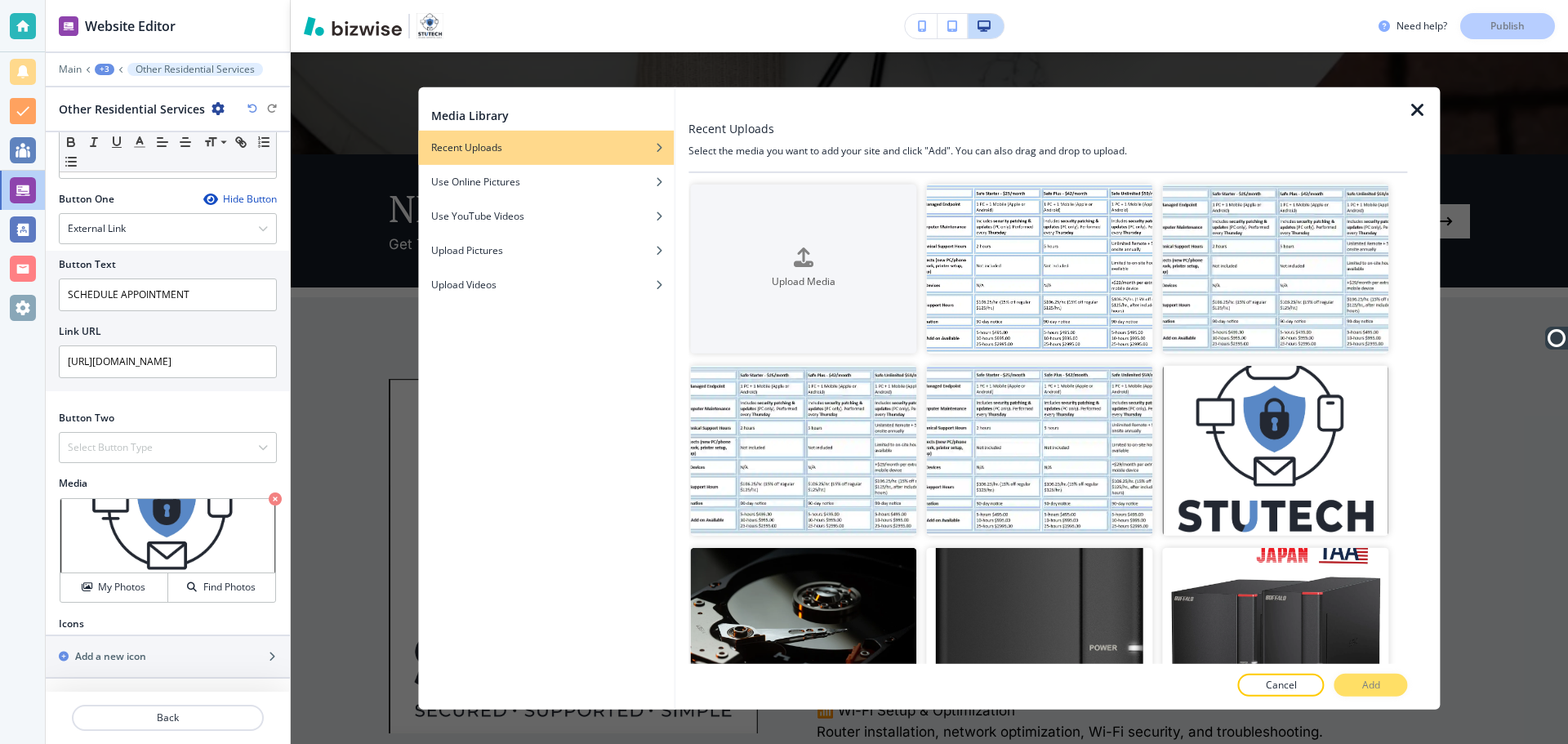
click at [1310, 449] on img "button" at bounding box center [1276, 451] width 226 height 170
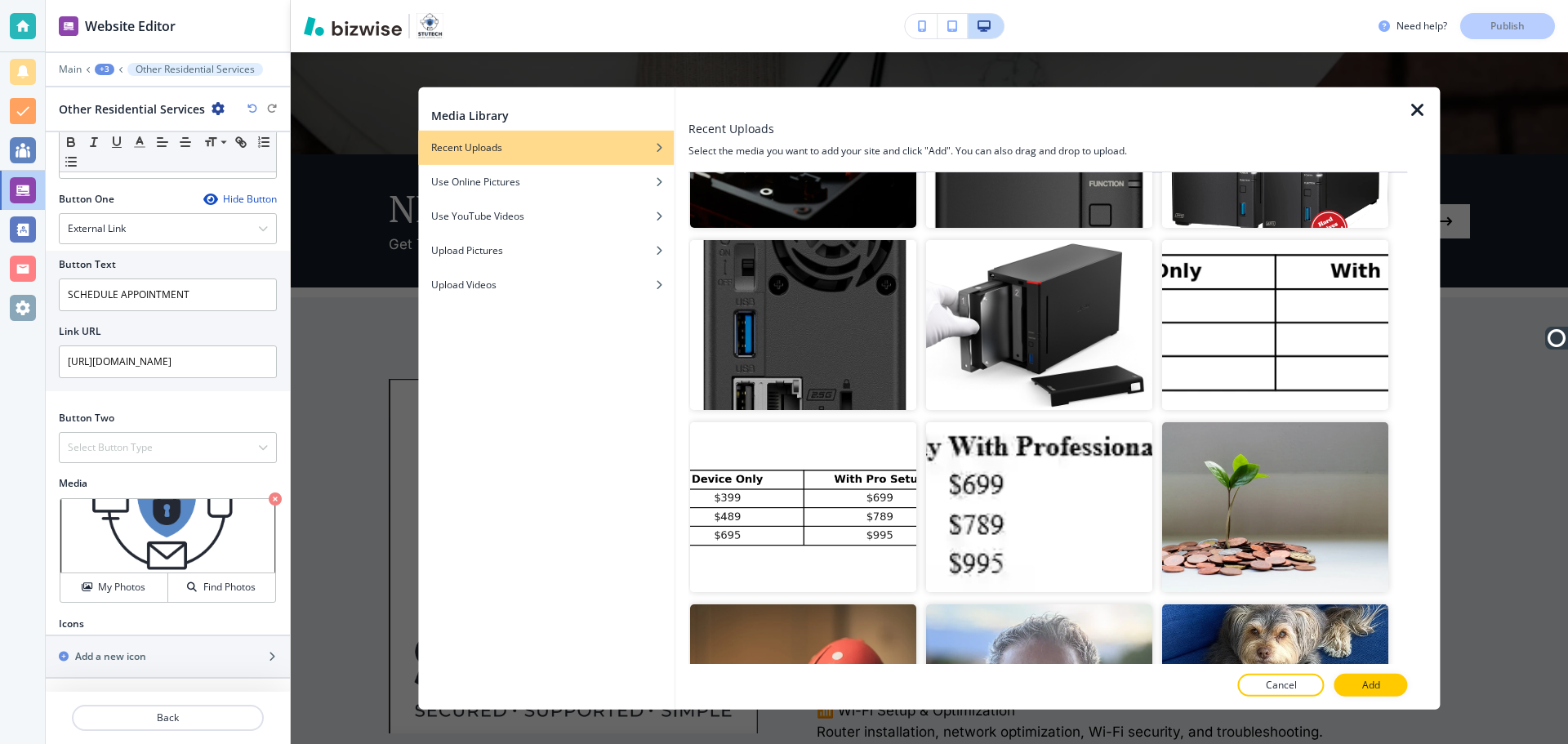
scroll to position [0, 0]
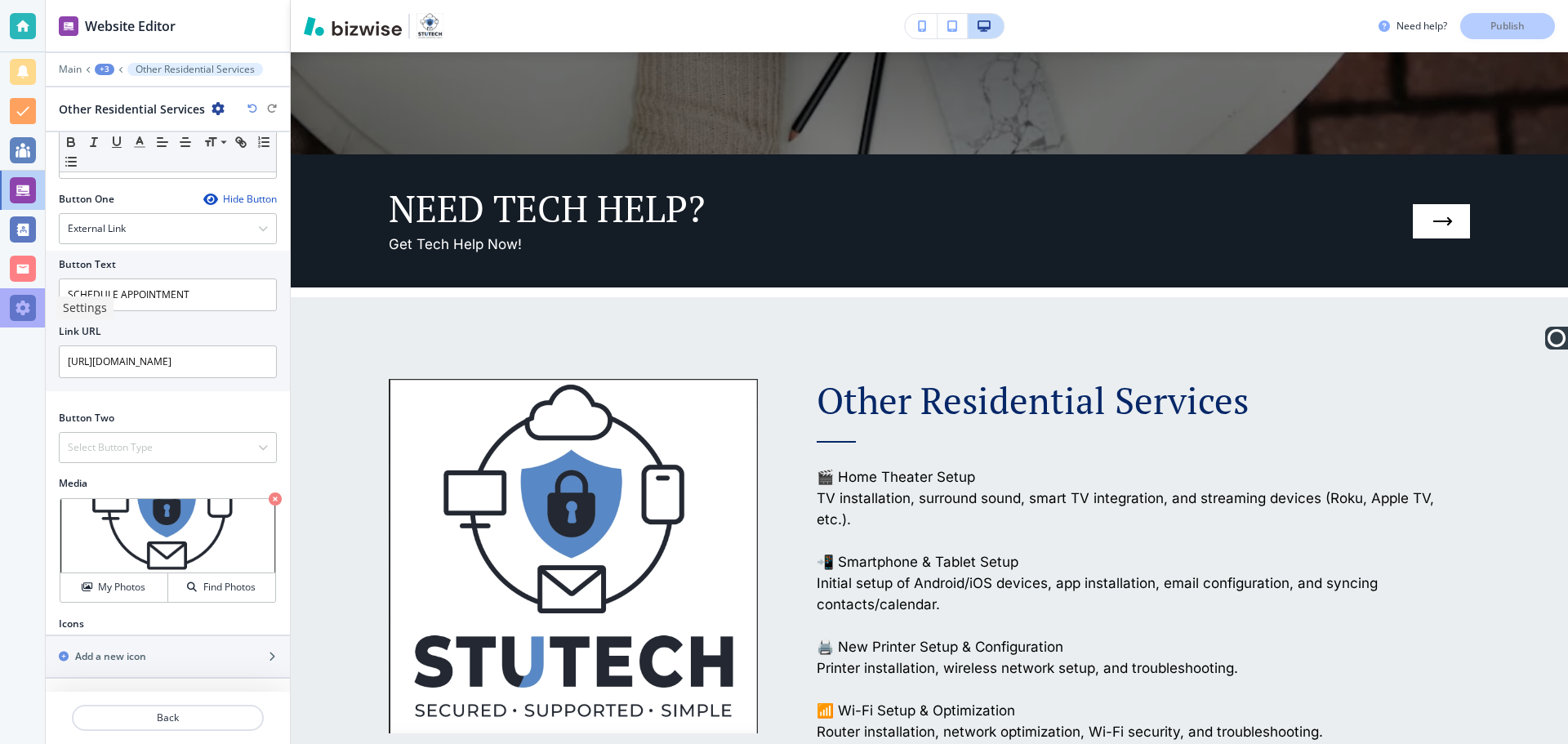
click at [20, 310] on div at bounding box center [23, 308] width 26 height 26
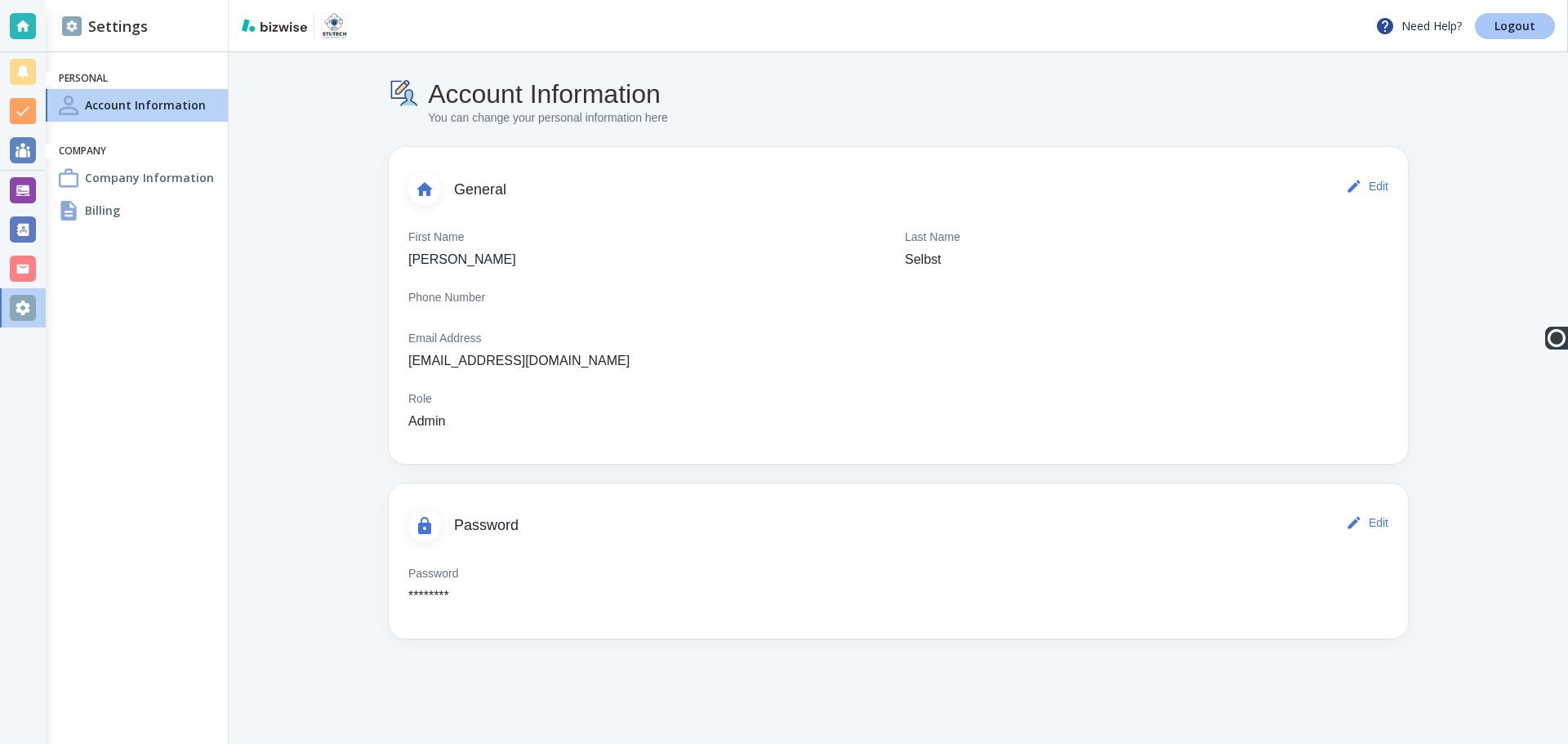
click at [1514, 25] on p "Logout" at bounding box center [1515, 26] width 41 height 11
